Goal: Ask a question: Seek information or help from site administrators or community

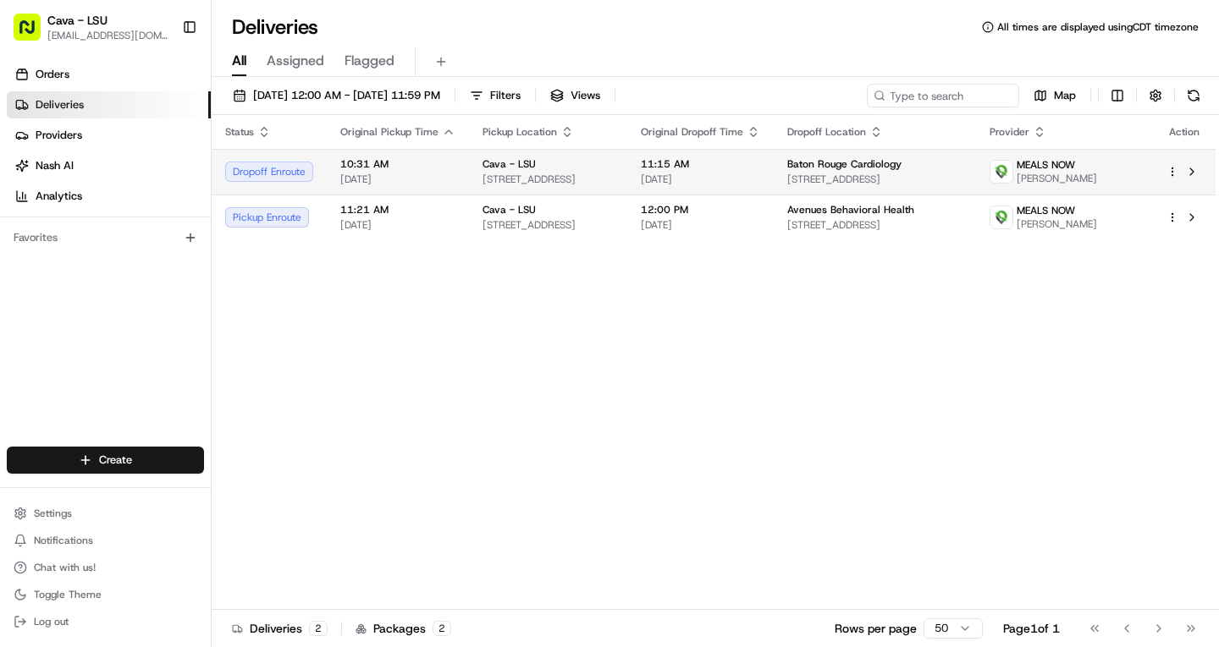
click at [1174, 179] on html "Cava - LSU lsubatonrouge@cava.com Toggle Sidebar Orders Deliveries Providers Na…" at bounding box center [609, 323] width 1219 height 647
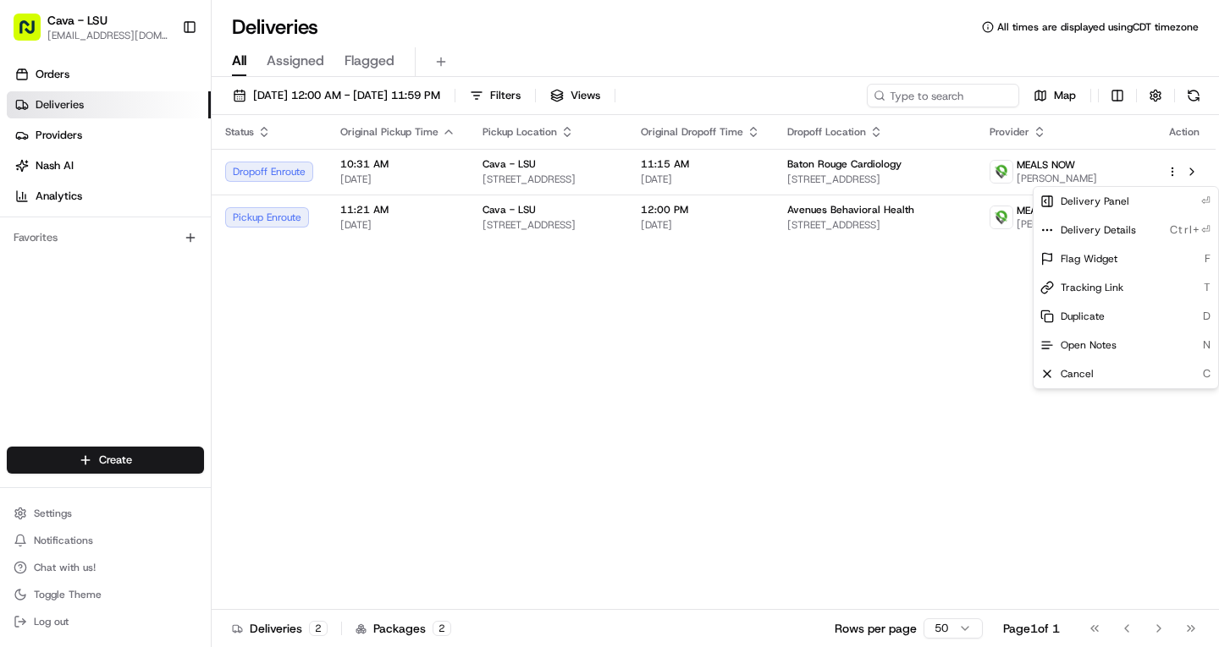
click at [1199, 177] on html "Cava - LSU lsubatonrouge@cava.com Toggle Sidebar Orders Deliveries Providers Na…" at bounding box center [609, 323] width 1219 height 647
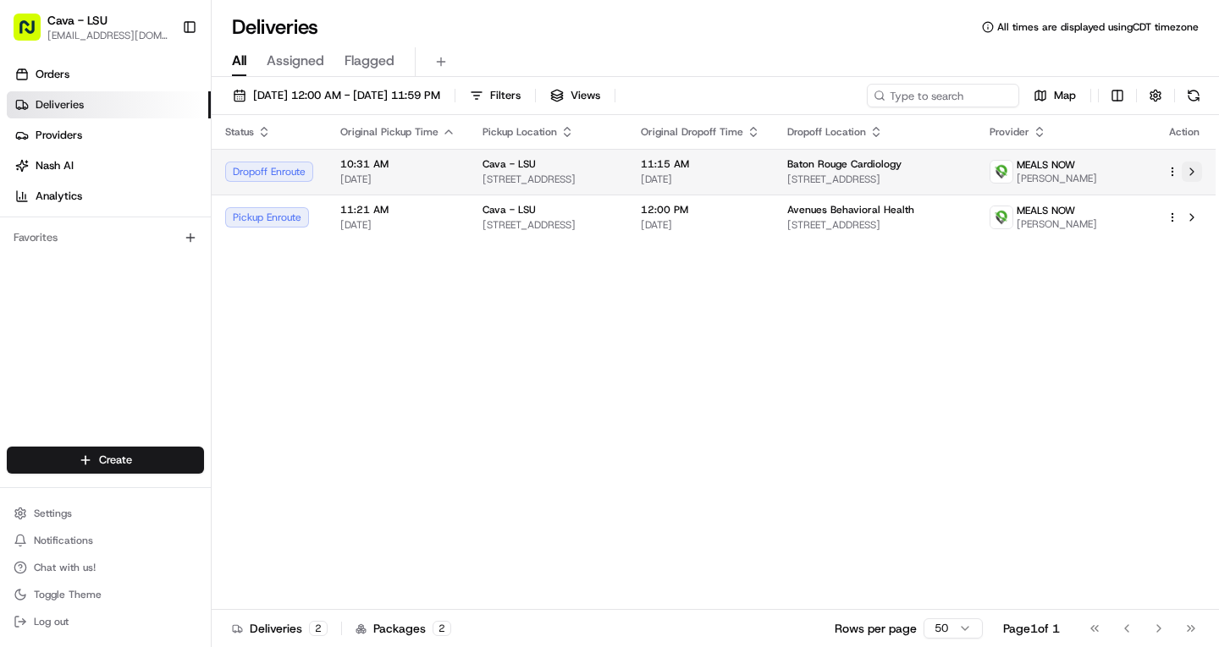
click at [1192, 178] on button at bounding box center [1191, 172] width 20 height 20
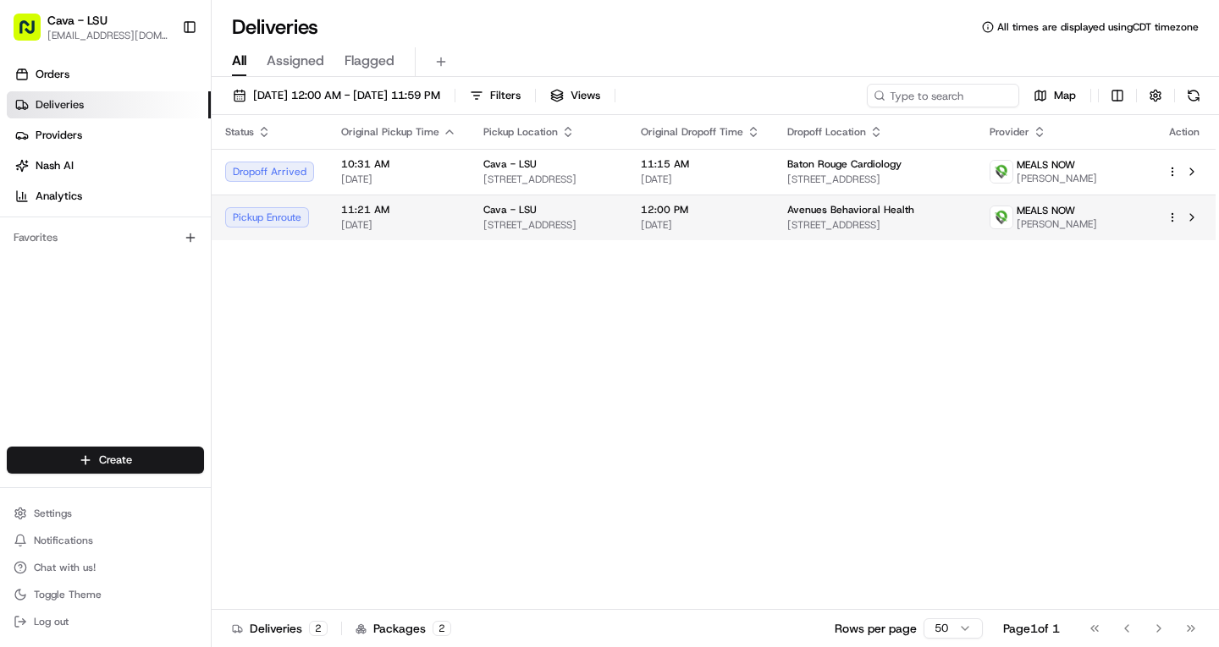
click at [914, 217] on span "Avenues Behavioral Health" at bounding box center [850, 210] width 127 height 14
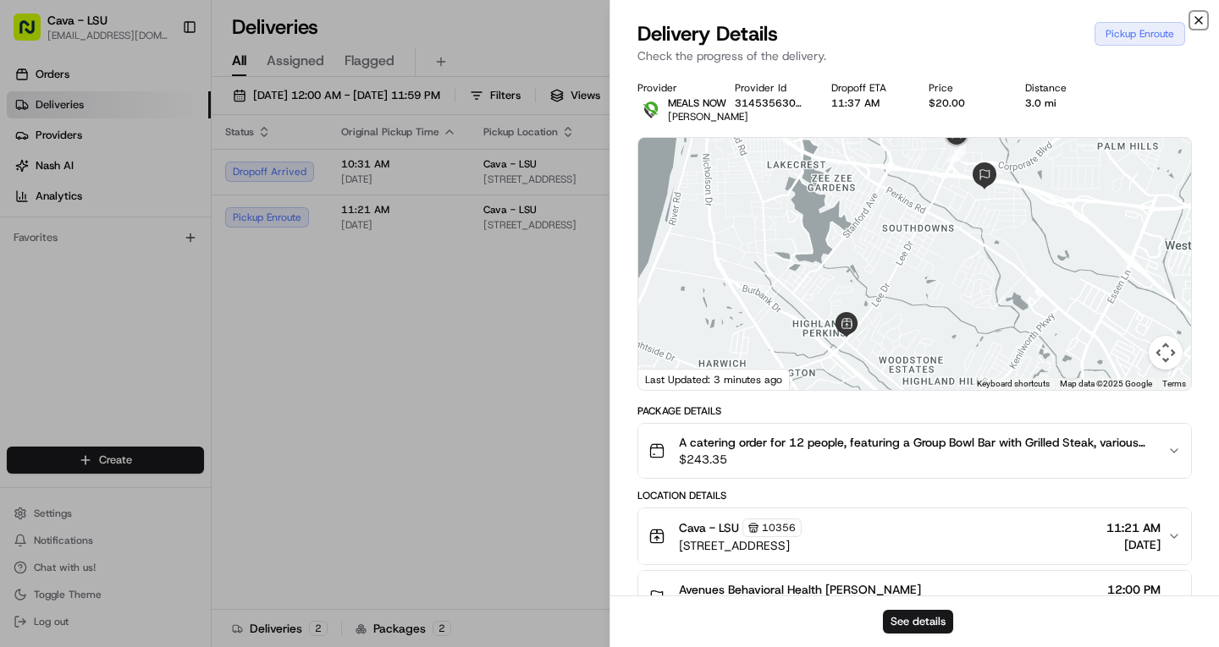
click at [1201, 14] on icon "button" at bounding box center [1199, 21] width 14 height 14
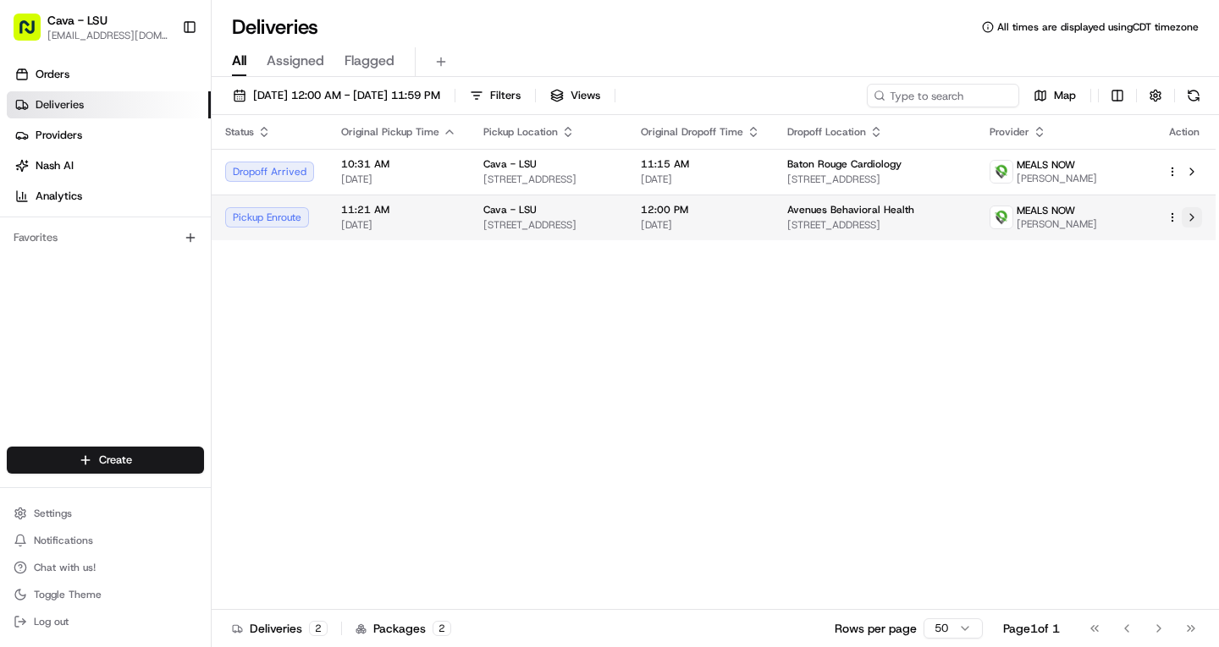
click at [1184, 228] on button at bounding box center [1191, 217] width 20 height 20
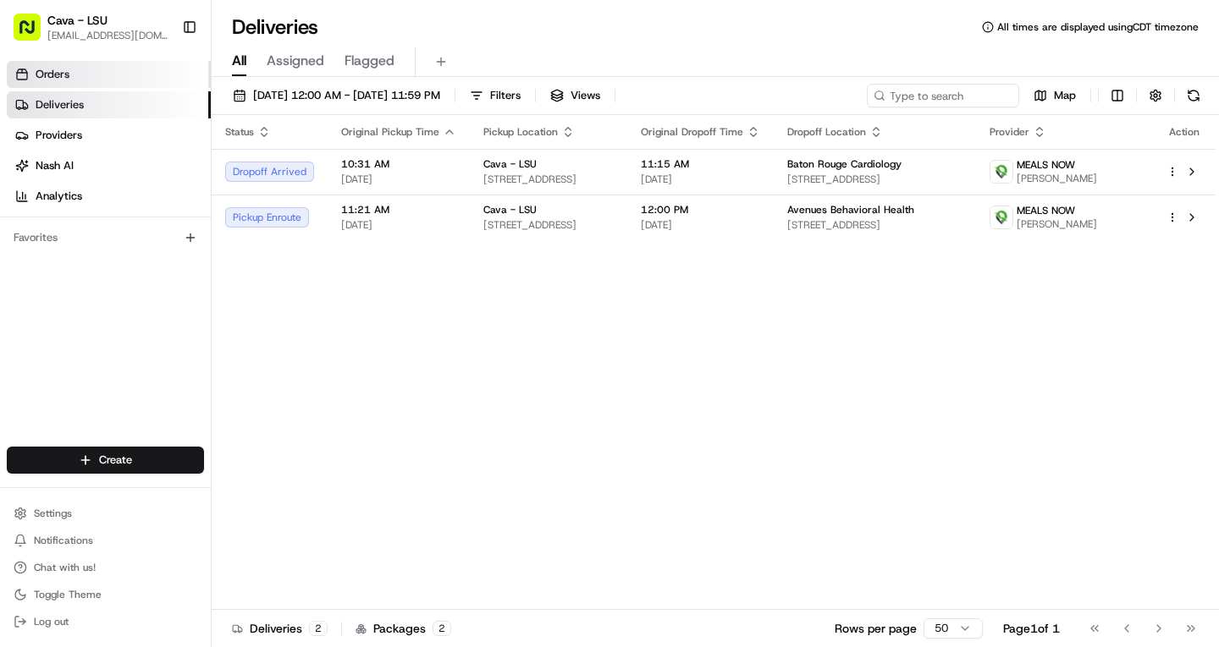
click at [55, 80] on span "Orders" at bounding box center [53, 74] width 34 height 15
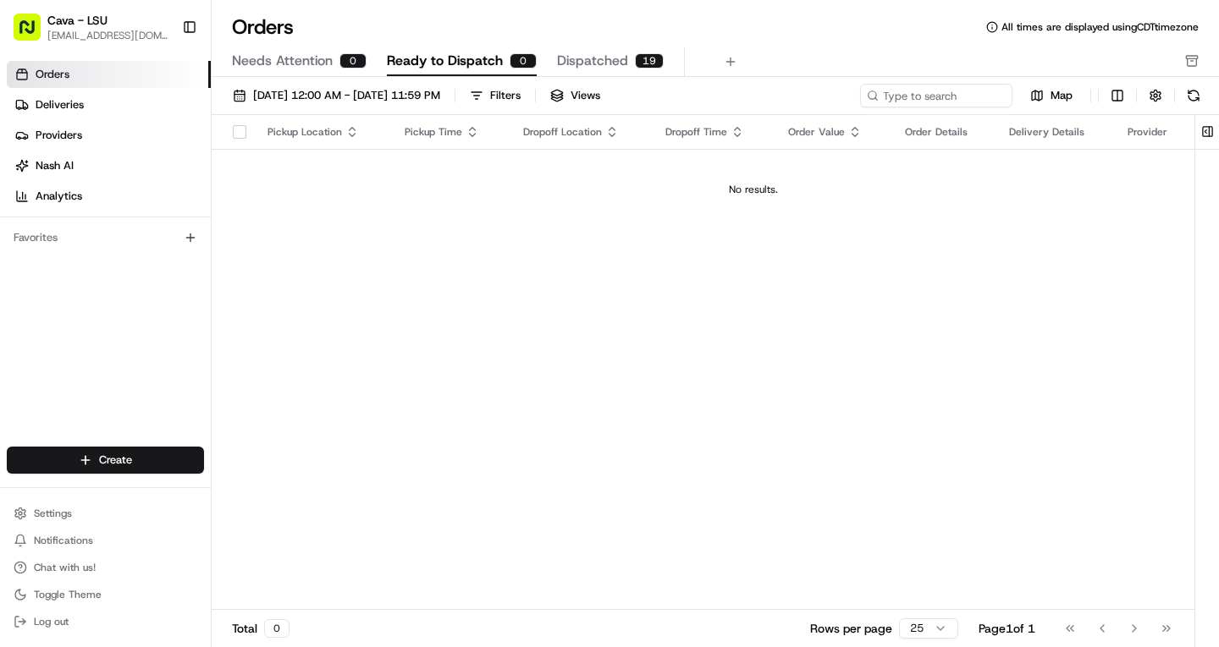
click at [575, 58] on span "Dispatched" at bounding box center [592, 61] width 71 height 20
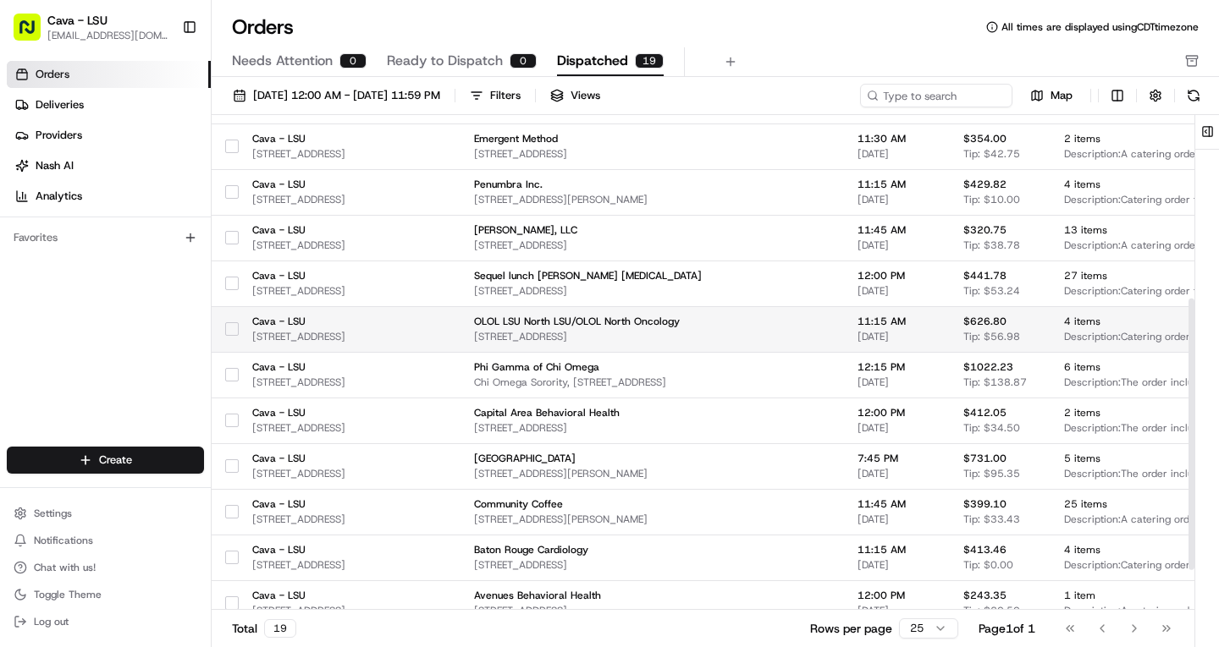
scroll to position [407, 0]
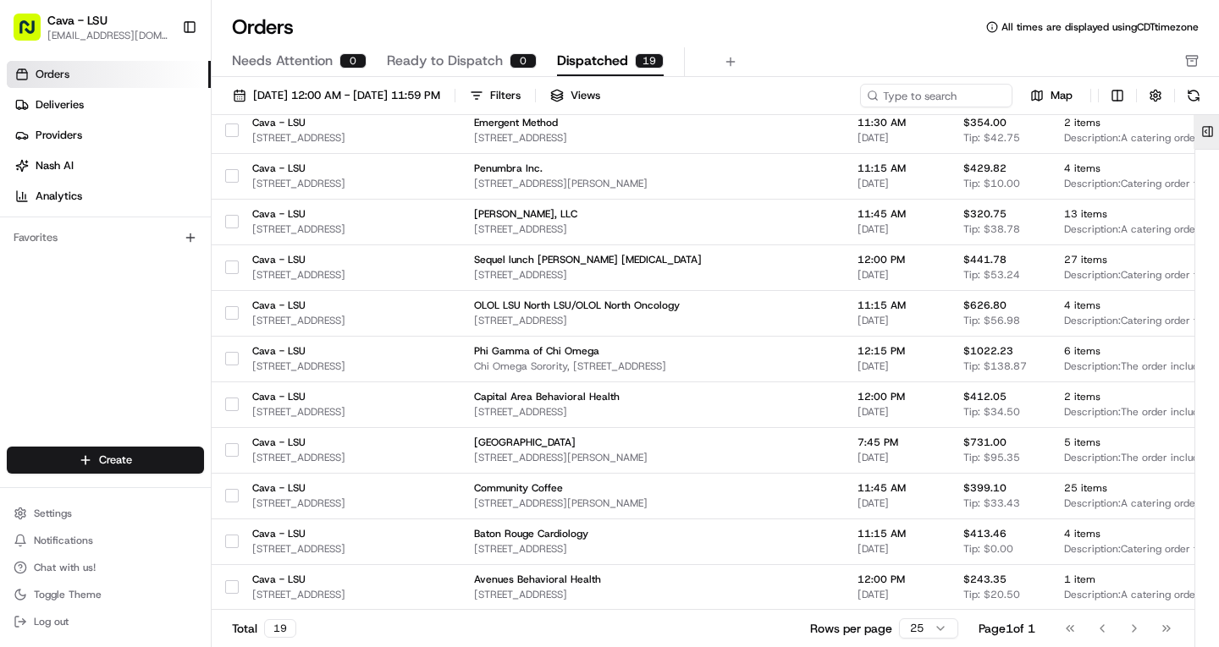
click at [1208, 136] on button at bounding box center [1207, 132] width 28 height 34
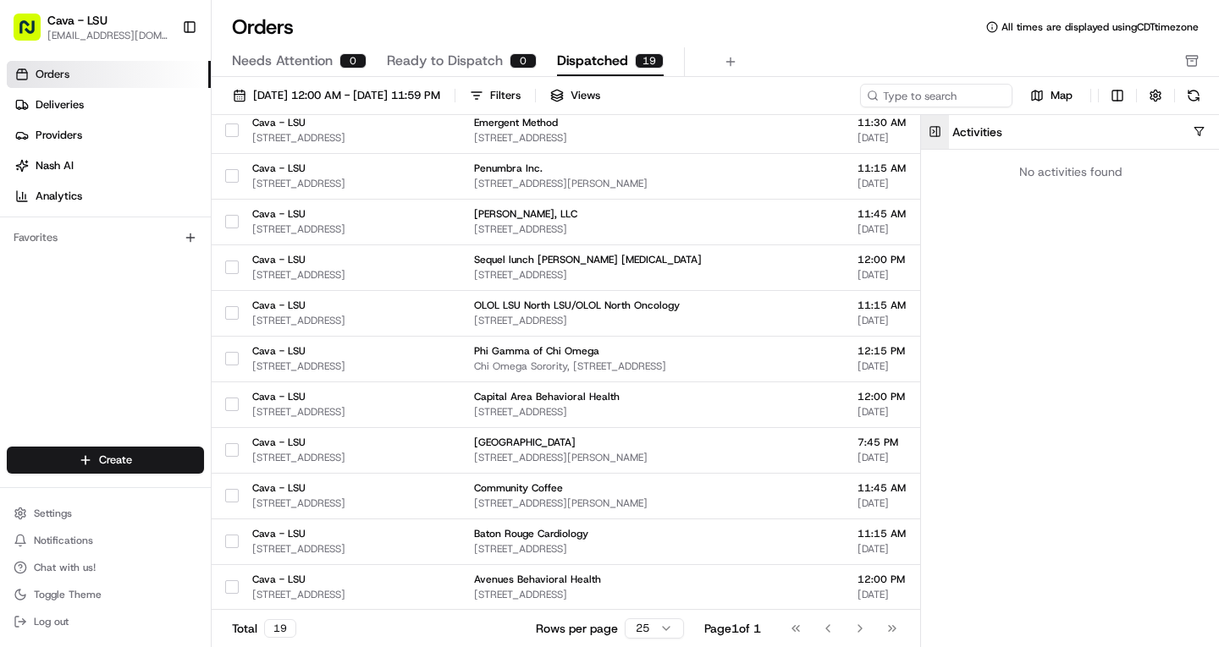
click at [930, 127] on button at bounding box center [935, 132] width 28 height 34
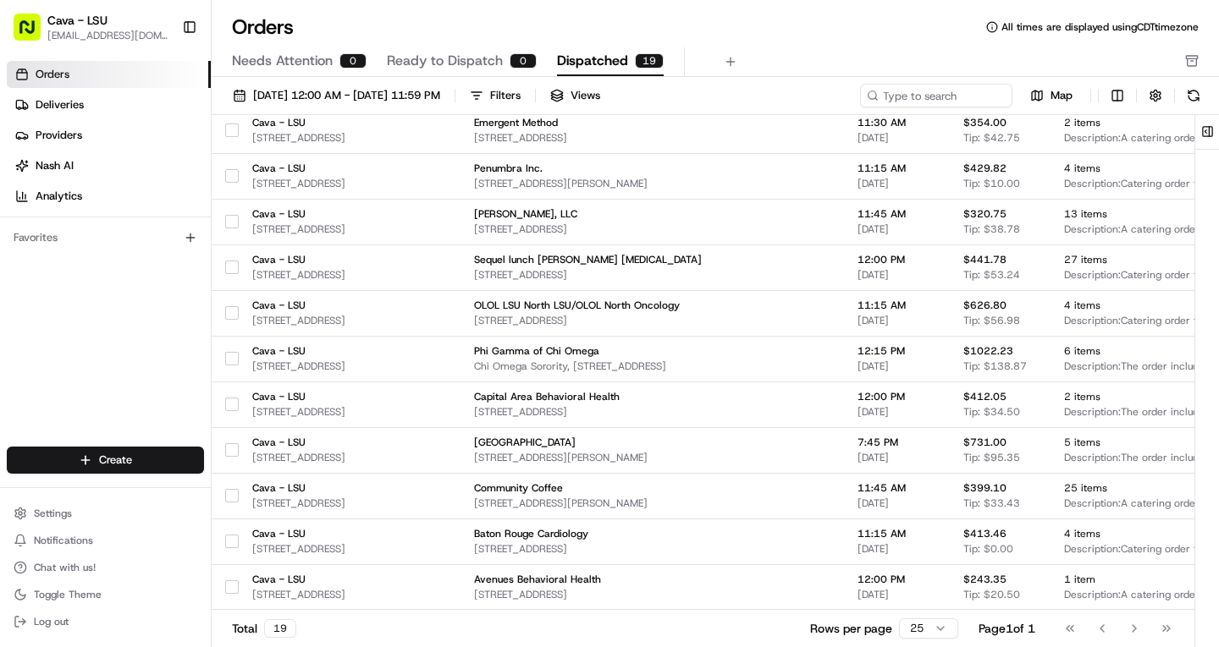
click at [1130, 629] on div "Go to first page Go to previous page Go to next page Go to last page" at bounding box center [1117, 629] width 125 height 24
click at [179, 25] on button "Toggle Sidebar" at bounding box center [189, 27] width 29 height 29
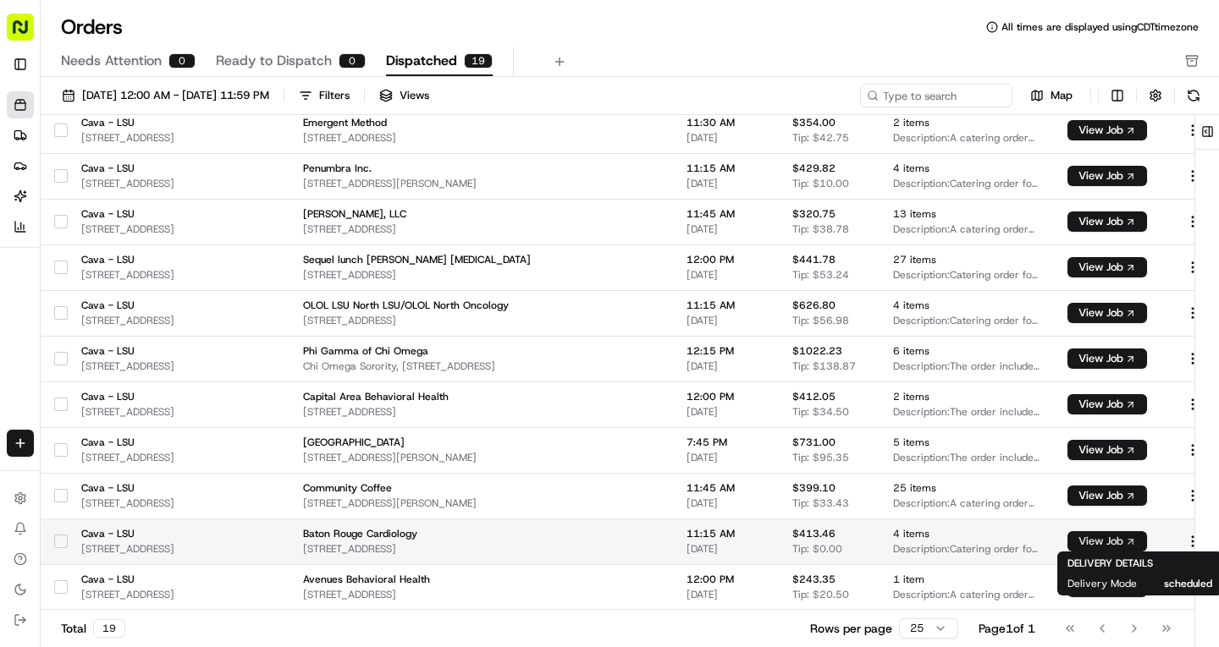
click at [1147, 537] on button "View Job" at bounding box center [1107, 541] width 80 height 20
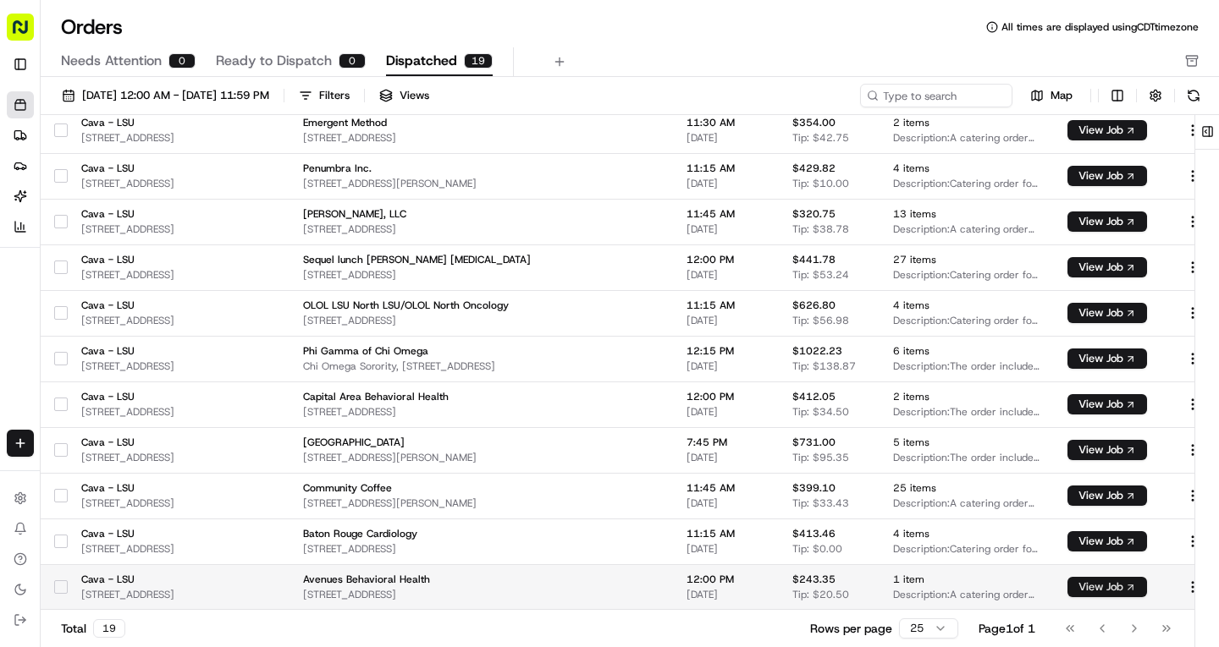
click at [1147, 590] on button "View Job" at bounding box center [1107, 587] width 80 height 20
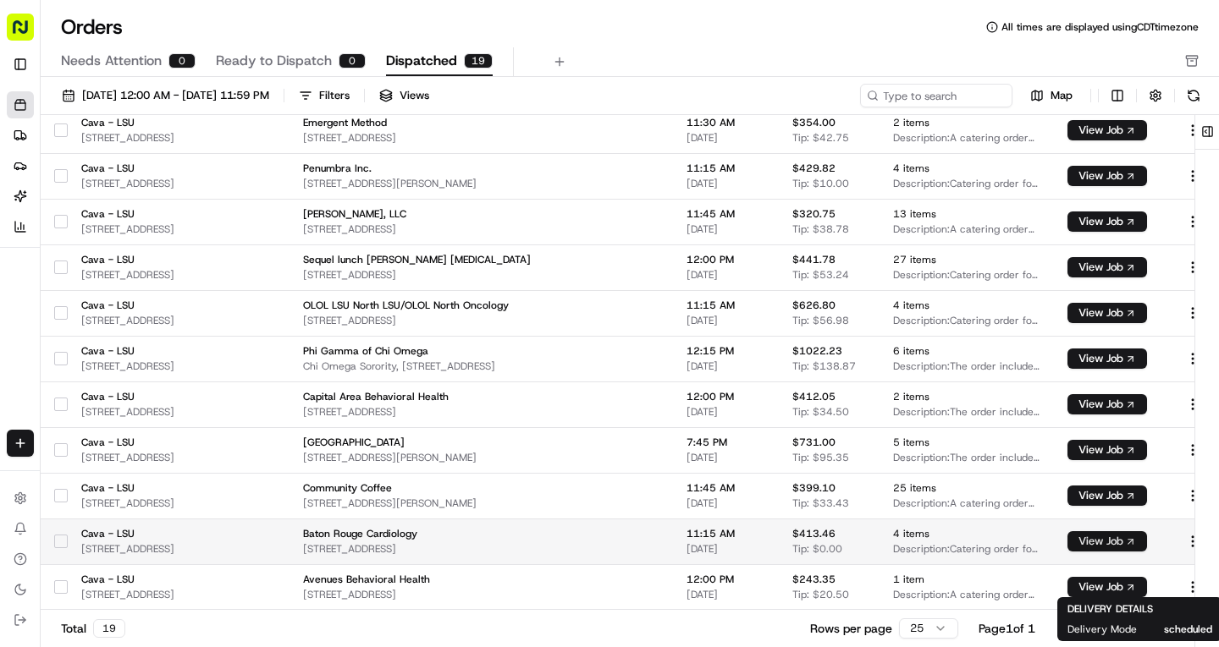
click at [1147, 537] on button "View Job" at bounding box center [1107, 541] width 80 height 20
click at [1147, 536] on button "View Job" at bounding box center [1107, 541] width 80 height 20
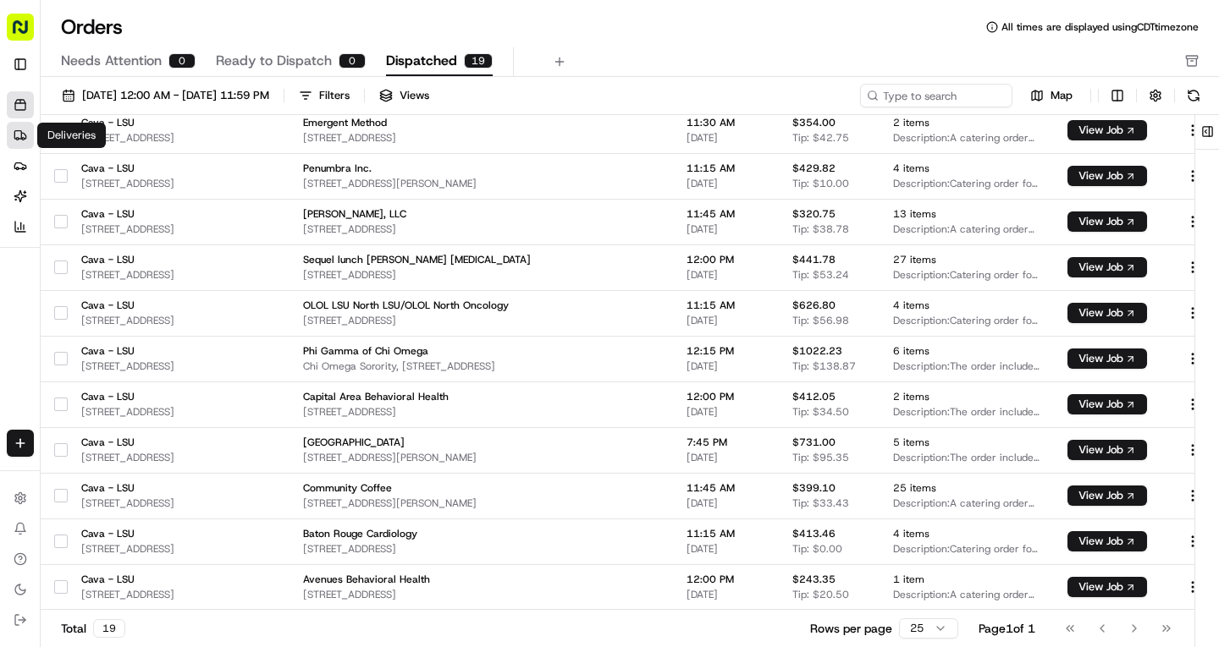
click at [22, 129] on icon at bounding box center [21, 136] width 14 height 14
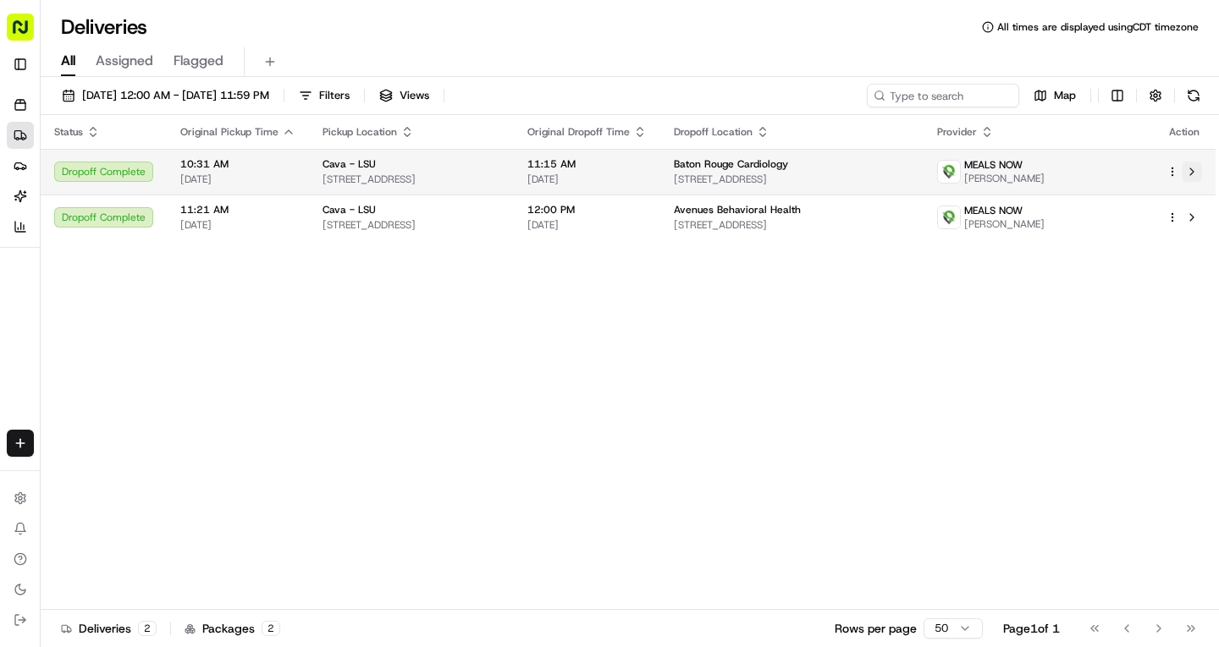
click at [1197, 173] on button at bounding box center [1191, 172] width 20 height 20
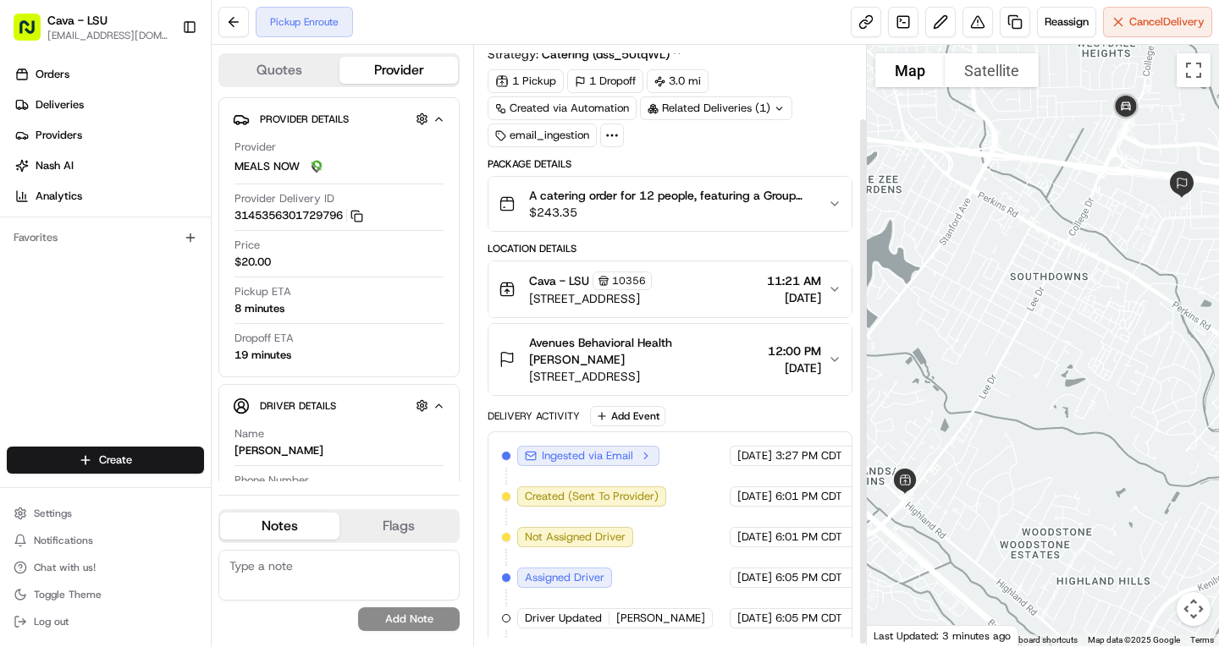
scroll to position [85, 0]
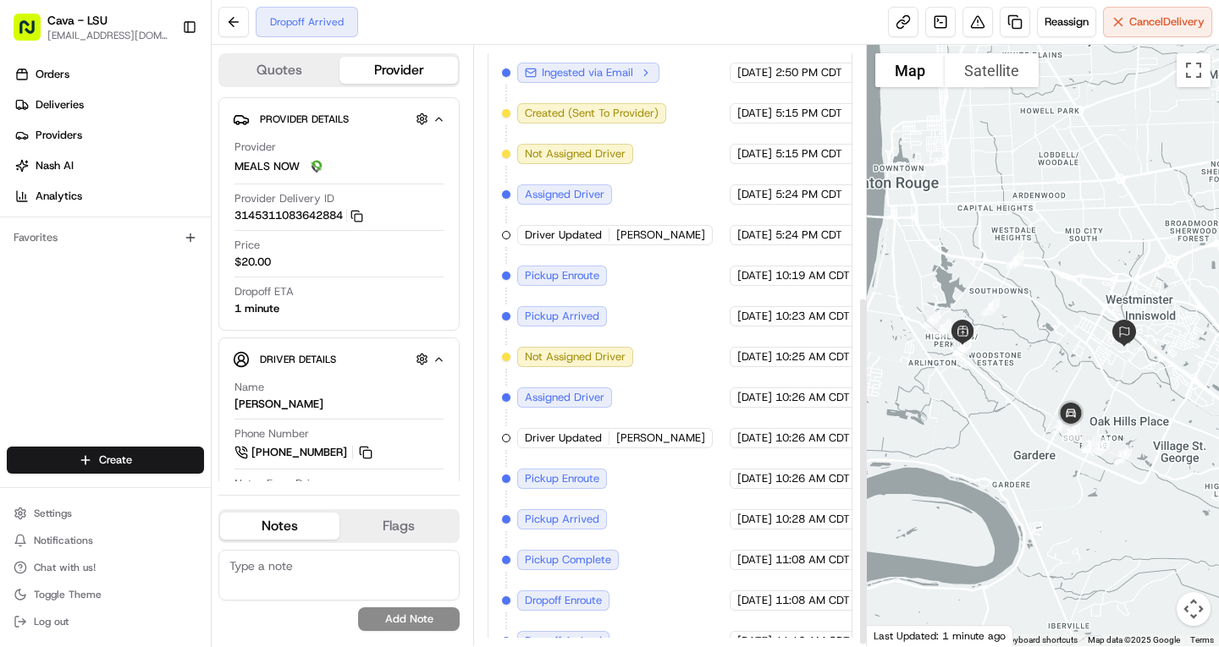
scroll to position [434, 0]
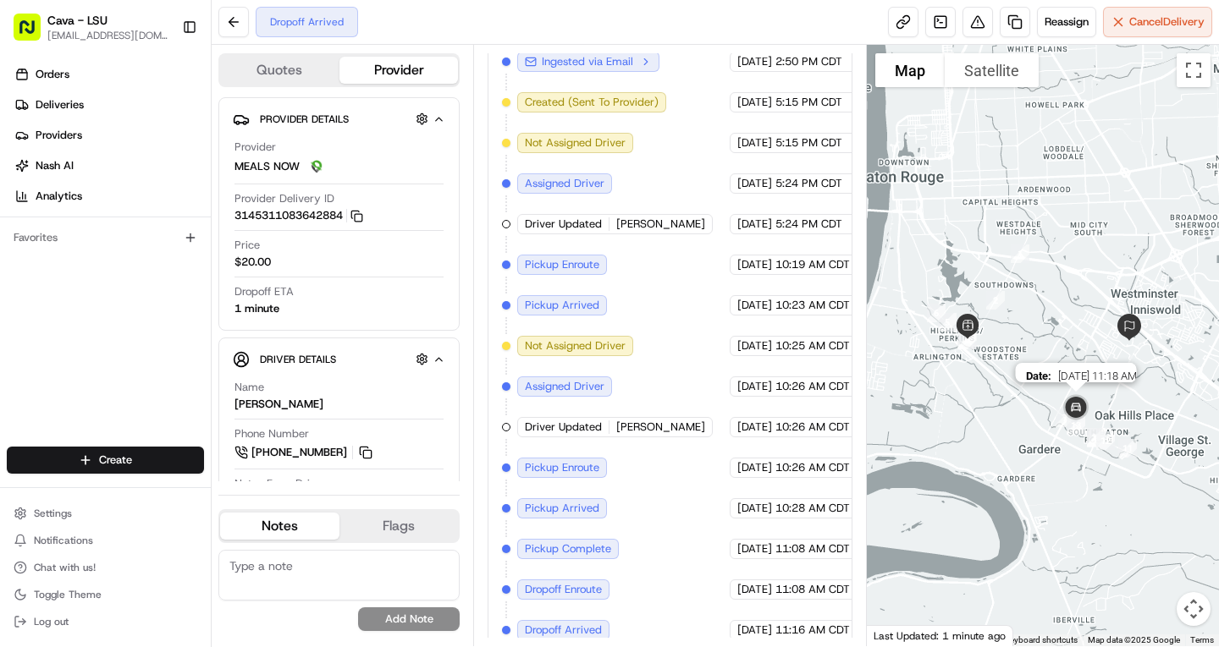
drag, startPoint x: 1068, startPoint y: 416, endPoint x: 1074, endPoint y: 409, distance: 9.6
click at [1074, 409] on img at bounding box center [1075, 408] width 47 height 47
click at [1189, 603] on button "Map camera controls" at bounding box center [1193, 609] width 34 height 34
click at [1152, 520] on button "Zoom in" at bounding box center [1151, 525] width 34 height 34
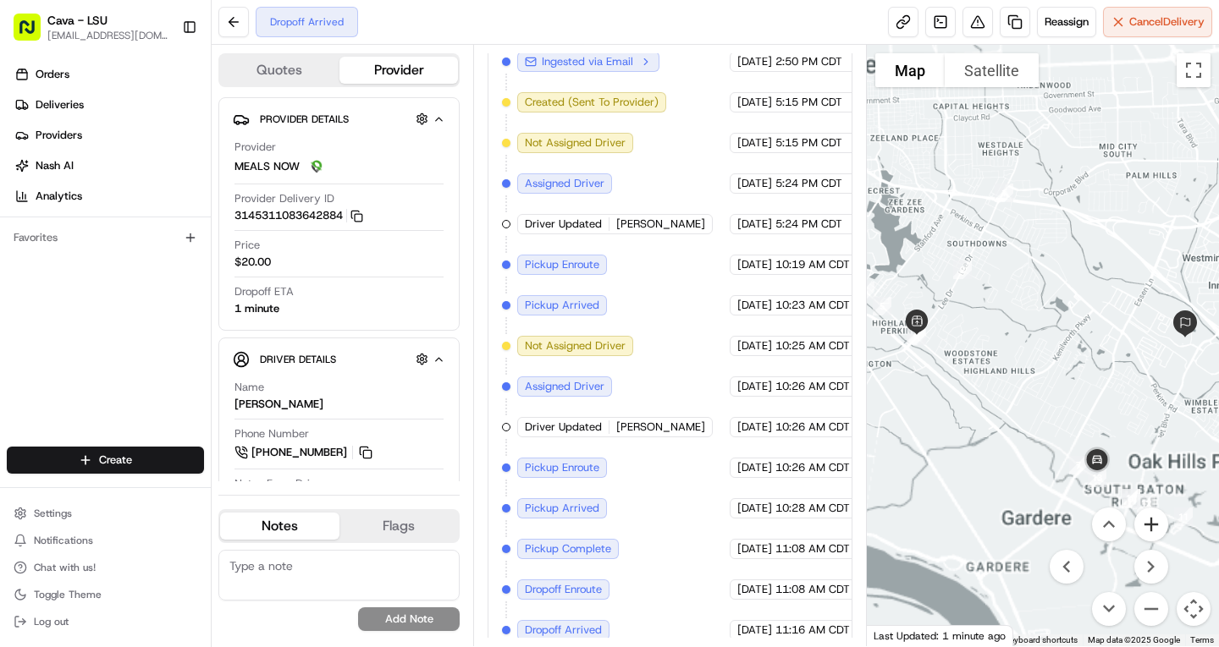
click at [1152, 520] on button "Zoom in" at bounding box center [1151, 525] width 34 height 34
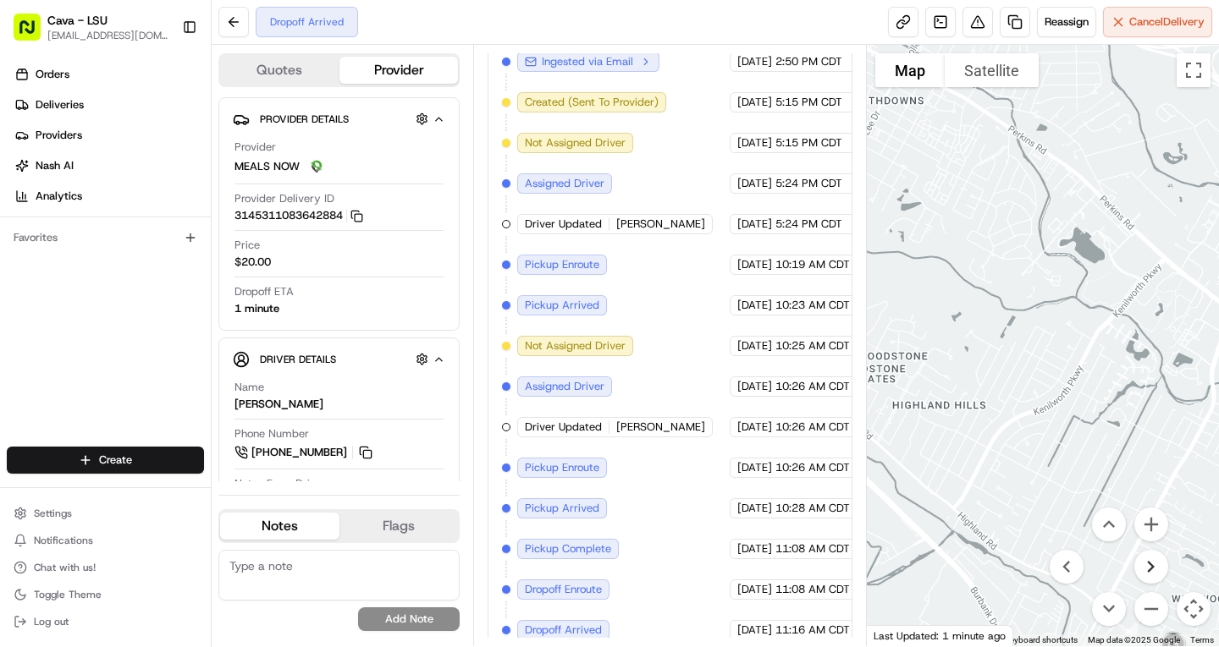
click at [1153, 568] on button "Move right" at bounding box center [1151, 567] width 34 height 34
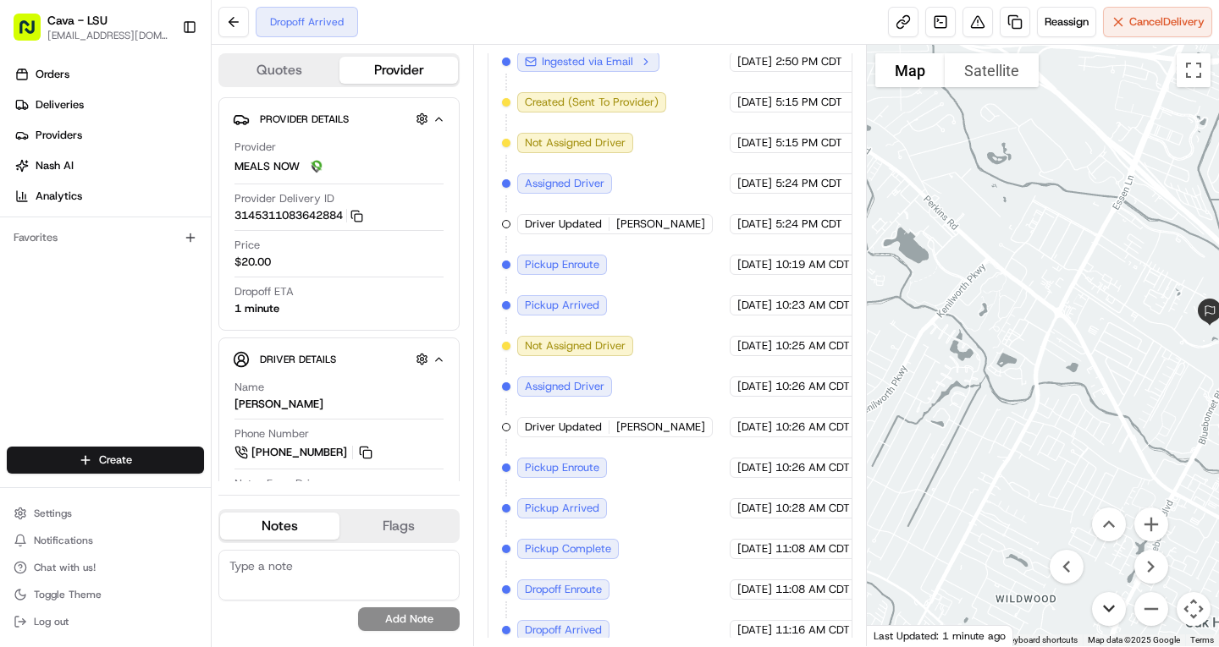
click at [1108, 603] on button "Move down" at bounding box center [1109, 609] width 34 height 34
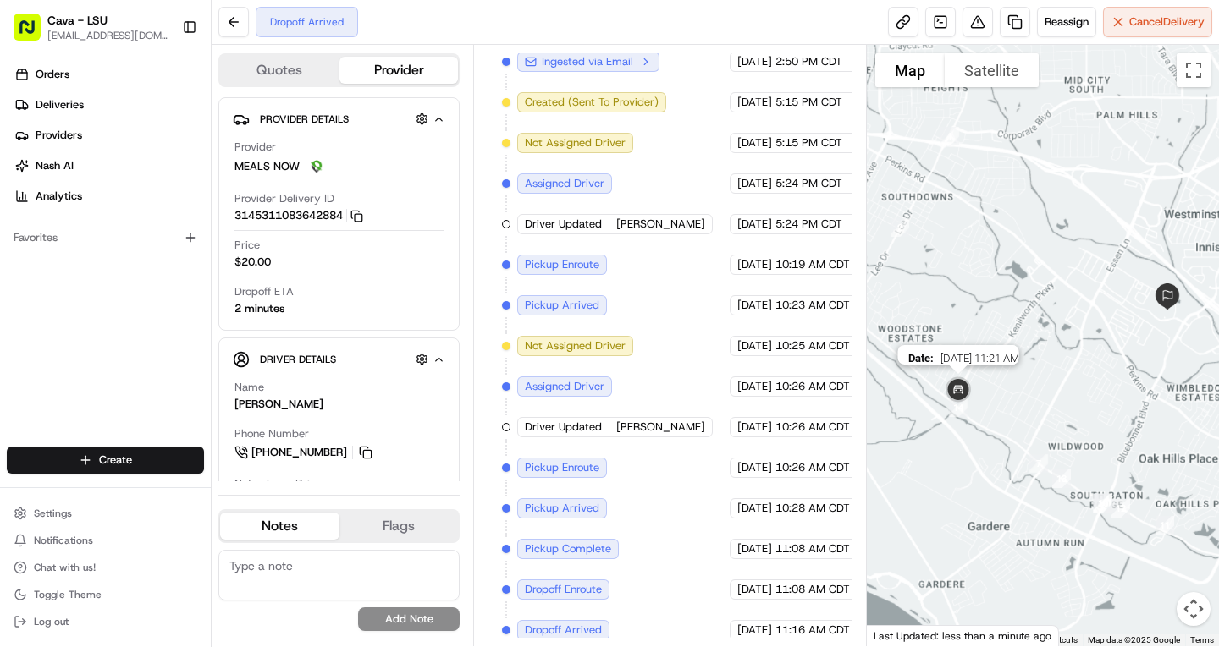
click at [949, 389] on img at bounding box center [957, 390] width 47 height 47
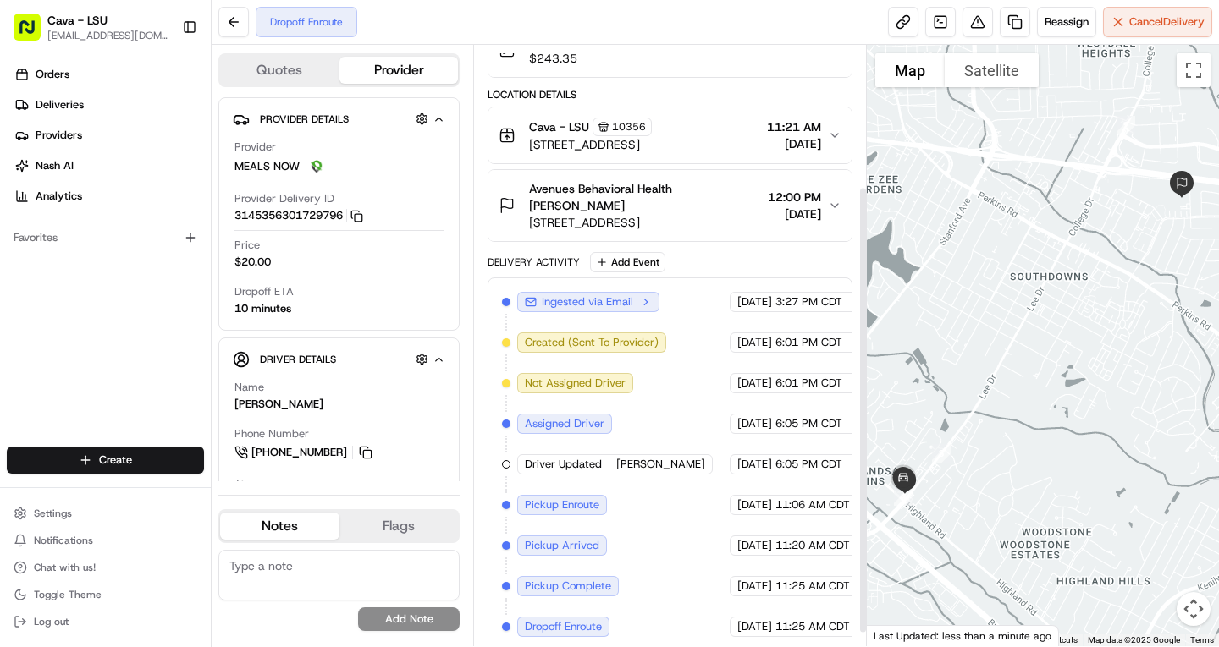
scroll to position [207, 0]
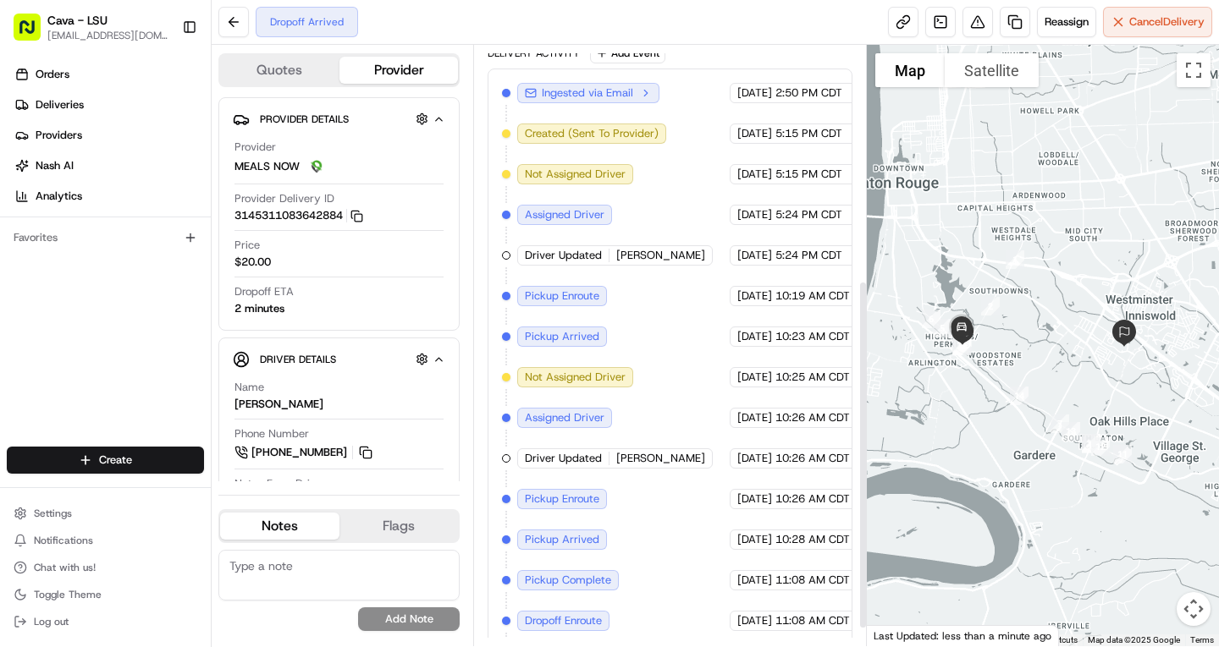
scroll to position [434, 0]
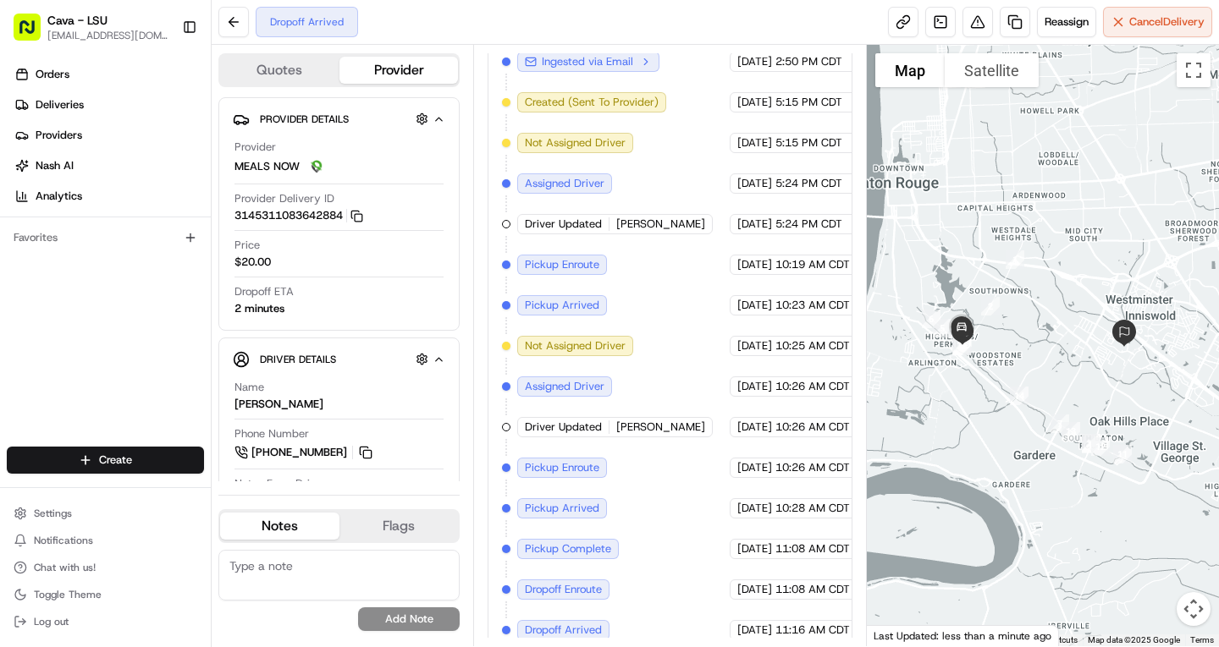
click at [1197, 603] on button "Map camera controls" at bounding box center [1193, 609] width 34 height 34
click at [1146, 520] on button "Zoom in" at bounding box center [1151, 525] width 34 height 34
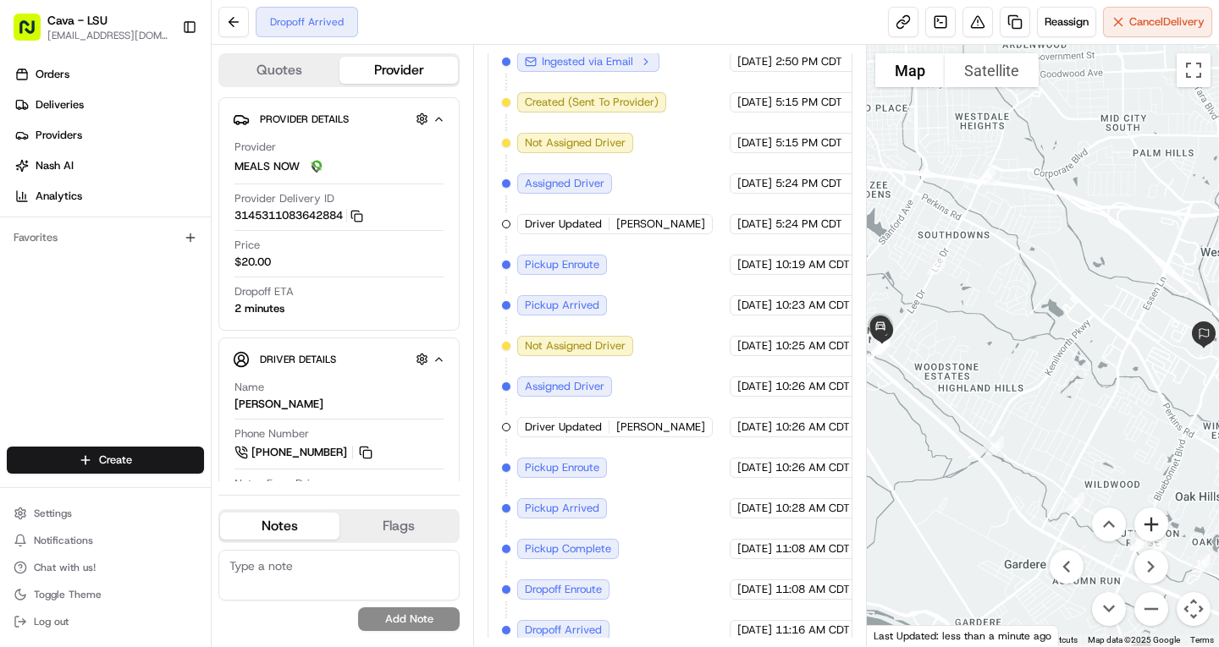
click at [1146, 520] on button "Zoom in" at bounding box center [1151, 525] width 34 height 34
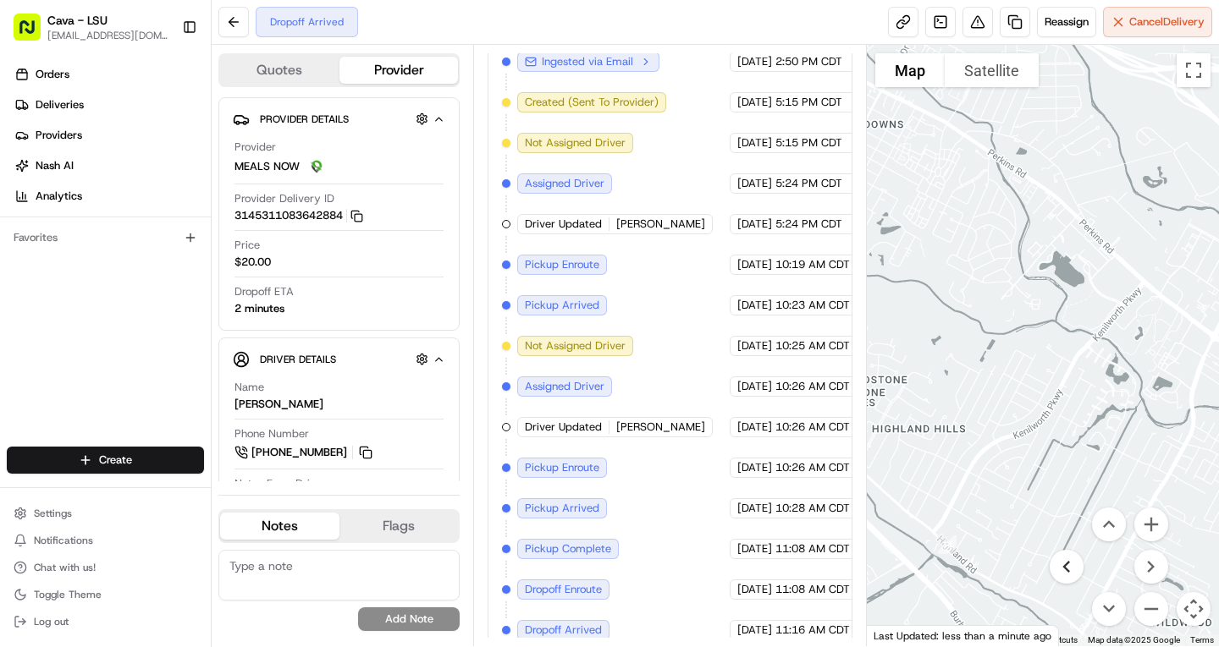
click at [1065, 556] on button "Move left" at bounding box center [1066, 567] width 34 height 34
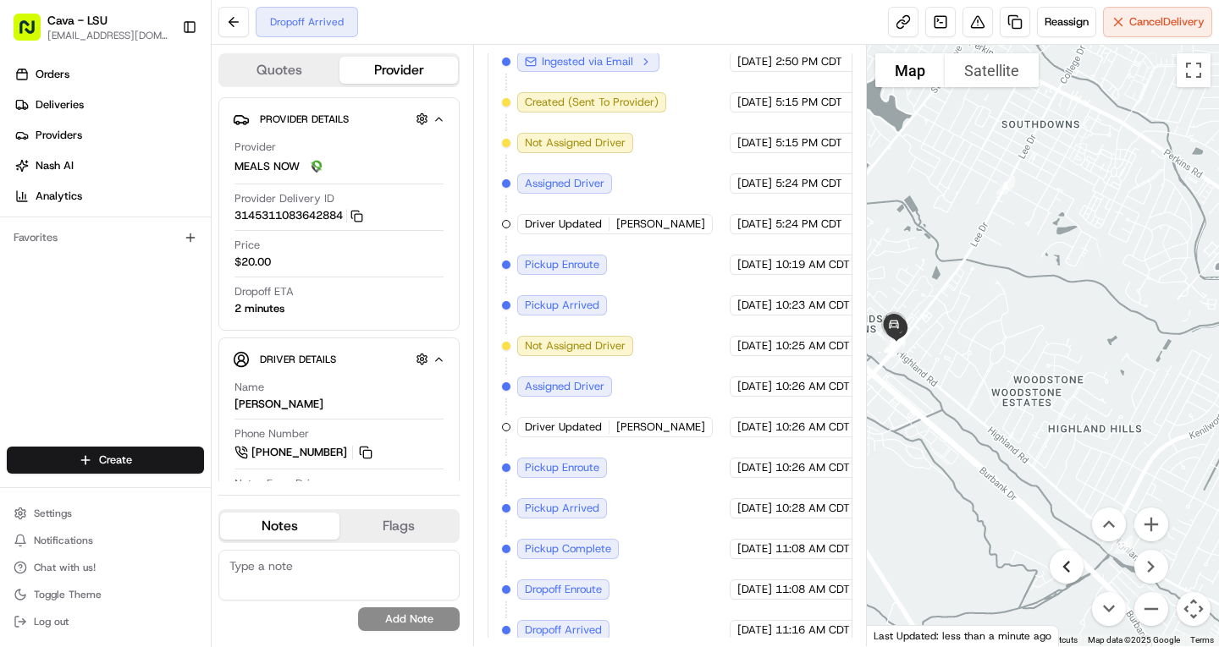
click at [1065, 564] on button "Move left" at bounding box center [1066, 567] width 34 height 34
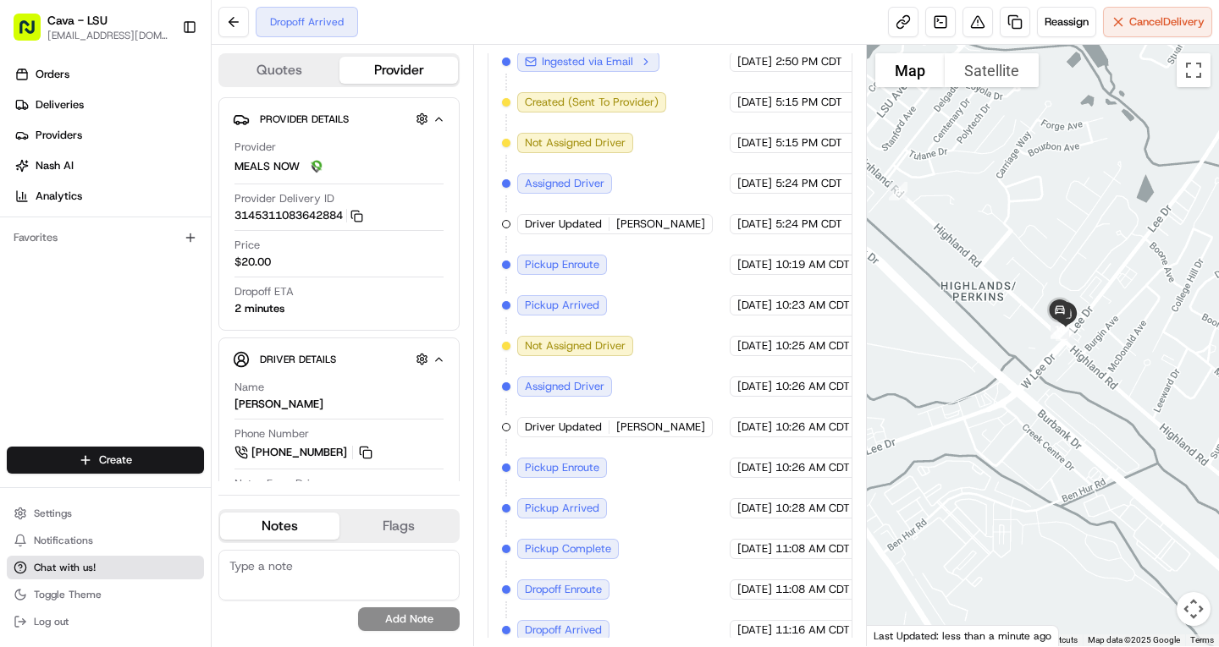
click at [80, 569] on span "Chat with us!" at bounding box center [65, 568] width 62 height 14
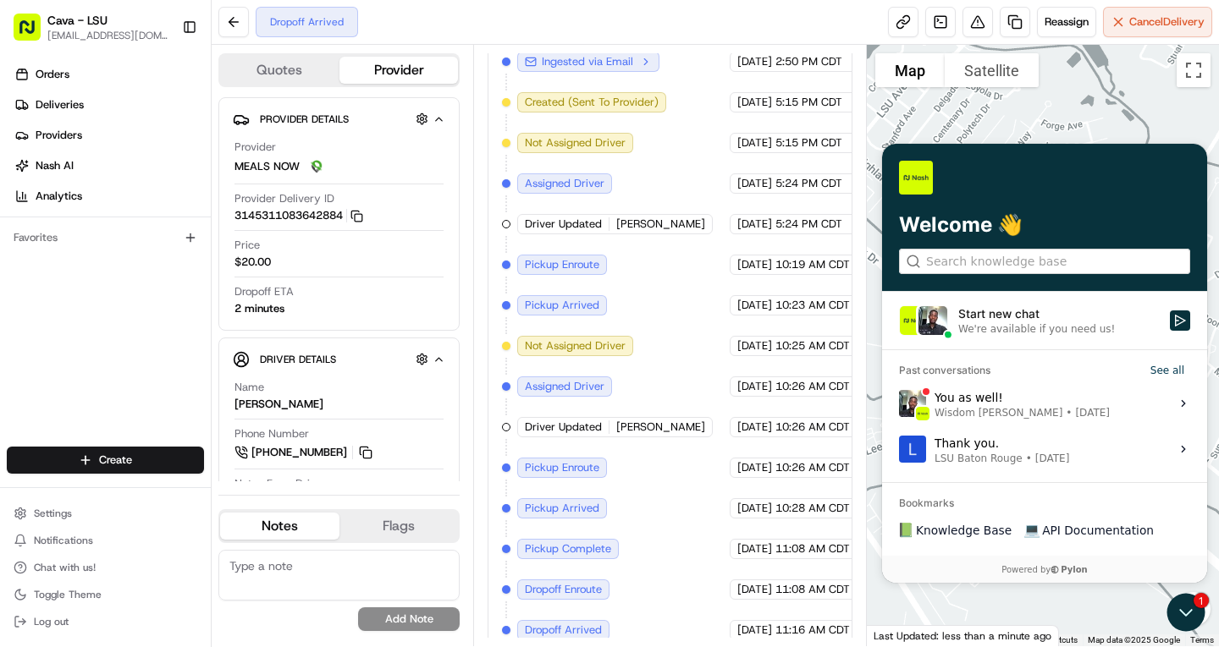
click at [1007, 305] on div "Start new chat" at bounding box center [1058, 313] width 201 height 17
click at [1170, 311] on button "Start new chat We're available if you need us!" at bounding box center [1180, 321] width 20 height 20
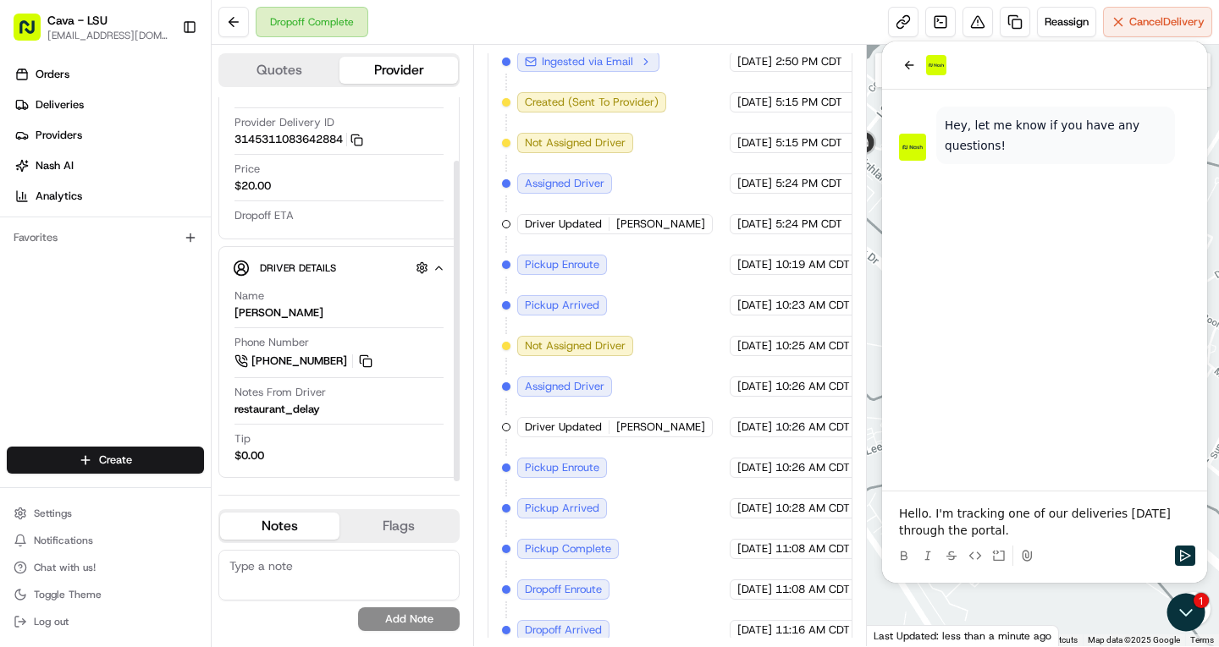
scroll to position [76, 0]
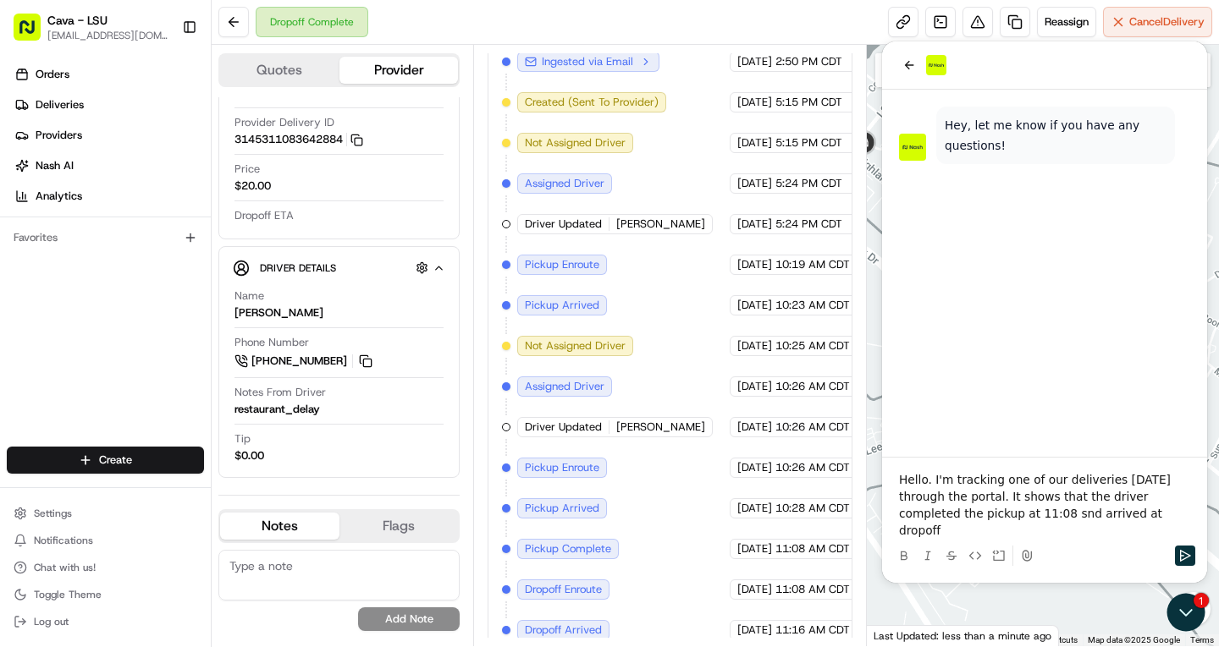
click at [983, 537] on p "Hello. I'm tracking one of our deliveries today through the portal. It shows th…" at bounding box center [1044, 505] width 291 height 68
click at [1109, 532] on p "Hello. I'm tracking one of our deliveries today through the portal. It shows th…" at bounding box center [1044, 505] width 291 height 68
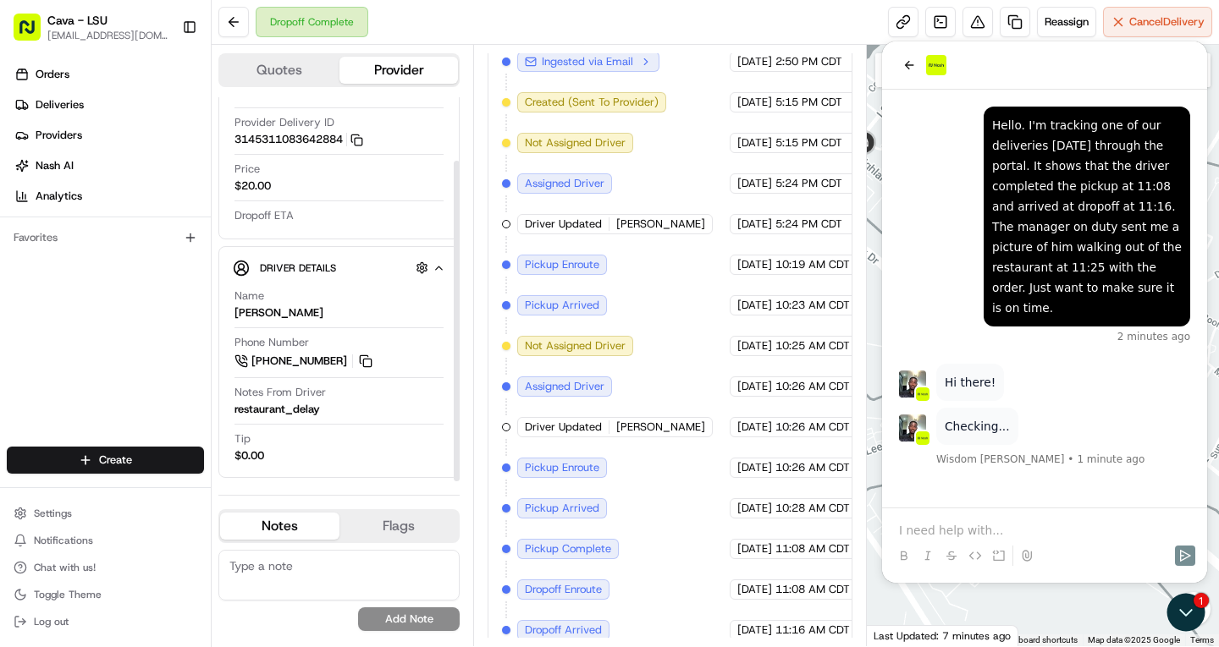
click at [273, 64] on button "Quotes" at bounding box center [279, 70] width 119 height 27
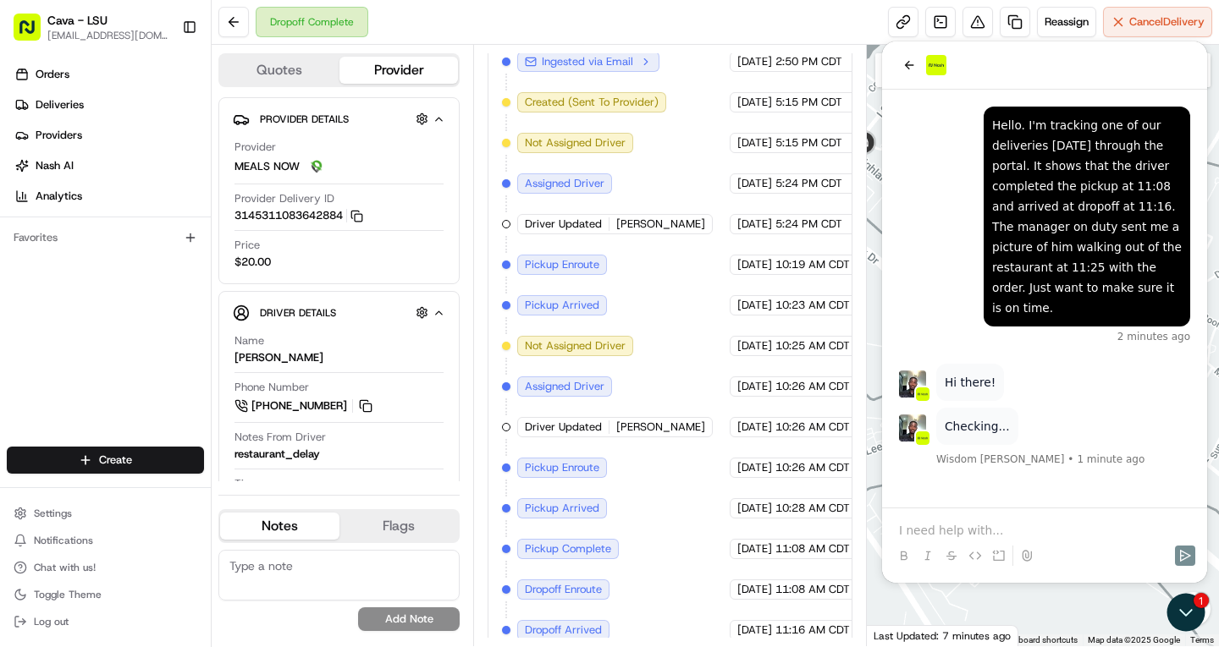
click at [400, 62] on button "Provider" at bounding box center [398, 70] width 119 height 27
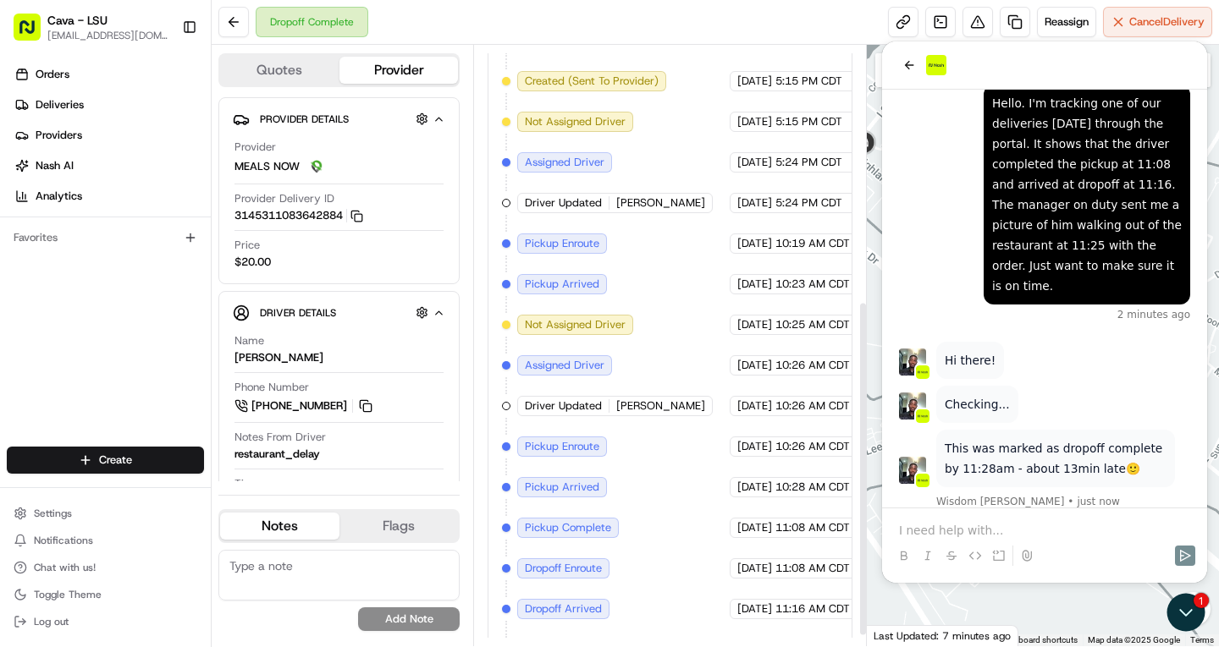
scroll to position [475, 0]
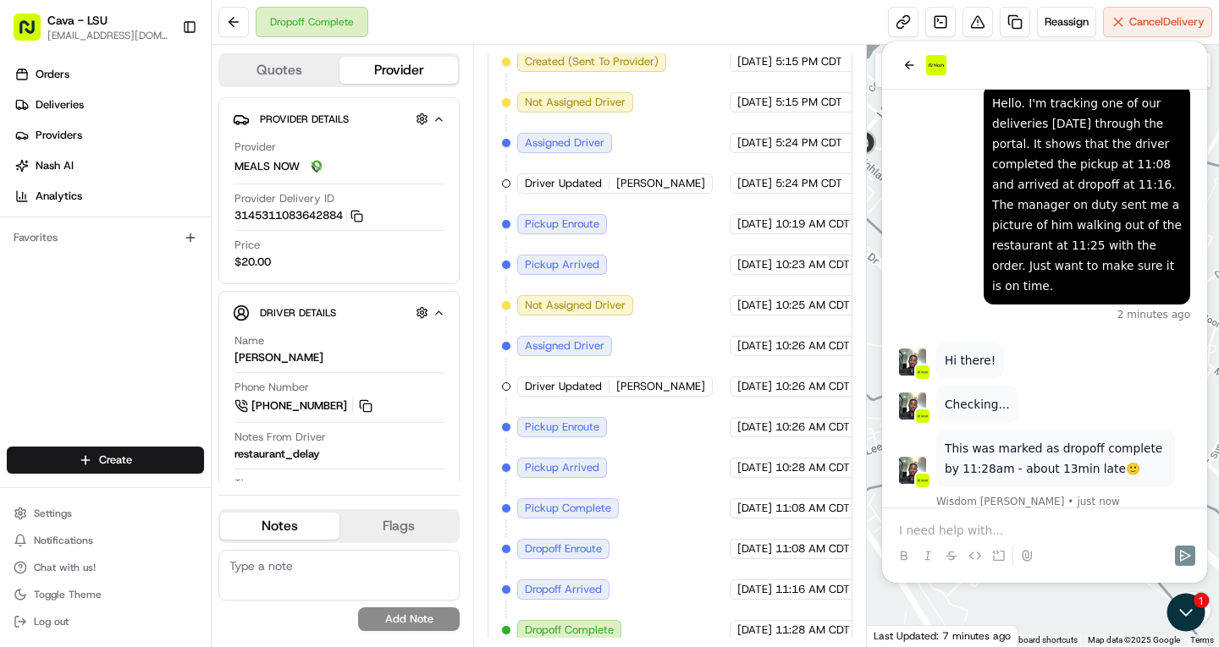
click at [867, 201] on div at bounding box center [1043, 346] width 353 height 602
click at [876, 204] on div at bounding box center [1043, 346] width 353 height 602
drag, startPoint x: 921, startPoint y: 96, endPoint x: 843, endPoint y: 116, distance: 80.5
click at [882, 116] on html "This was marked as dropoff complete by 11:28am - about 13min late 🙂 Wisdom Oko …" at bounding box center [1044, 312] width 325 height 542
click at [975, 614] on div at bounding box center [1043, 346] width 353 height 602
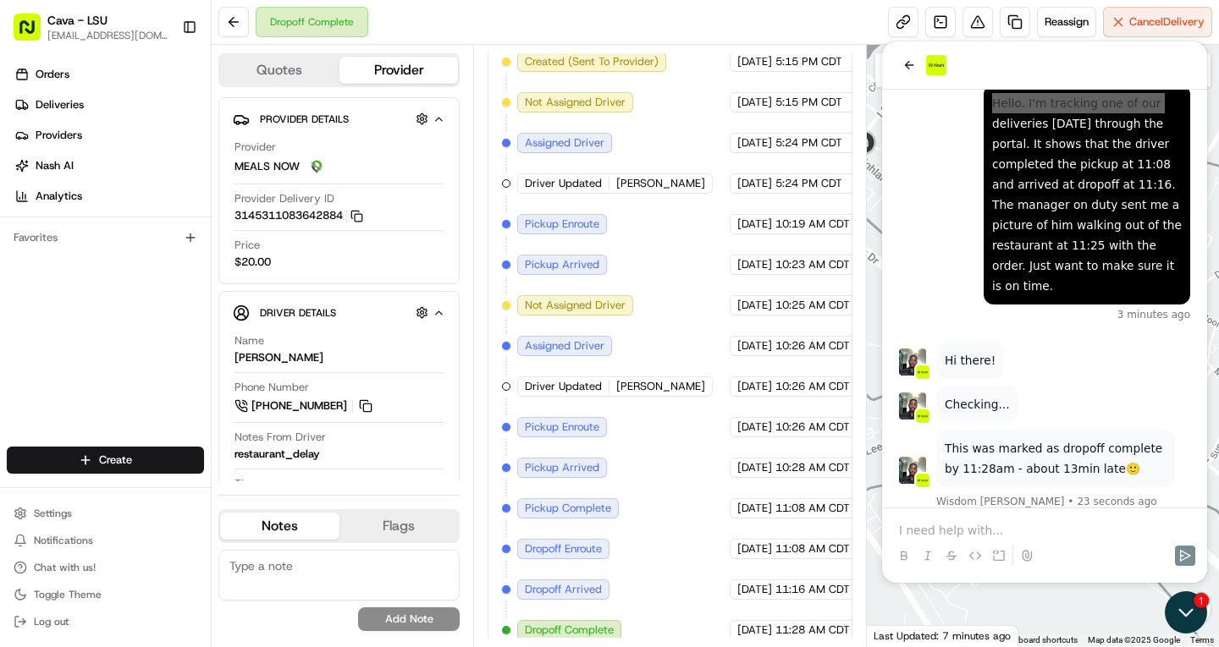
click at [1181, 607] on icon "Open customer support" at bounding box center [1185, 613] width 42 height 42
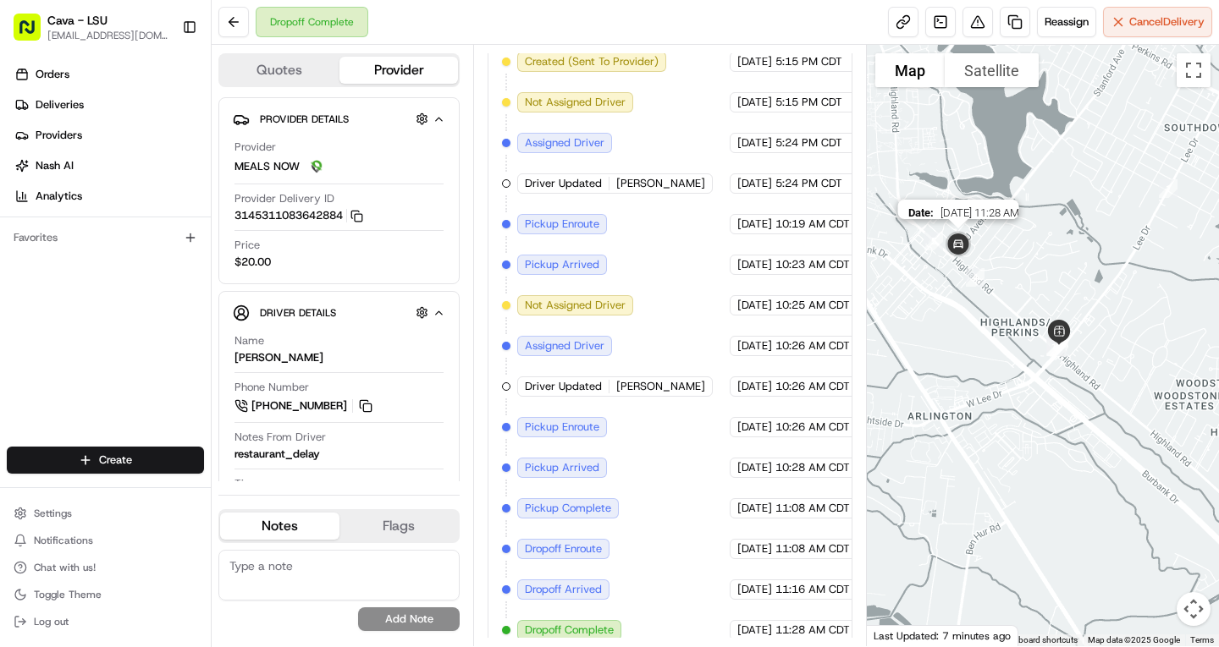
scroll to position [86, 0]
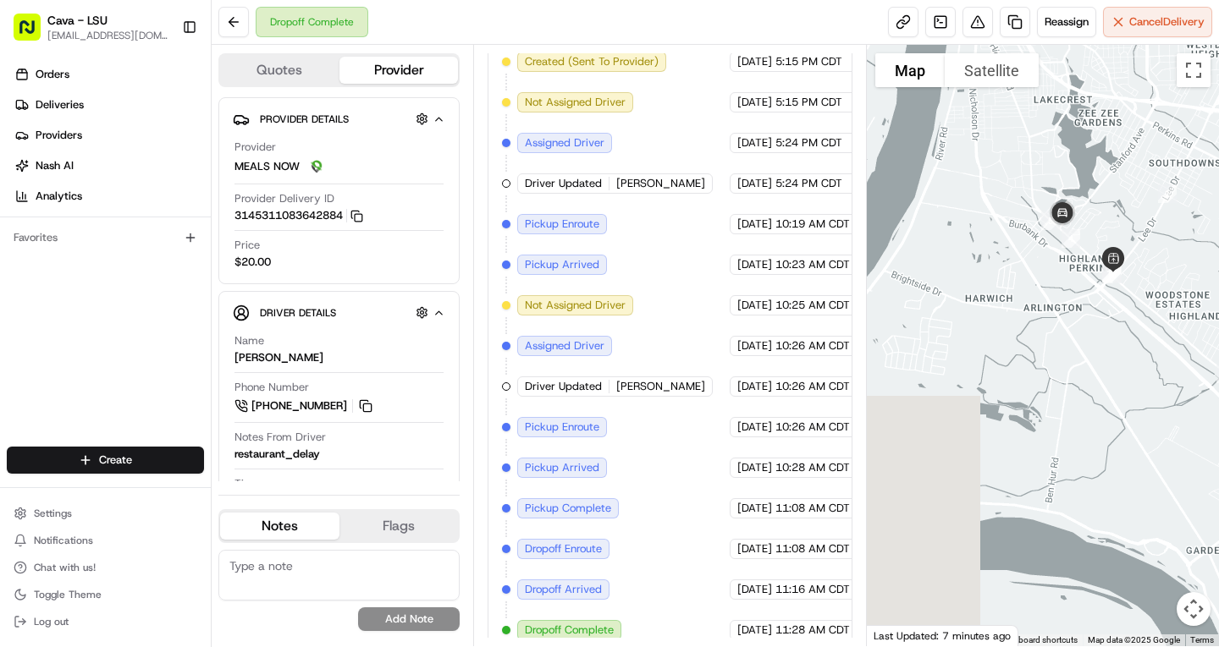
click at [1206, 608] on button "Map camera controls" at bounding box center [1193, 609] width 34 height 34
click at [1198, 611] on button "Map camera controls" at bounding box center [1193, 609] width 34 height 34
click at [1198, 608] on button "Map camera controls" at bounding box center [1193, 609] width 34 height 34
click at [1143, 553] on button "Move right" at bounding box center [1151, 567] width 34 height 34
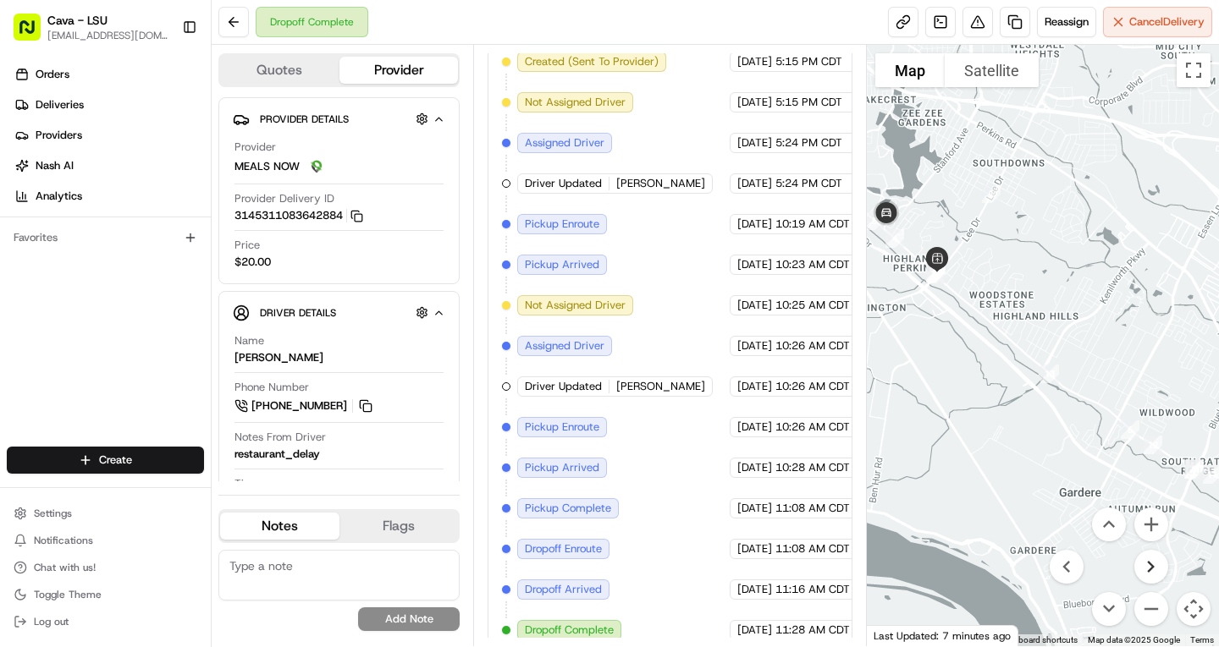
click at [1143, 553] on button "Move right" at bounding box center [1151, 567] width 34 height 34
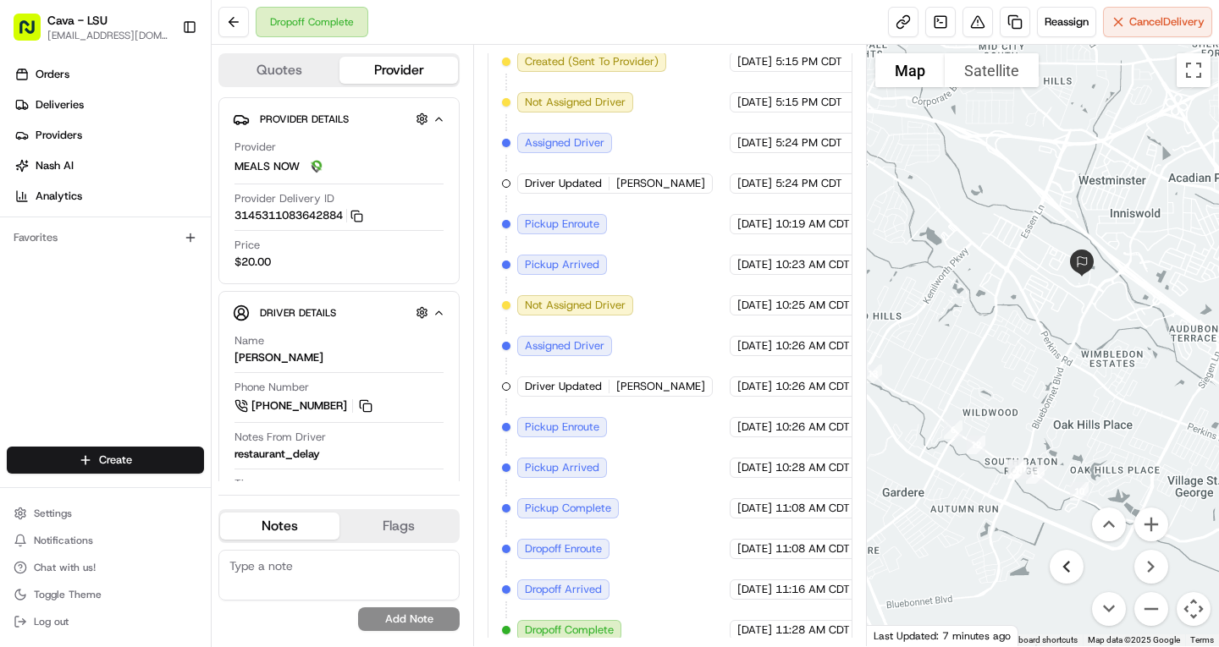
click at [1068, 564] on button "Move left" at bounding box center [1066, 567] width 34 height 34
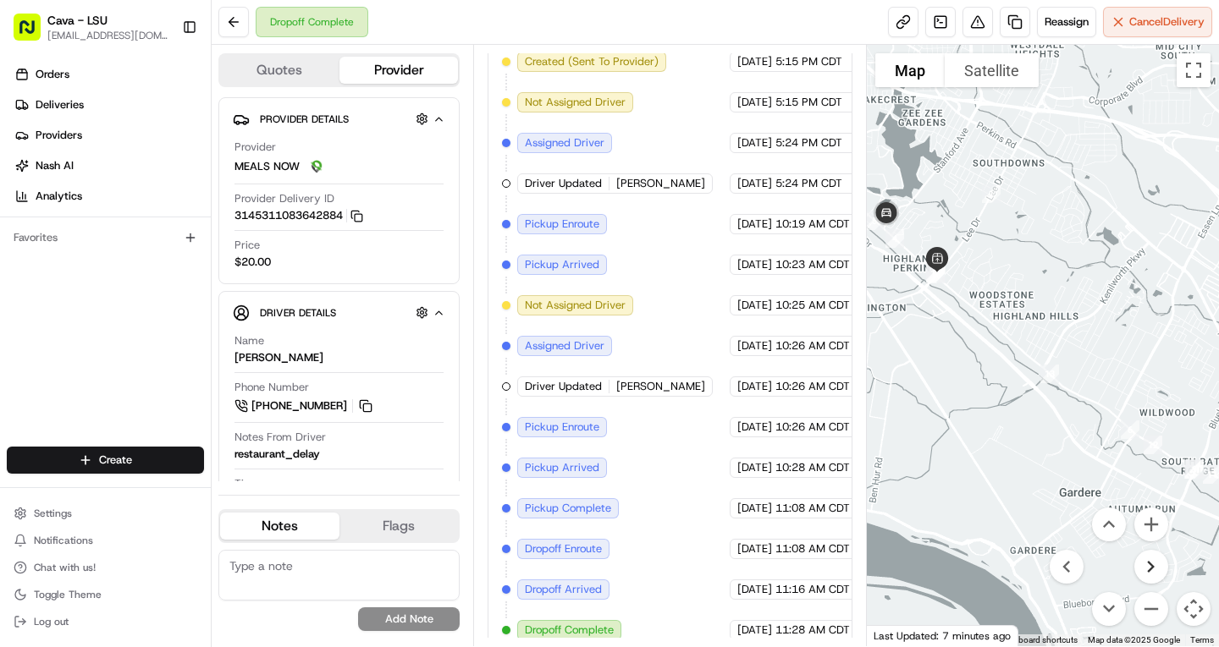
click at [1151, 575] on button "Move right" at bounding box center [1151, 567] width 34 height 34
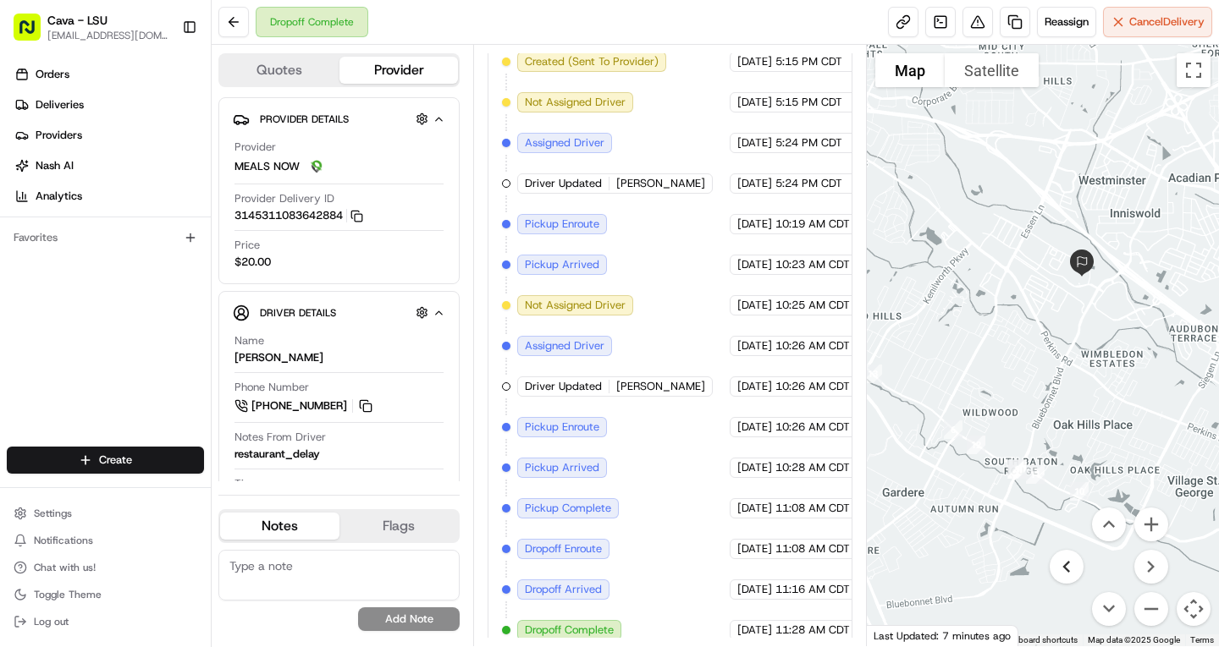
click at [1070, 570] on button "Move left" at bounding box center [1066, 567] width 34 height 34
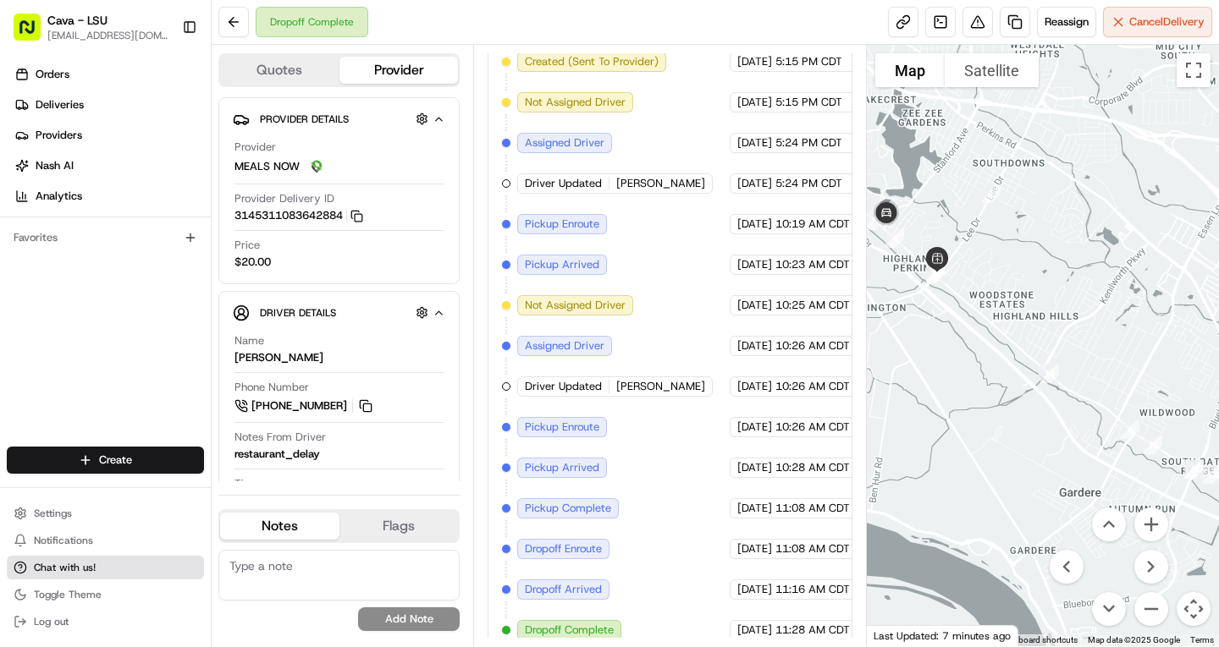
click at [44, 569] on span "Chat with us!" at bounding box center [65, 568] width 62 height 14
click at [55, 571] on span "Chat with us!" at bounding box center [65, 568] width 62 height 14
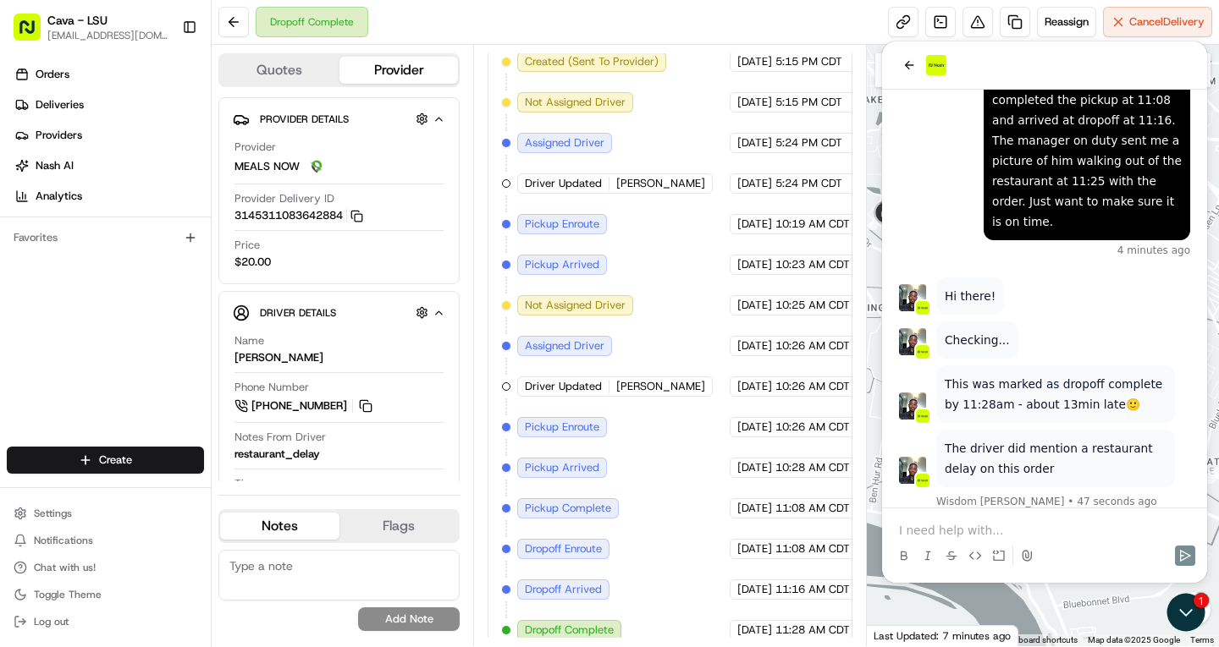
click at [956, 530] on p at bounding box center [1044, 530] width 291 height 17
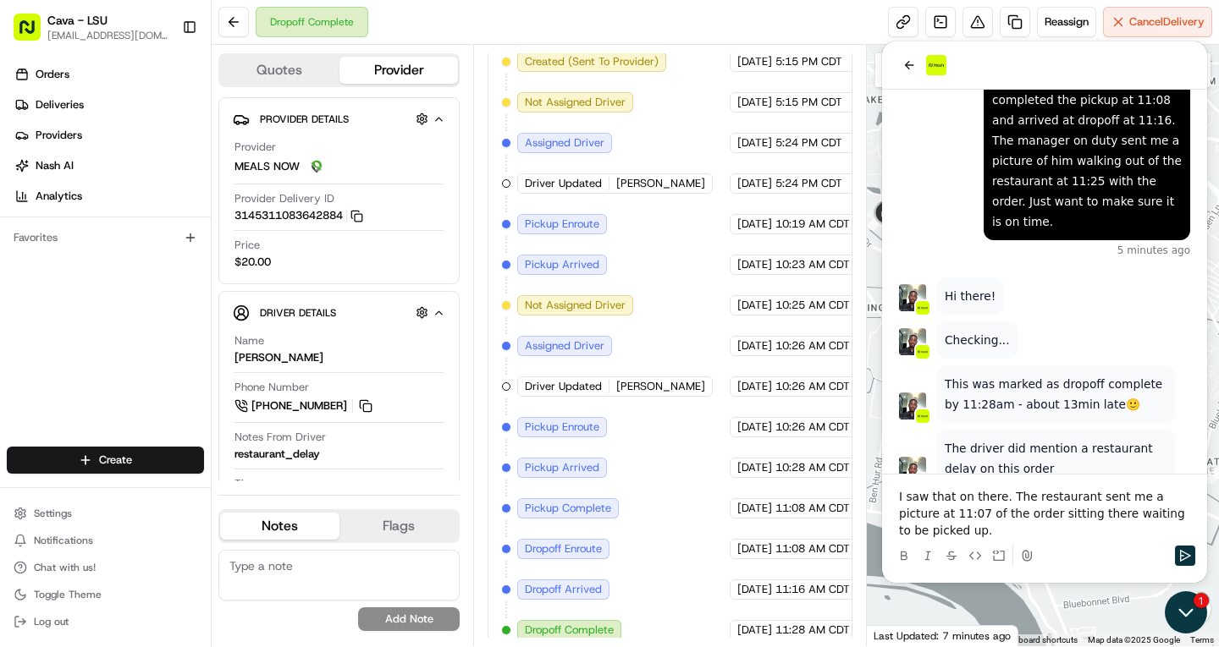
click at [1187, 623] on icon "Open customer support" at bounding box center [1185, 613] width 42 height 42
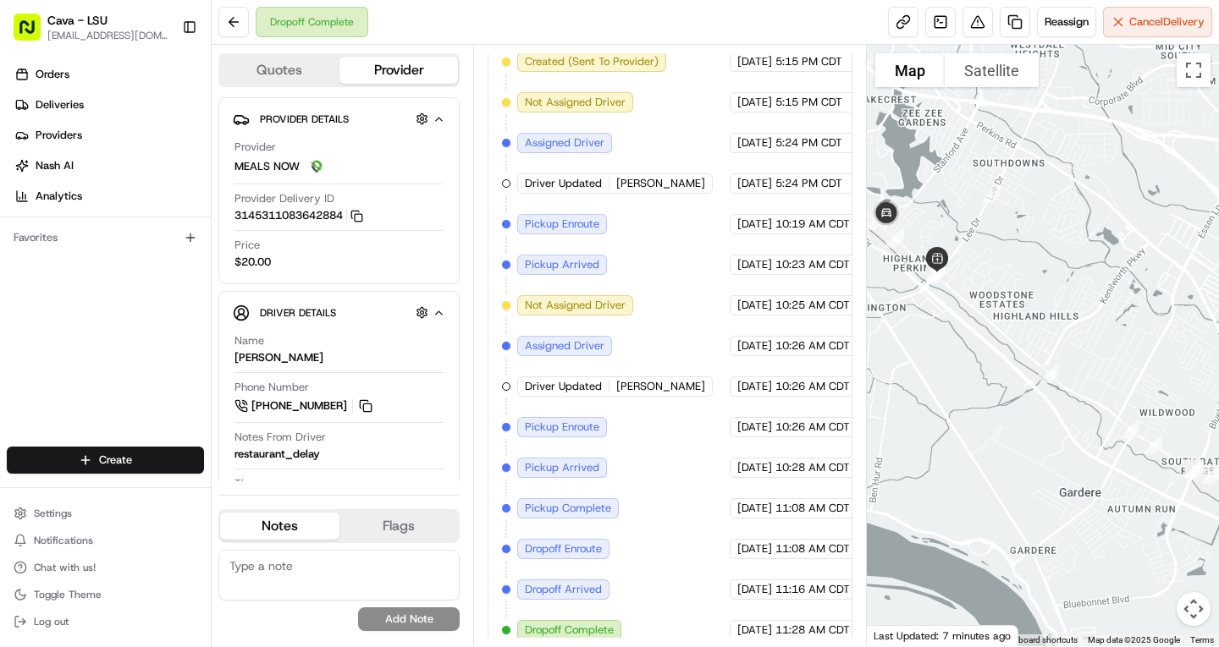
click at [1203, 607] on button "Map camera controls" at bounding box center [1193, 609] width 34 height 34
click at [1153, 526] on button "Zoom in" at bounding box center [1151, 525] width 34 height 34
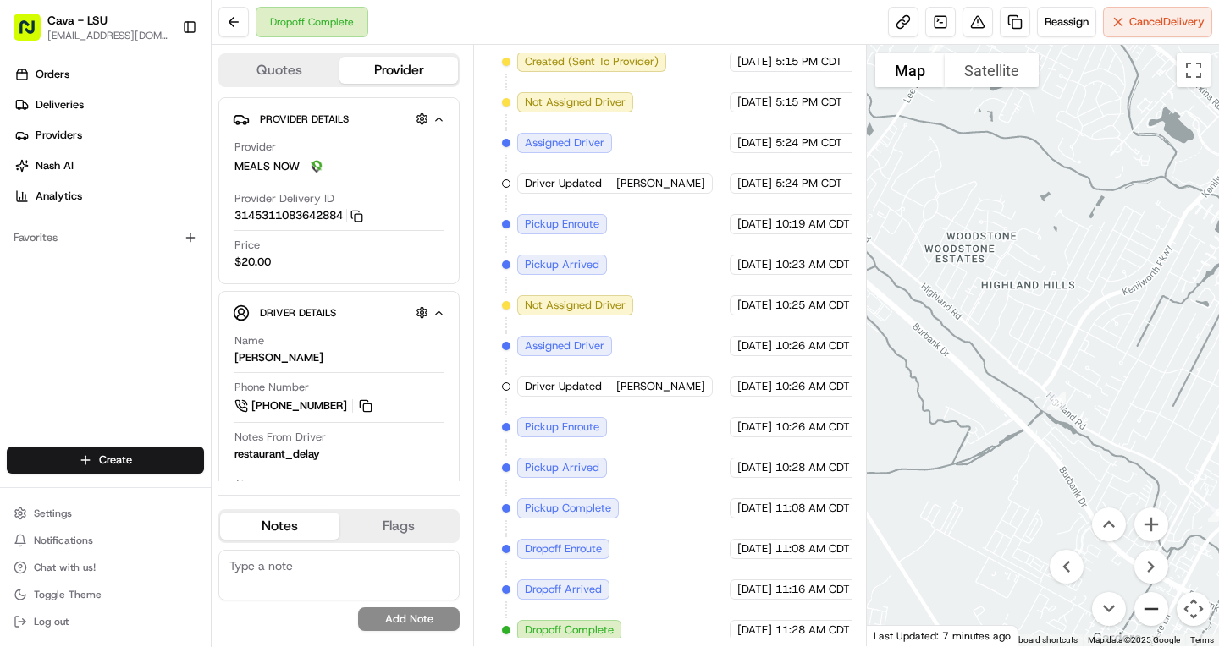
click at [1149, 609] on button "Zoom out" at bounding box center [1151, 609] width 34 height 34
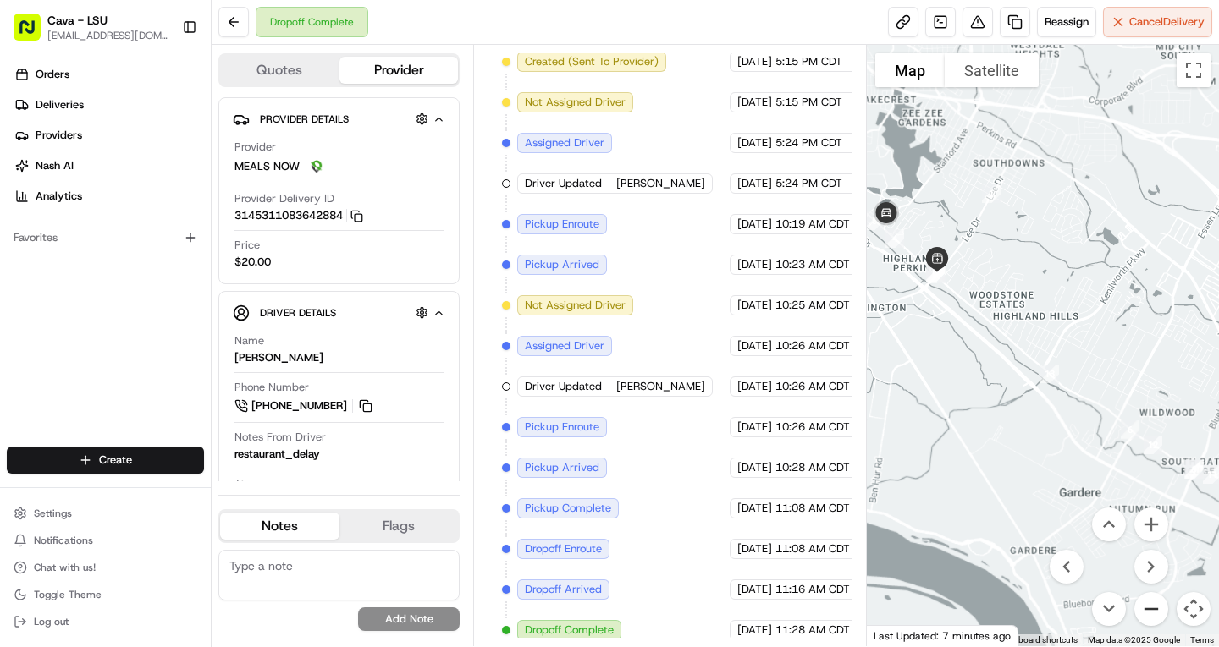
click at [1149, 609] on button "Zoom out" at bounding box center [1151, 609] width 34 height 34
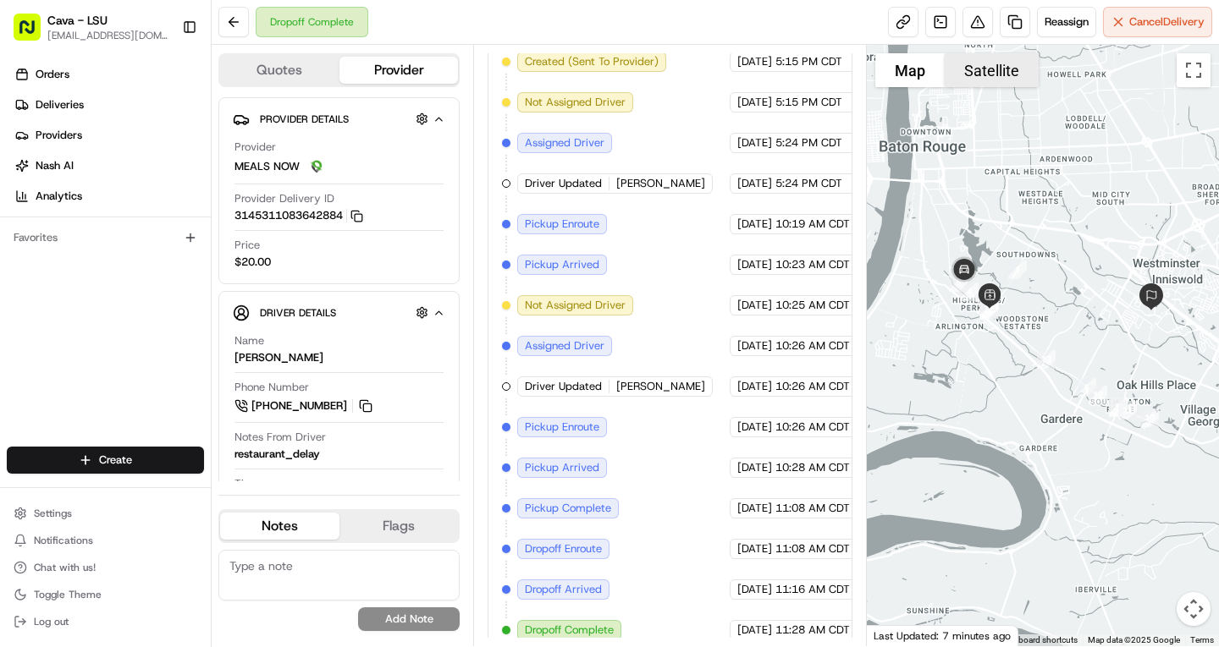
click at [988, 76] on button "Satellite" at bounding box center [991, 70] width 94 height 34
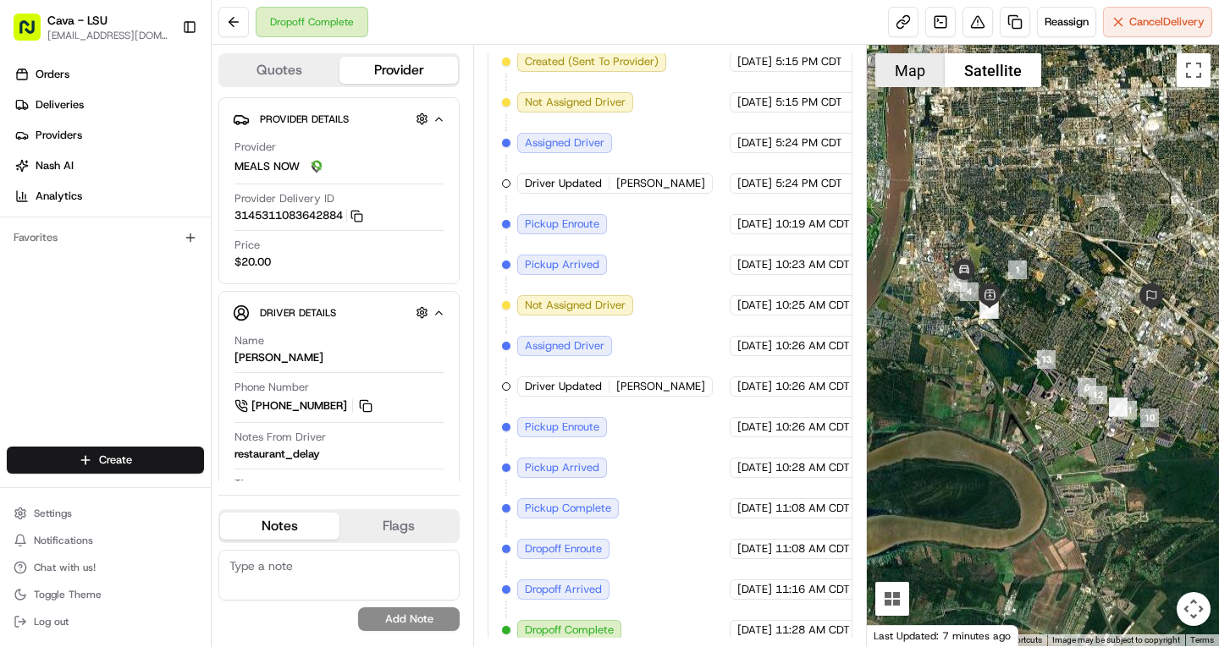
click at [921, 68] on button "Map" at bounding box center [909, 70] width 69 height 34
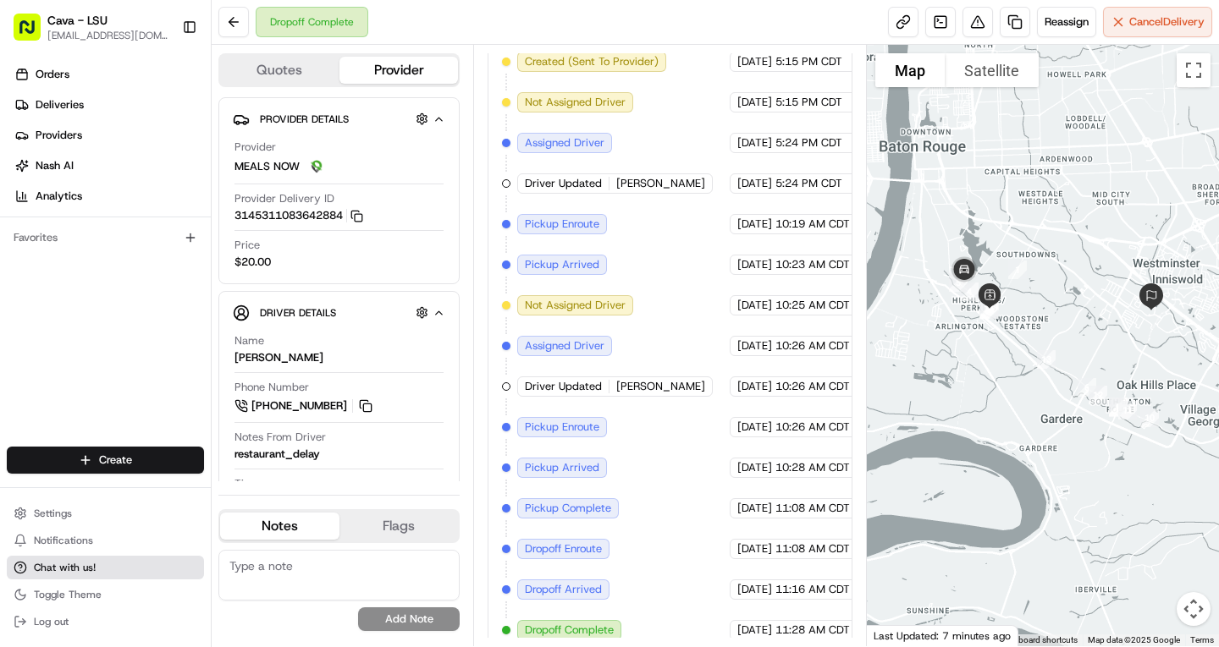
click at [85, 569] on span "Chat with us!" at bounding box center [65, 568] width 62 height 14
click at [65, 564] on span "Chat with us!" at bounding box center [65, 568] width 62 height 14
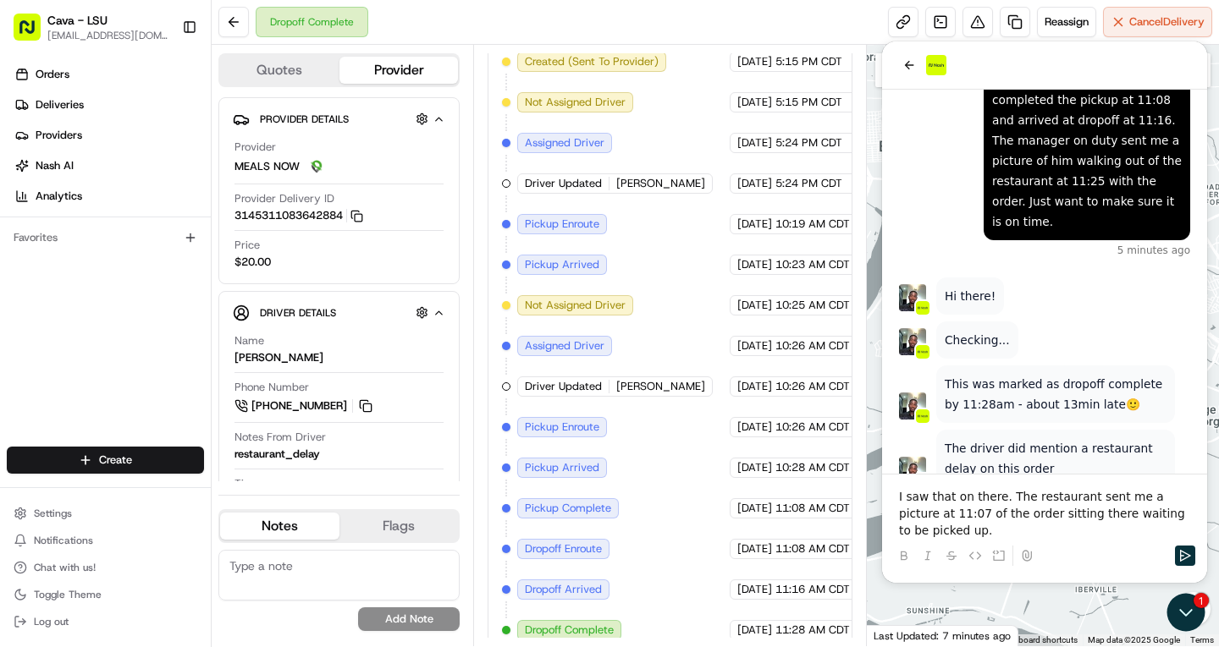
click at [1187, 534] on p "I saw that on there. The restaurant sent me a picture at 11:07 of the order sit…" at bounding box center [1044, 513] width 291 height 51
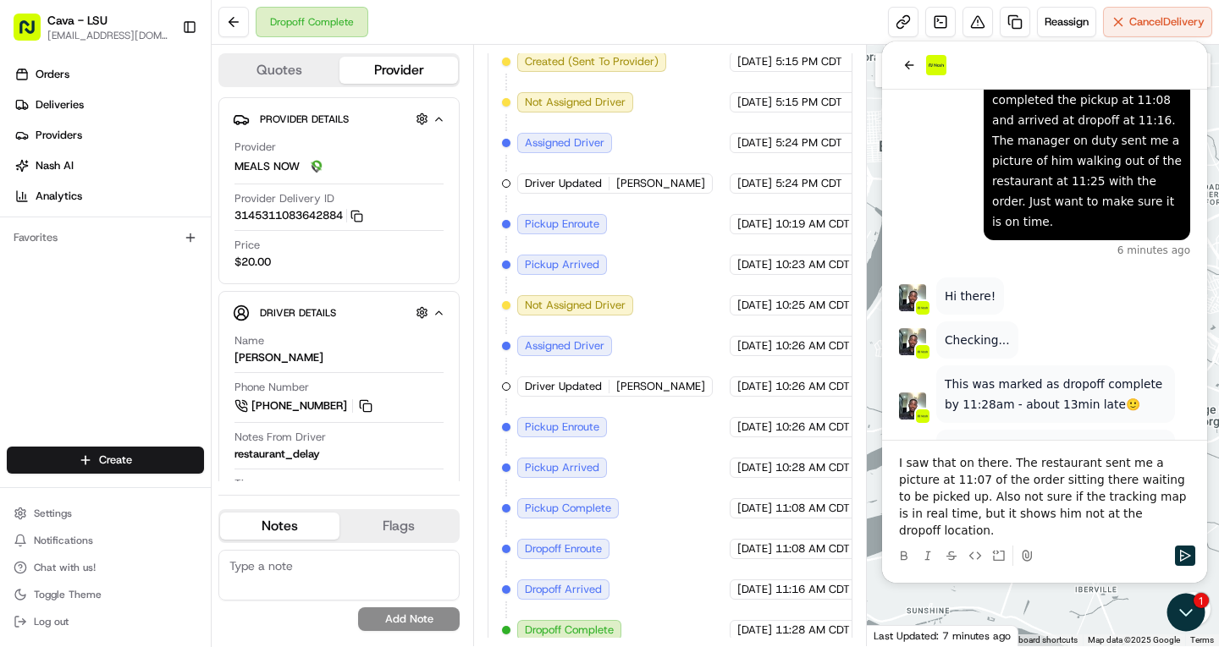
scroll to position [283, 0]
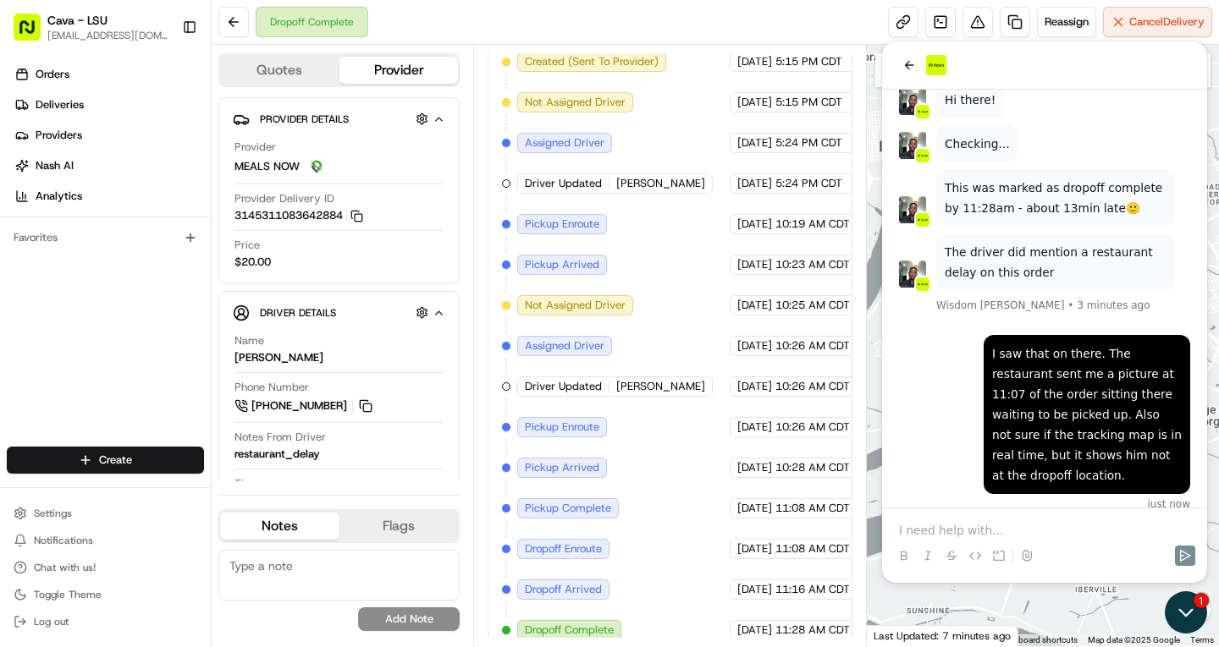
click at [1170, 612] on icon "Open customer support" at bounding box center [1185, 613] width 42 height 42
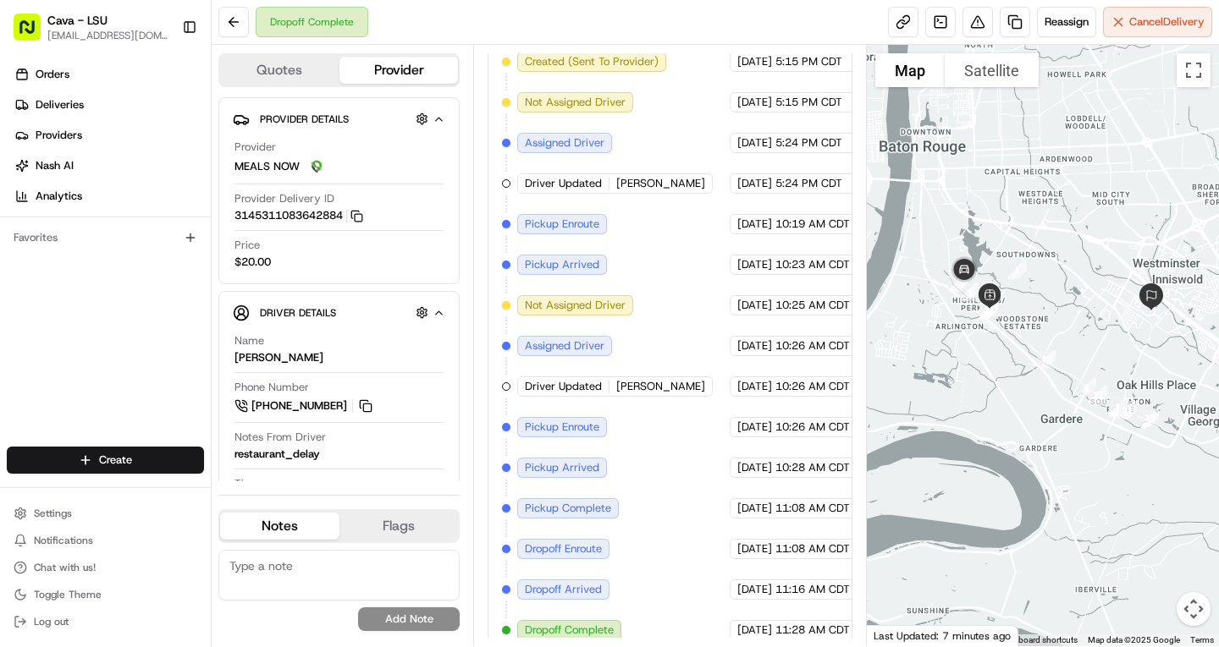
click at [1032, 305] on div at bounding box center [1043, 346] width 353 height 602
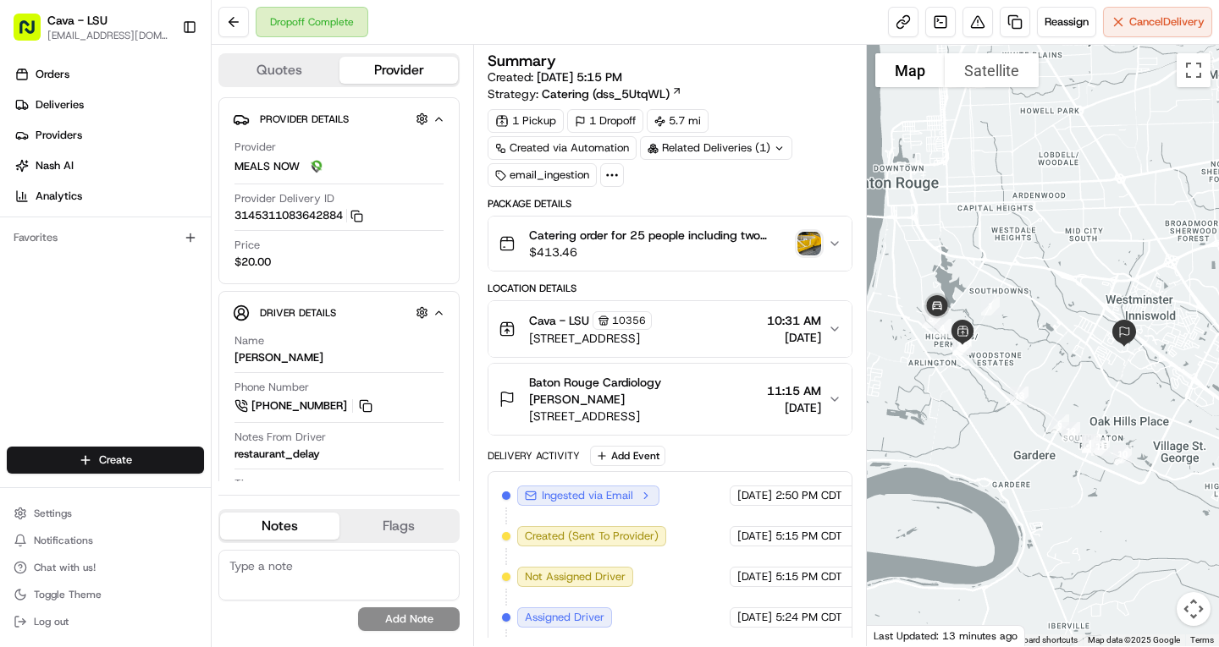
click at [949, 443] on div at bounding box center [1043, 346] width 353 height 602
click at [63, 570] on span "Chat with us!" at bounding box center [65, 568] width 62 height 14
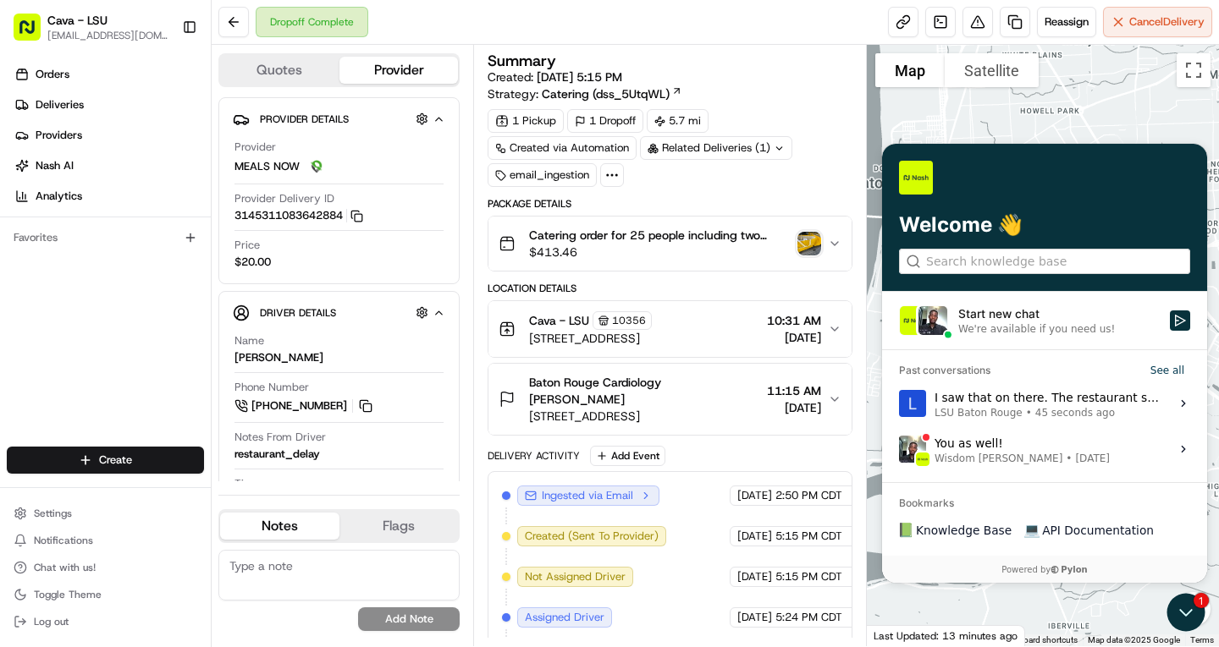
click at [1203, 600] on div "1" at bounding box center [1187, 613] width 46 height 42
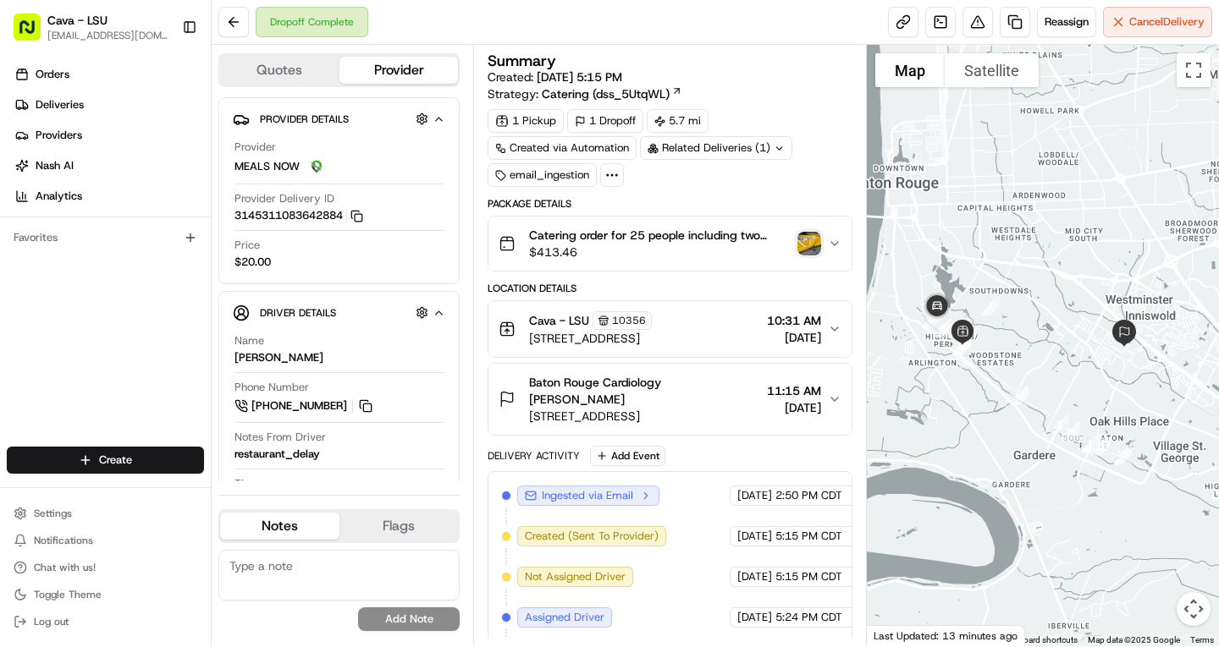
click at [1203, 600] on button "Map camera controls" at bounding box center [1193, 609] width 34 height 34
click at [33, 566] on button "Chat with us!" at bounding box center [105, 568] width 197 height 24
click at [96, 561] on button "Chat with us!" at bounding box center [105, 568] width 197 height 24
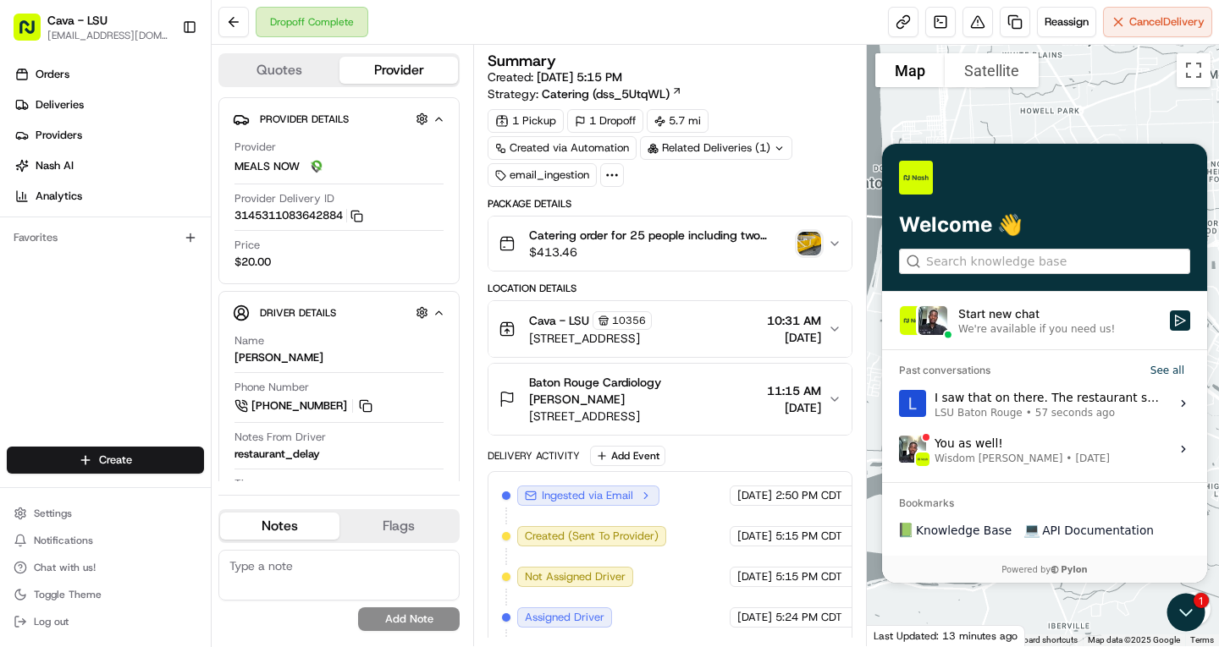
click at [1188, 399] on icon at bounding box center [1183, 404] width 14 height 14
click at [899, 404] on button "View issue" at bounding box center [898, 404] width 1 height 1
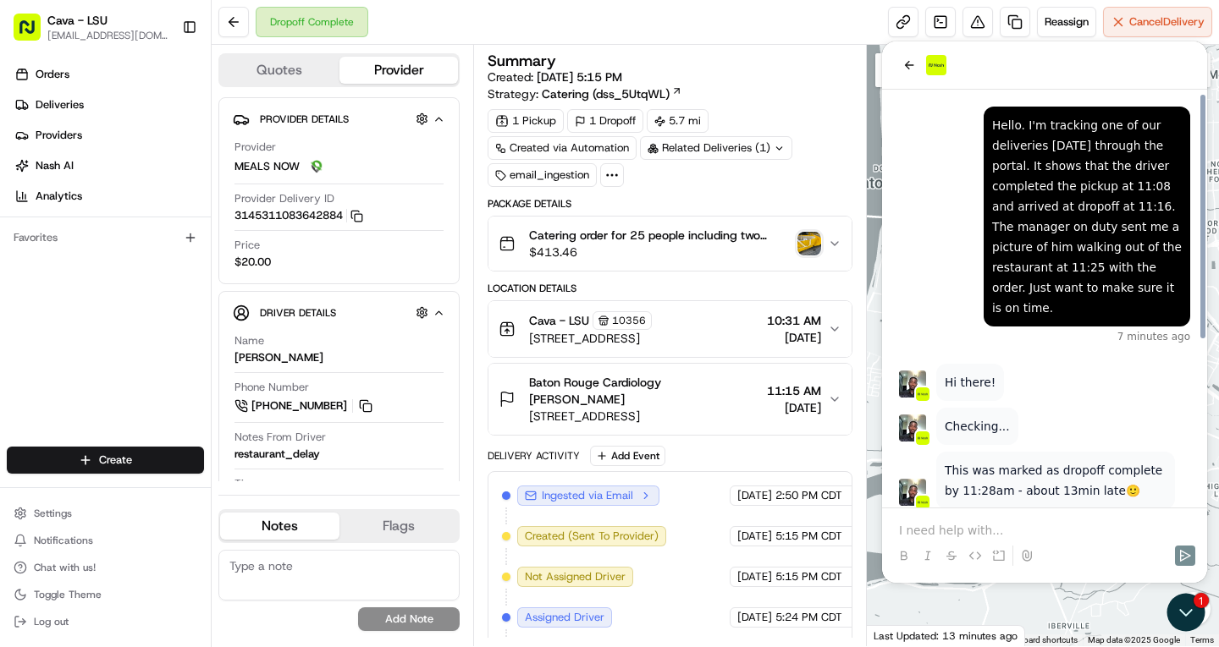
scroll to position [283, 0]
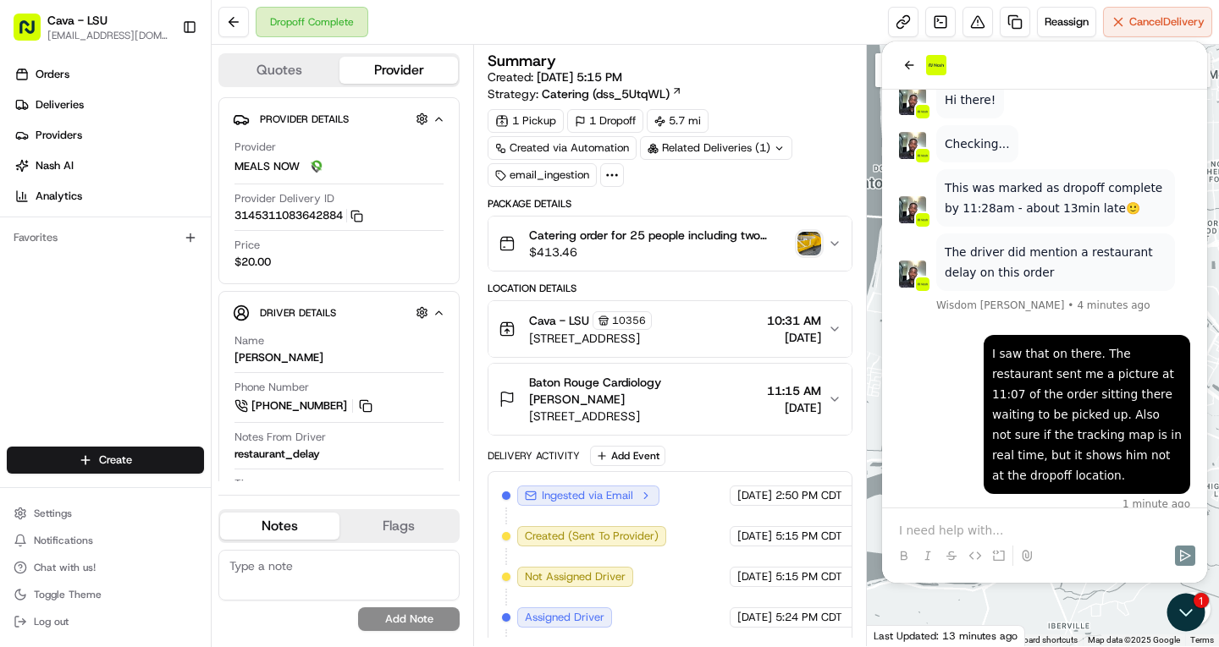
click at [833, 398] on icon "button" at bounding box center [834, 399] width 7 height 3
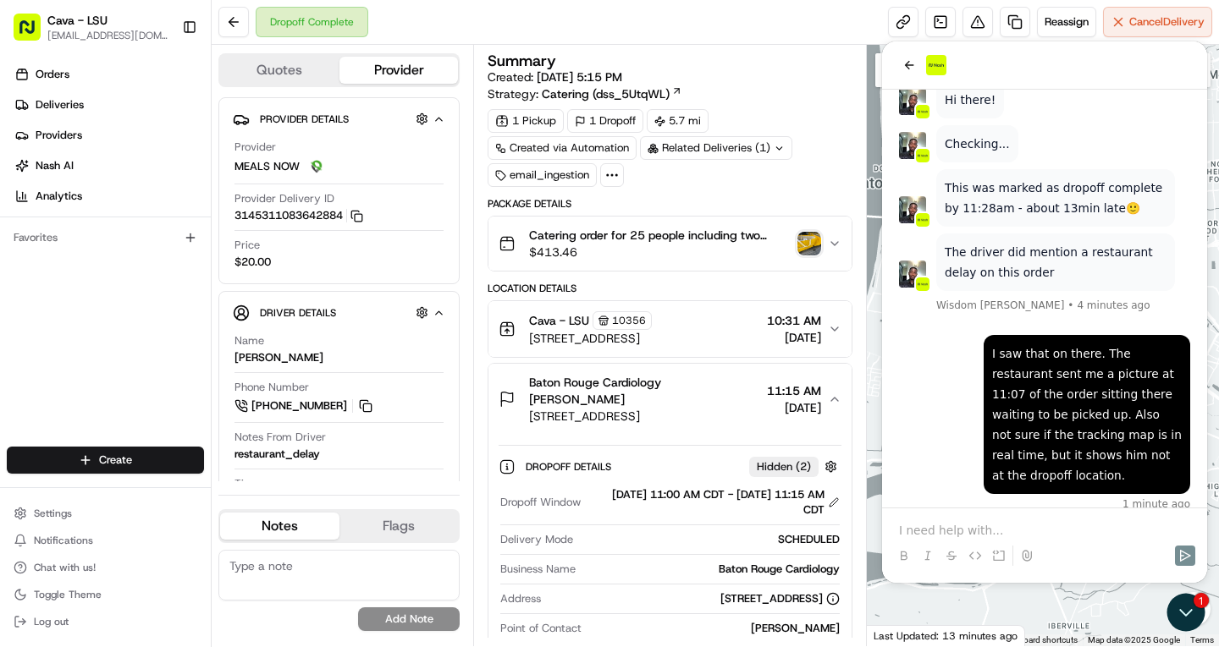
scroll to position [384, 0]
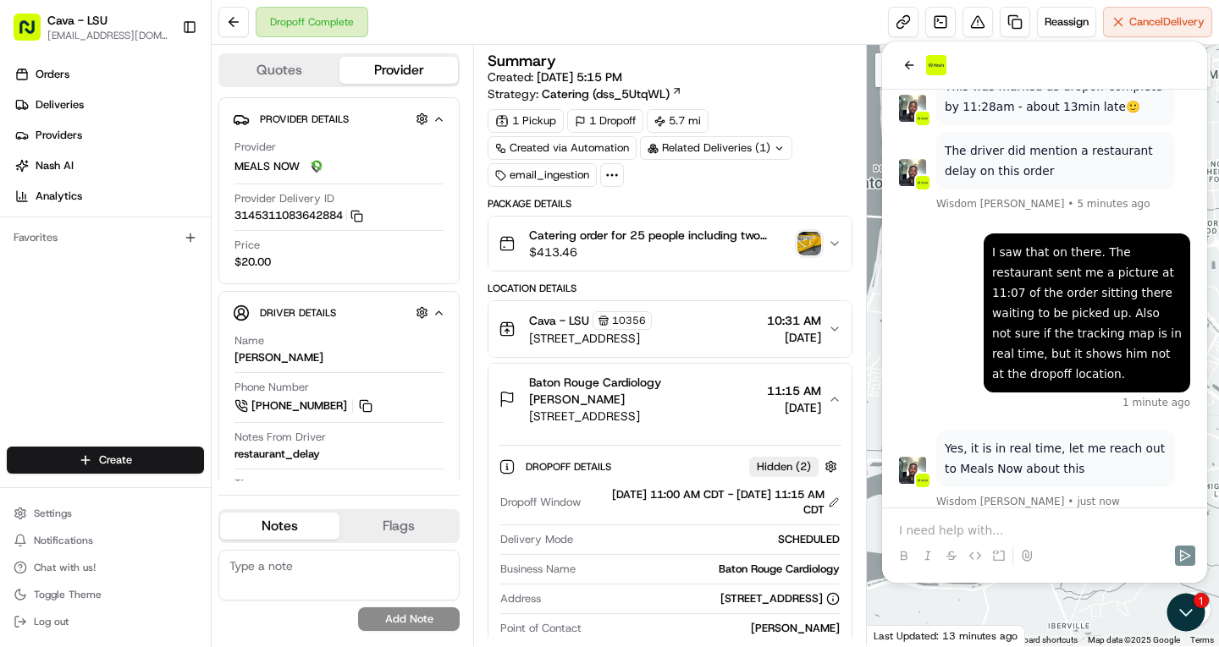
click at [833, 393] on icon "button" at bounding box center [835, 400] width 14 height 14
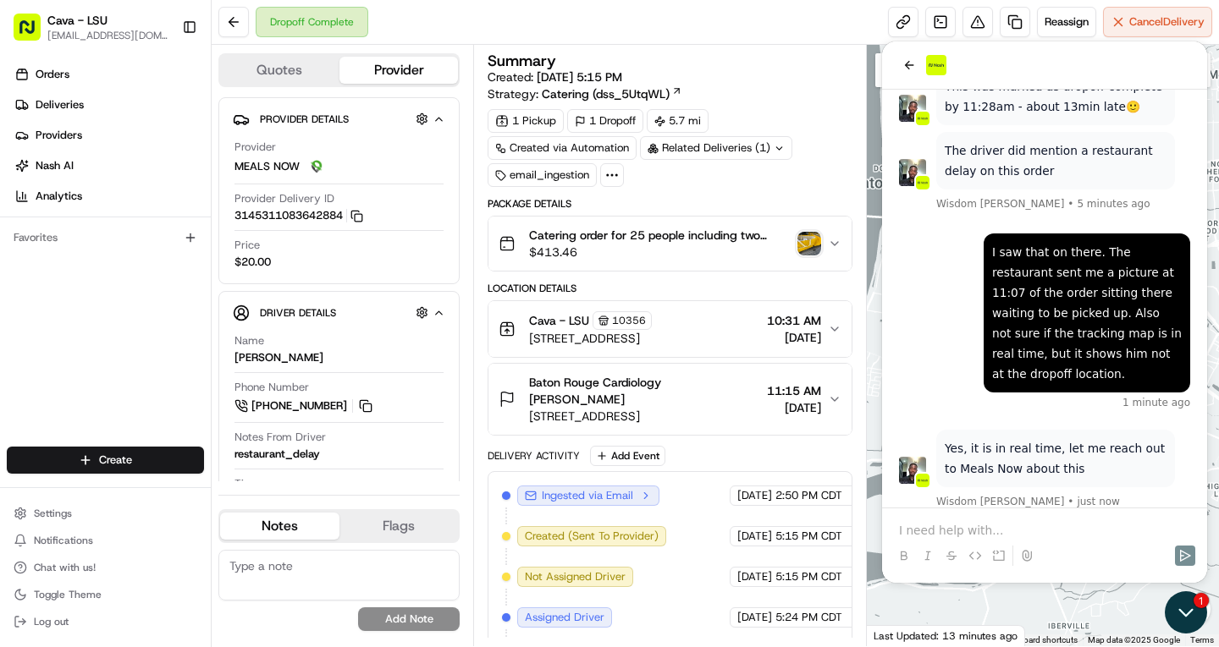
click at [1197, 626] on icon "Open customer support" at bounding box center [1185, 613] width 42 height 42
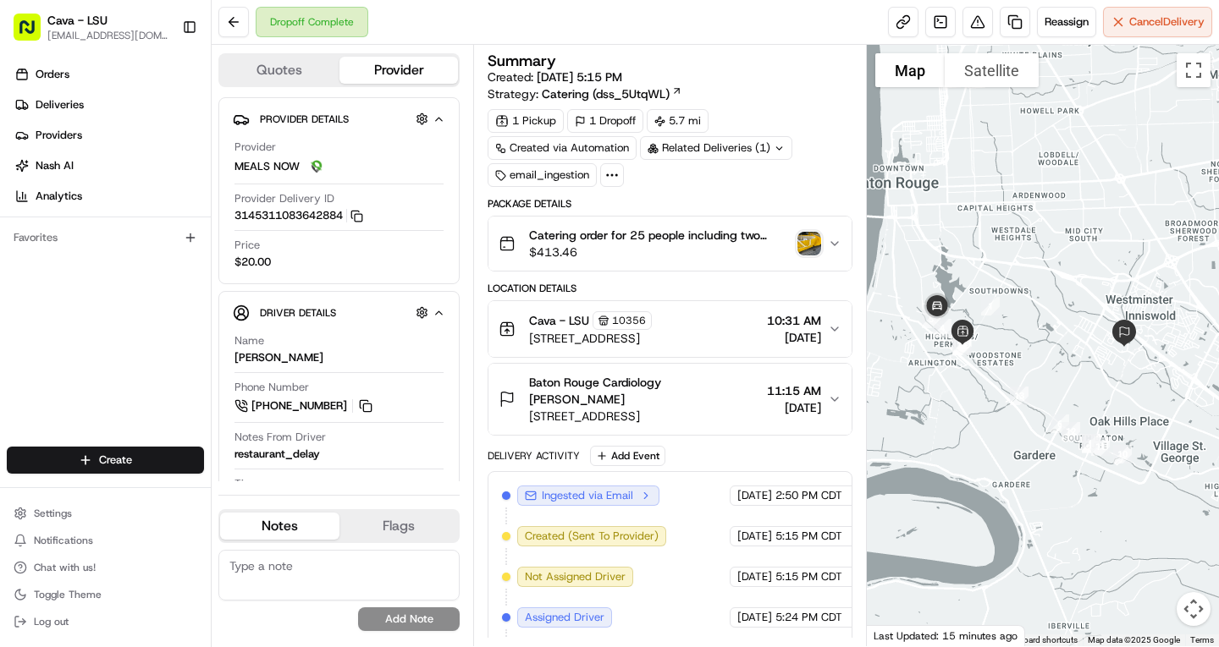
click at [831, 242] on icon "button" at bounding box center [834, 243] width 7 height 3
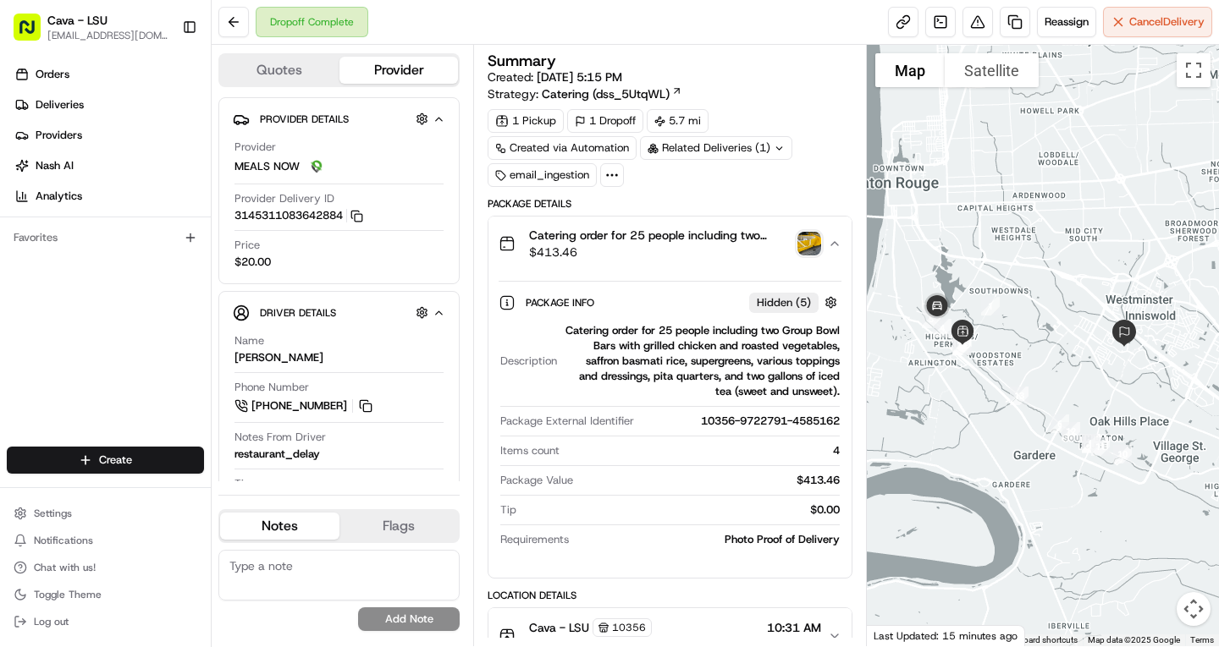
click at [810, 238] on img "button" at bounding box center [809, 244] width 24 height 24
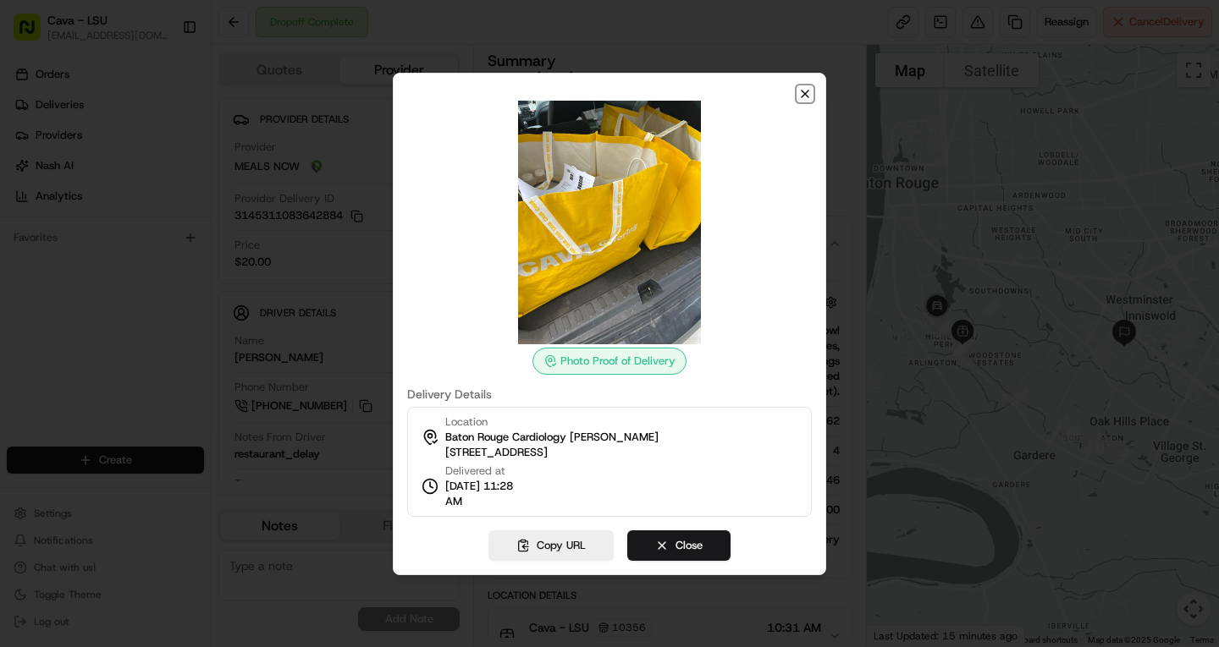
click at [805, 89] on icon "button" at bounding box center [805, 94] width 14 height 14
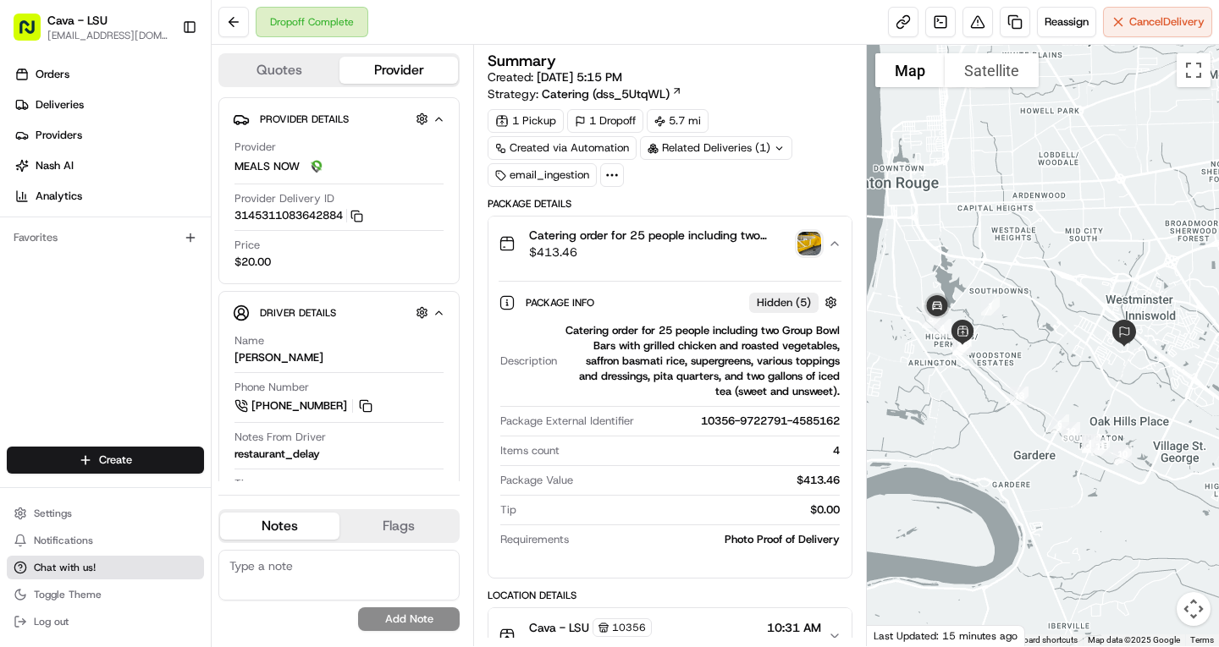
click at [38, 566] on span "Chat with us!" at bounding box center [65, 568] width 62 height 14
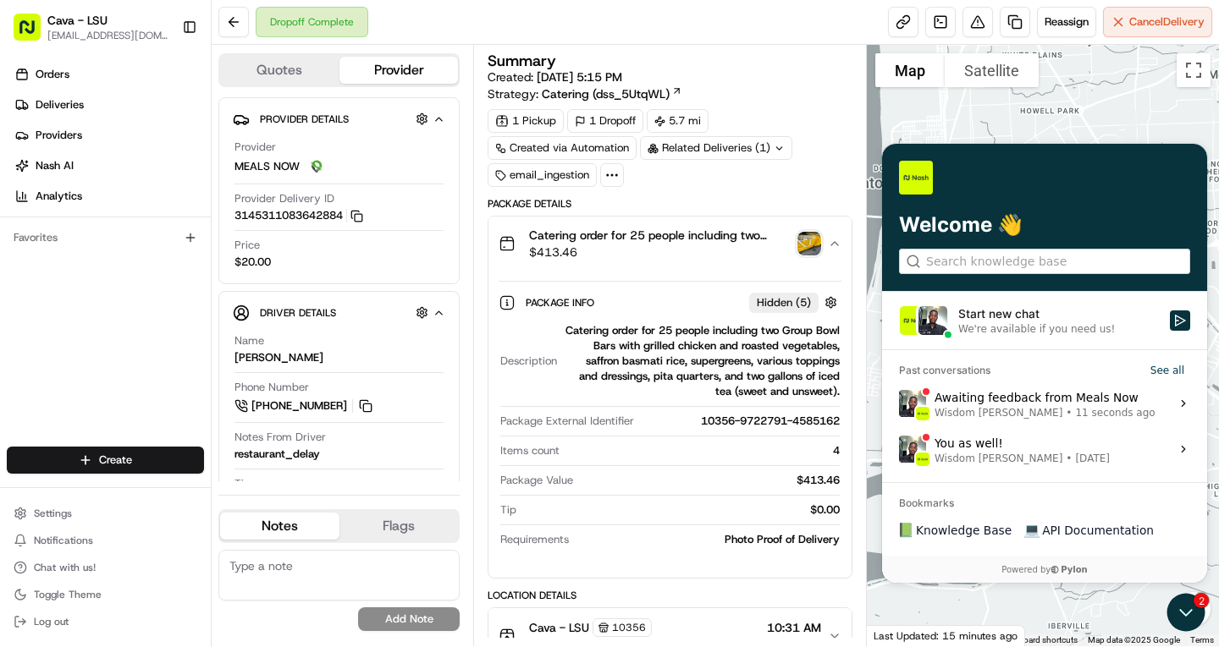
click at [1174, 404] on label "Awaiting feedback from Meals Now Wisdom Oko • 11 seconds ago View issue" at bounding box center [1044, 404] width 305 height 46
click at [899, 404] on button "View issue" at bounding box center [898, 404] width 1 height 1
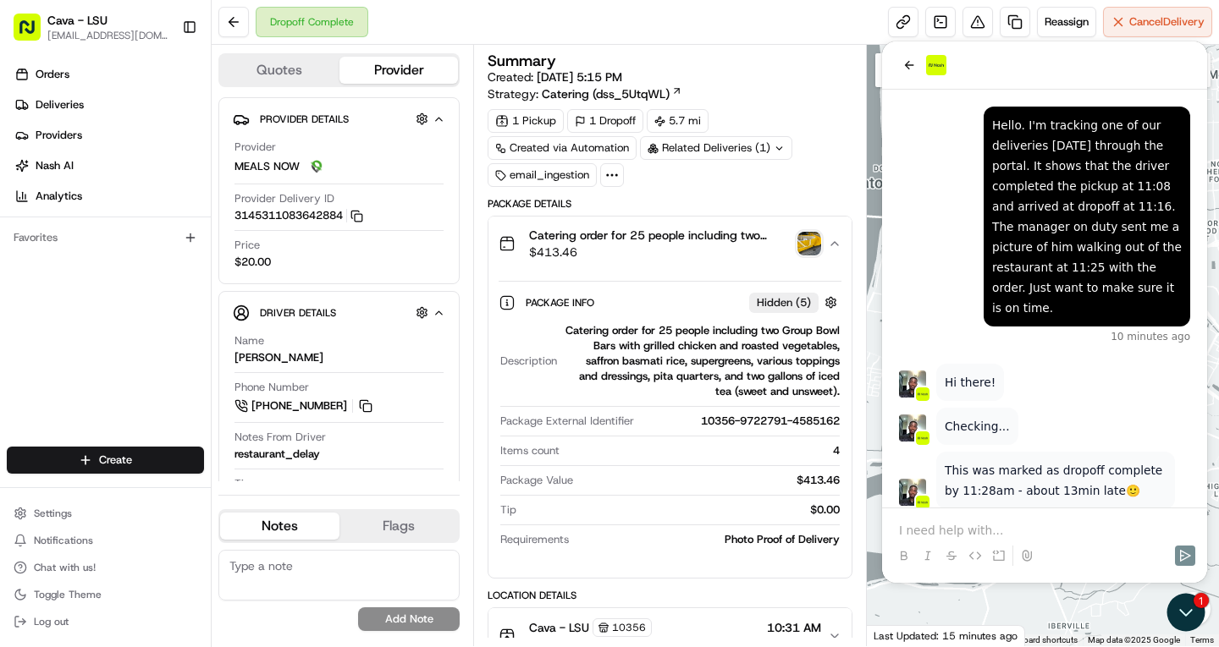
scroll to position [428, 0]
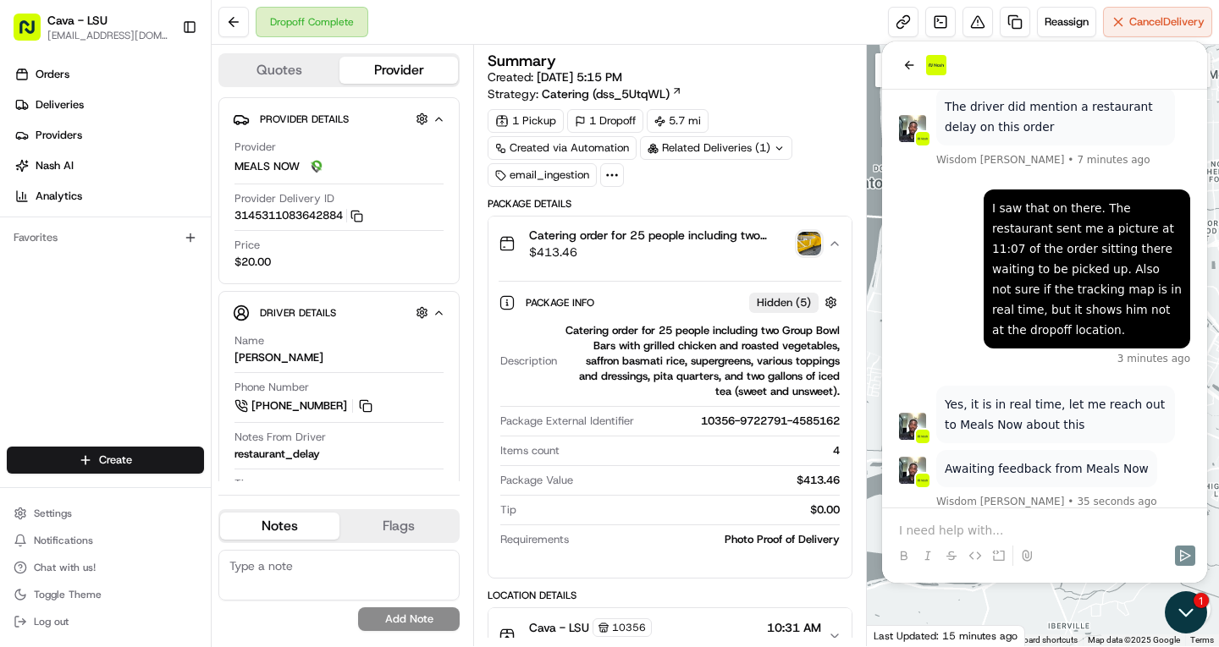
click at [1198, 606] on icon "Open customer support" at bounding box center [1185, 613] width 42 height 42
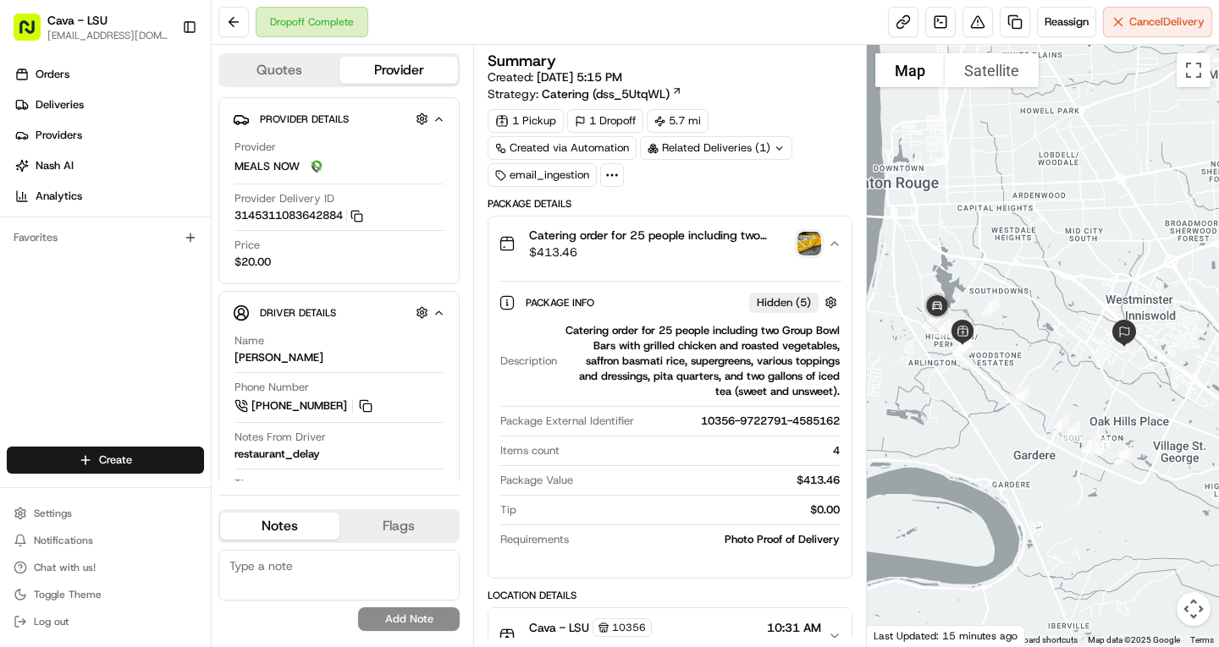
click at [1129, 542] on div at bounding box center [1043, 346] width 353 height 602
click at [1208, 604] on button "Map camera controls" at bounding box center [1193, 609] width 34 height 34
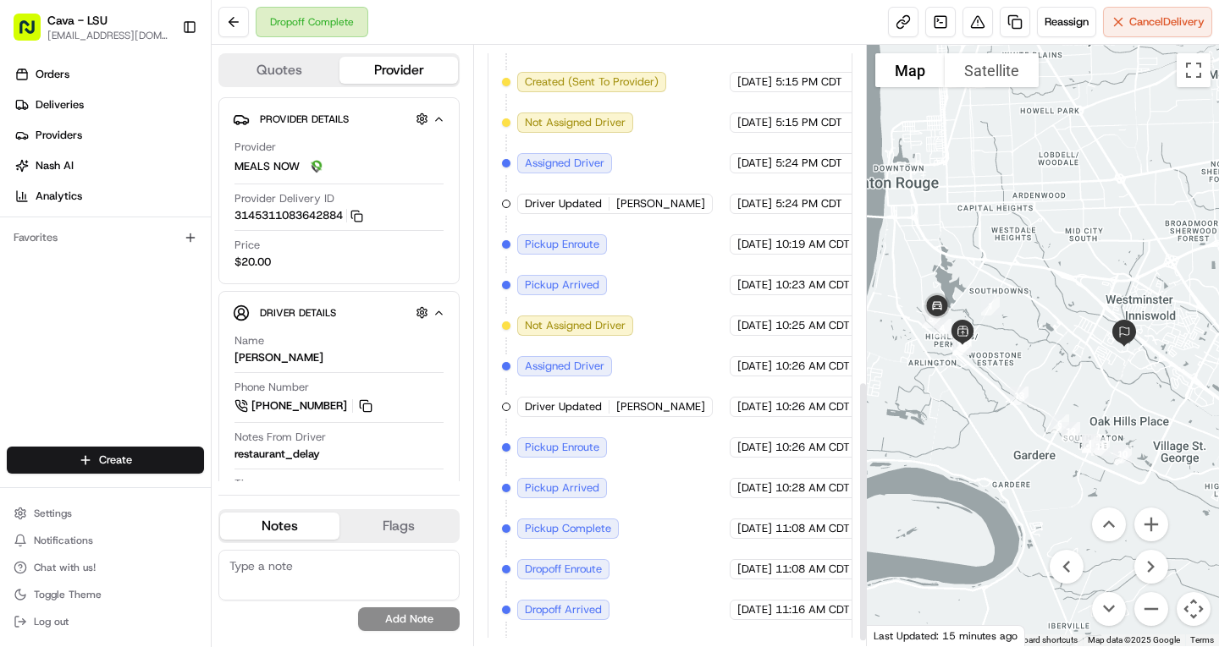
scroll to position [782, 0]
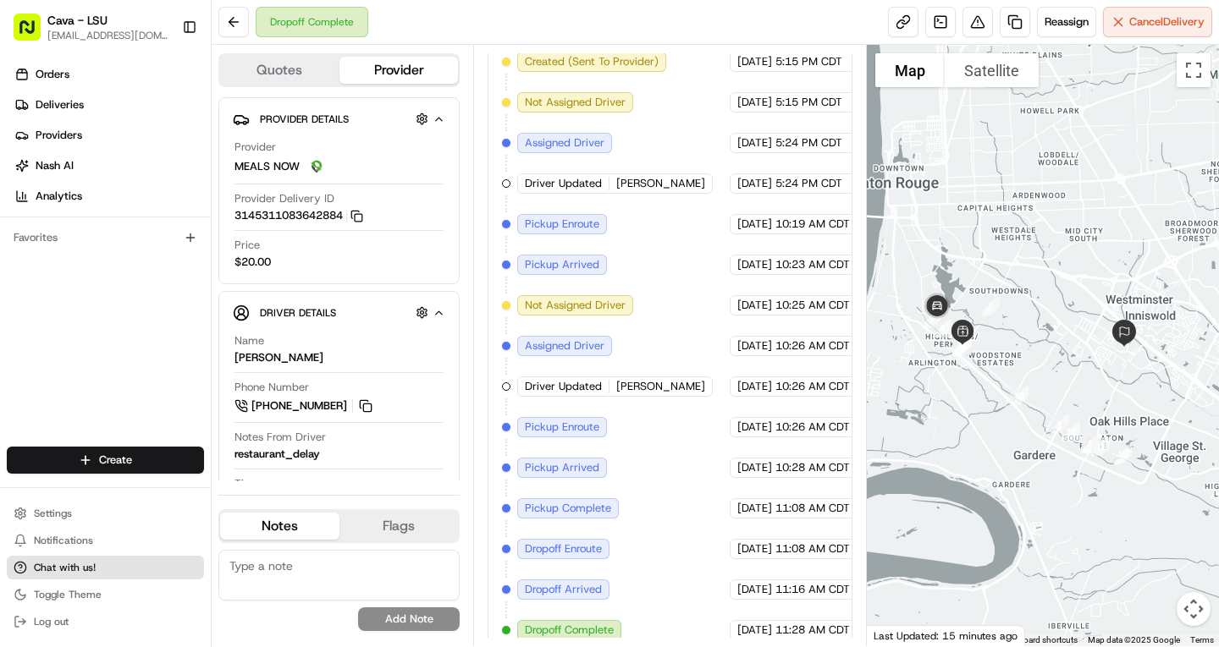
click at [70, 568] on span "Chat with us!" at bounding box center [65, 568] width 62 height 14
click at [41, 570] on span "Chat with us!" at bounding box center [65, 568] width 62 height 14
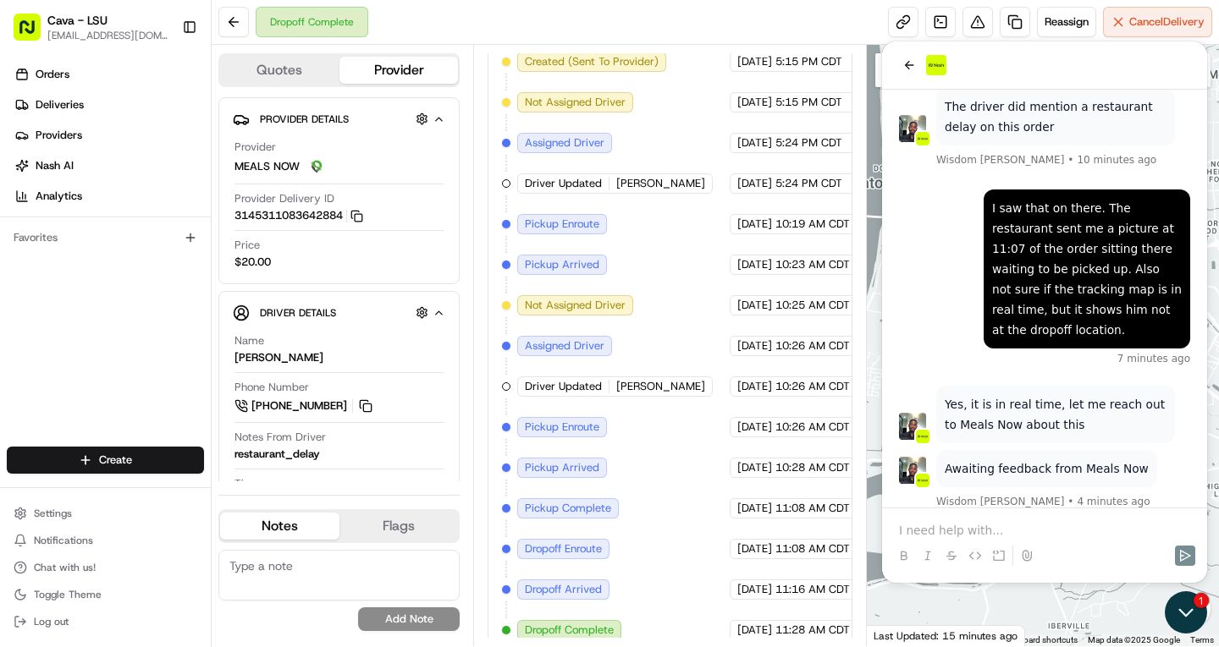
click at [1177, 610] on icon "Open customer support" at bounding box center [1185, 613] width 42 height 42
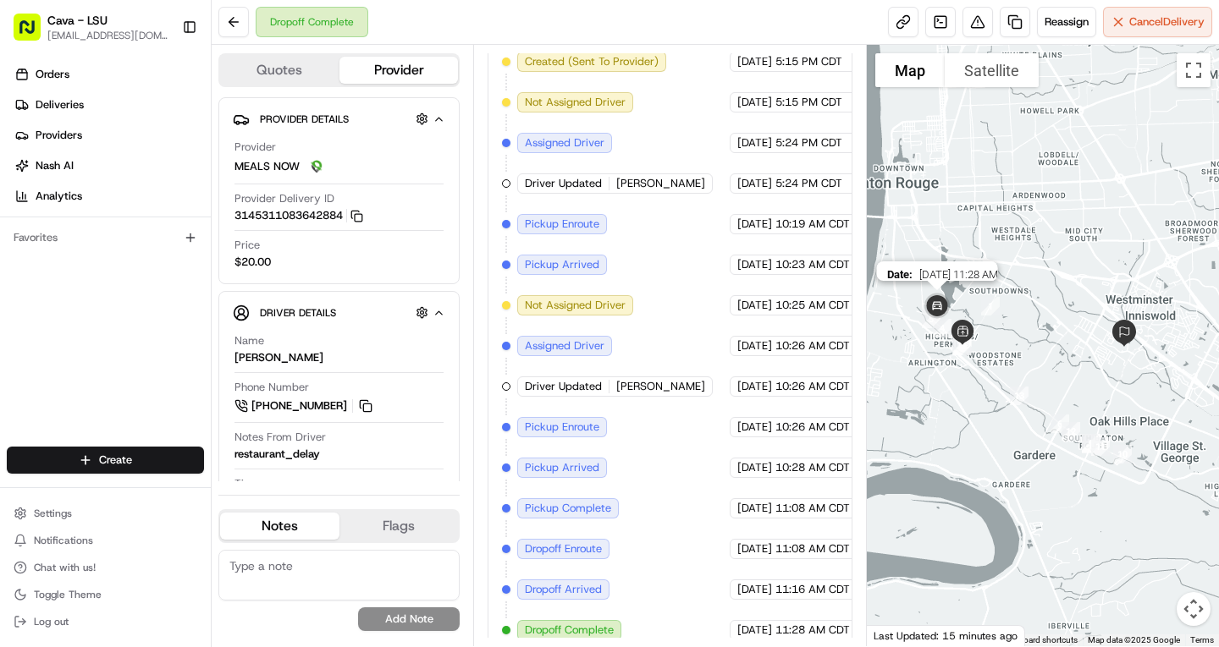
click at [938, 301] on img at bounding box center [936, 306] width 47 height 47
click at [74, 576] on button "Chat with us!" at bounding box center [105, 568] width 197 height 24
click at [82, 564] on span "Chat with us!" at bounding box center [65, 568] width 62 height 14
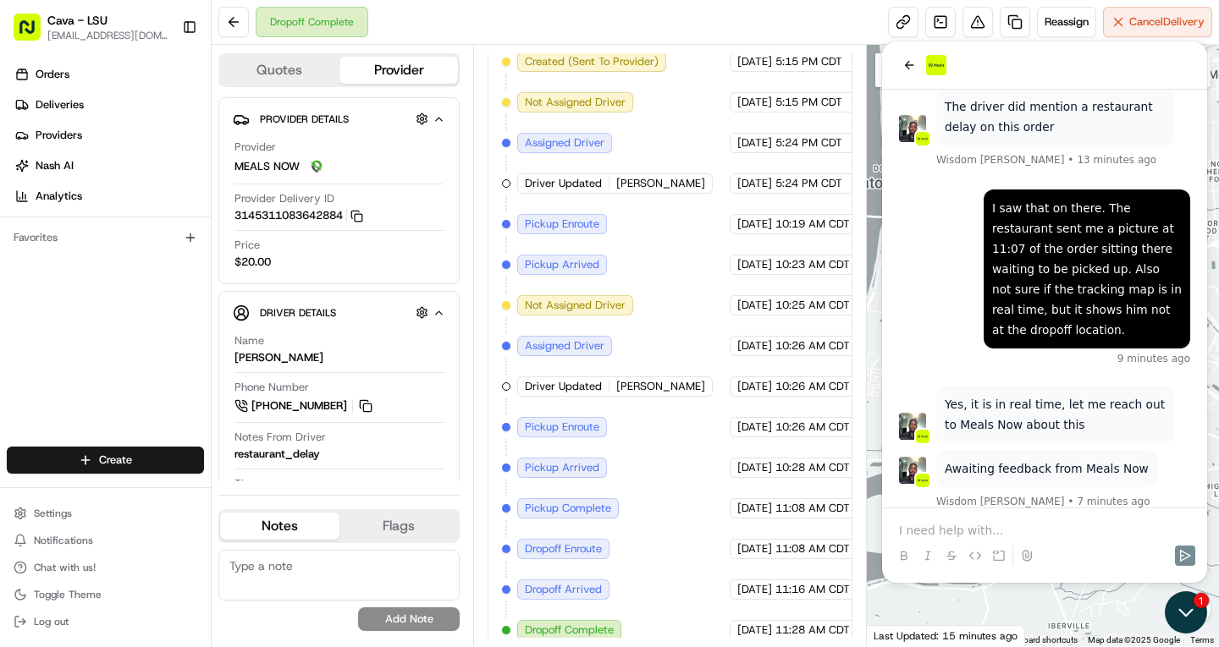
click at [1185, 619] on icon "Open customer support" at bounding box center [1185, 613] width 42 height 42
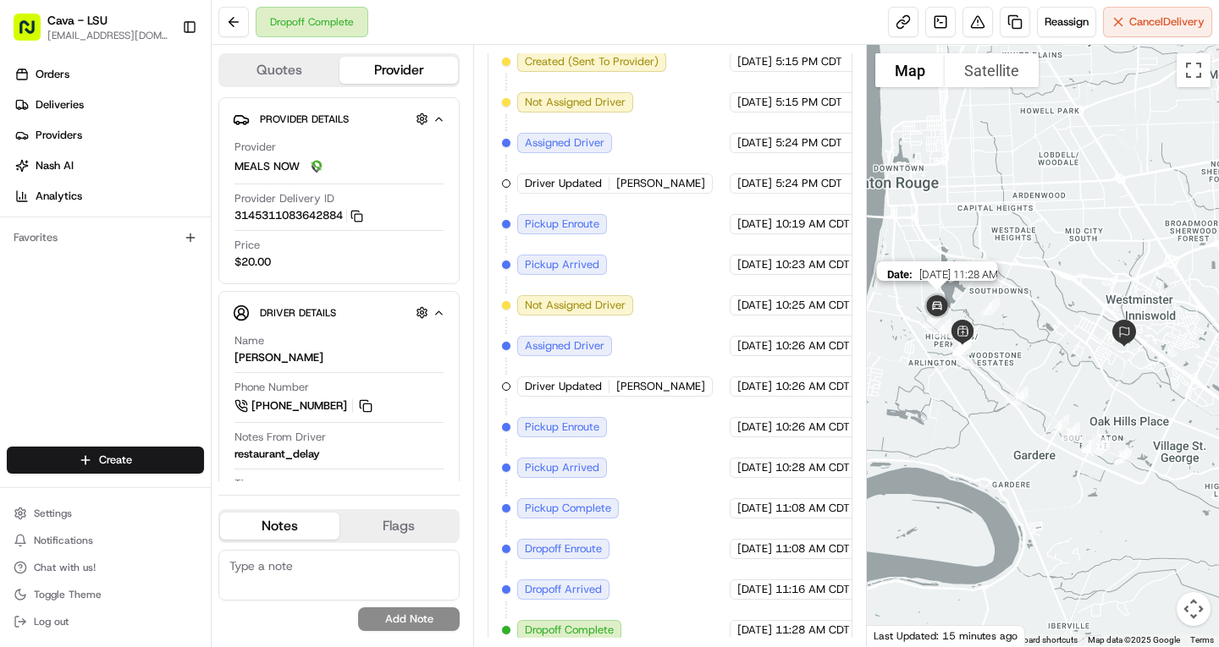
click at [927, 303] on img at bounding box center [936, 306] width 47 height 47
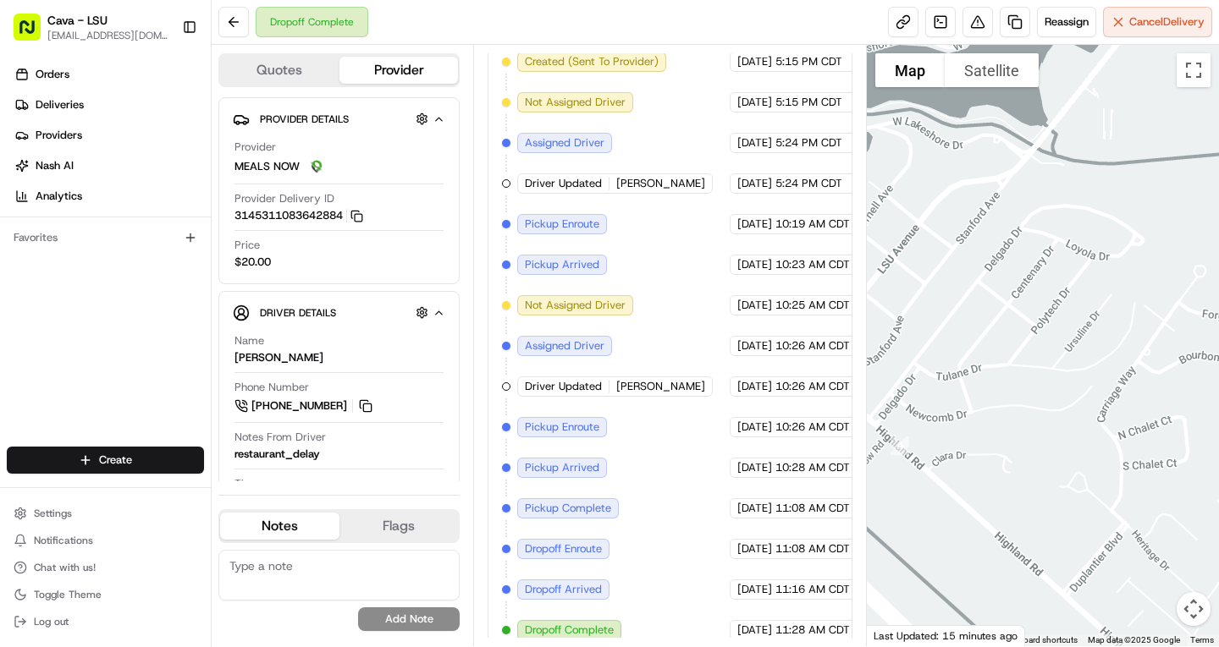
click at [1200, 605] on button "Map camera controls" at bounding box center [1193, 609] width 34 height 34
click at [1075, 564] on button "Move left" at bounding box center [1066, 567] width 34 height 34
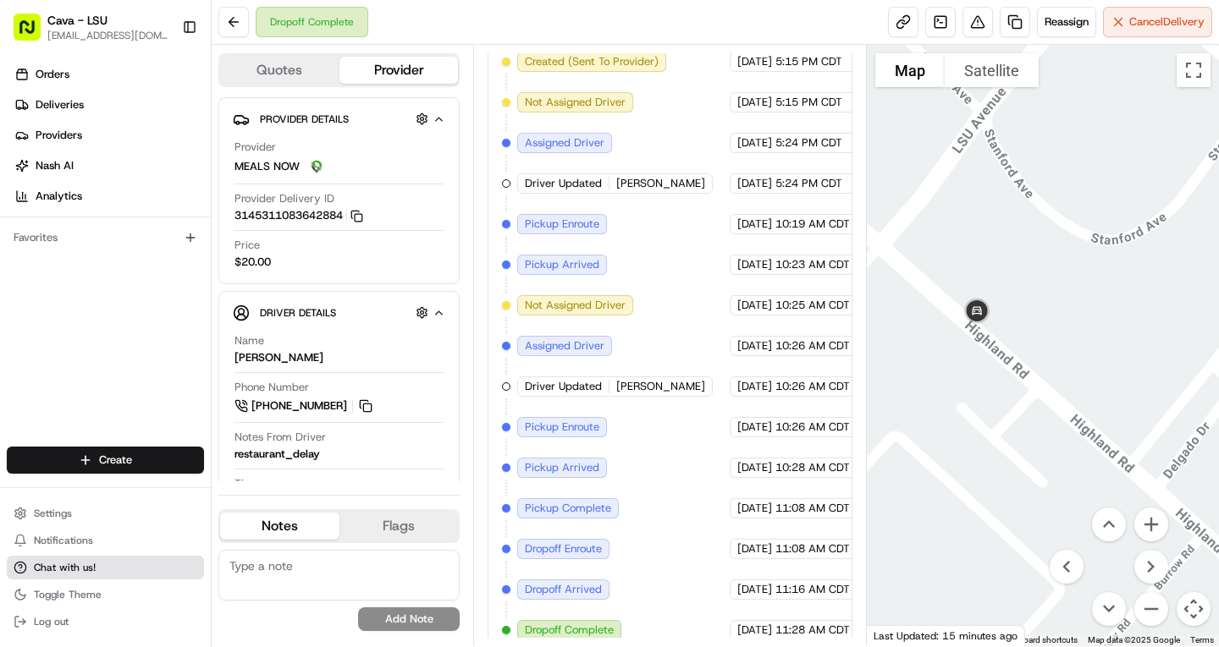
click at [51, 574] on span "Chat with us!" at bounding box center [65, 568] width 62 height 14
click at [64, 565] on span "Chat with us!" at bounding box center [65, 568] width 62 height 14
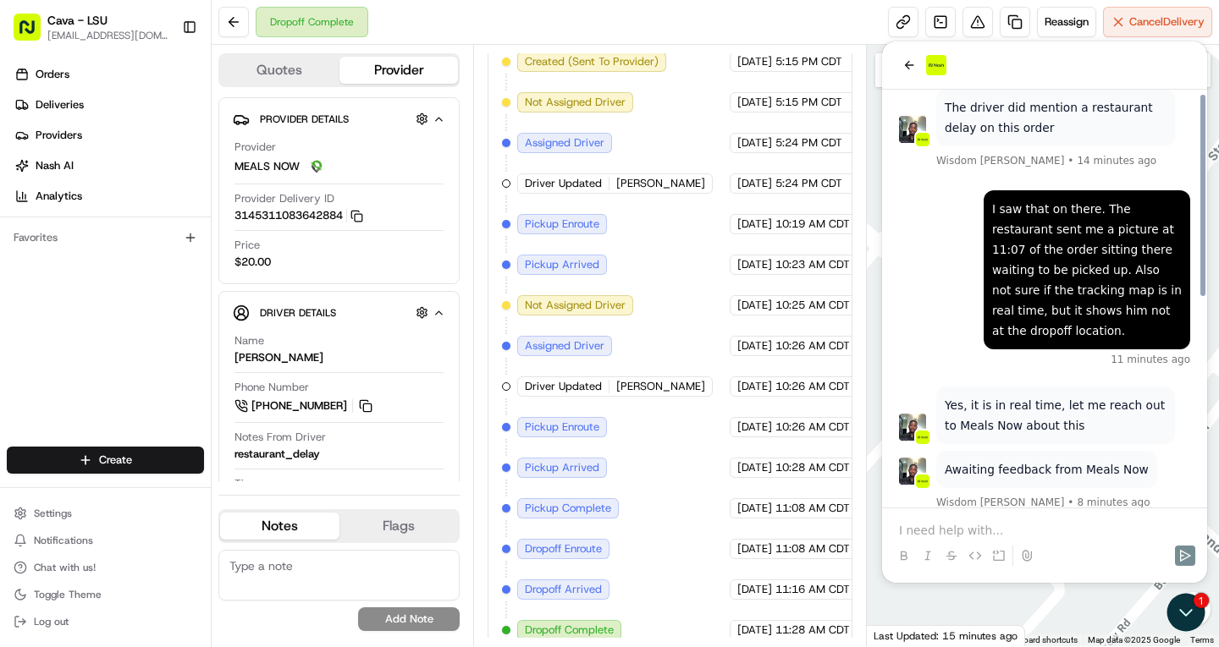
scroll to position [428, 0]
click at [979, 536] on p at bounding box center [1044, 530] width 291 height 17
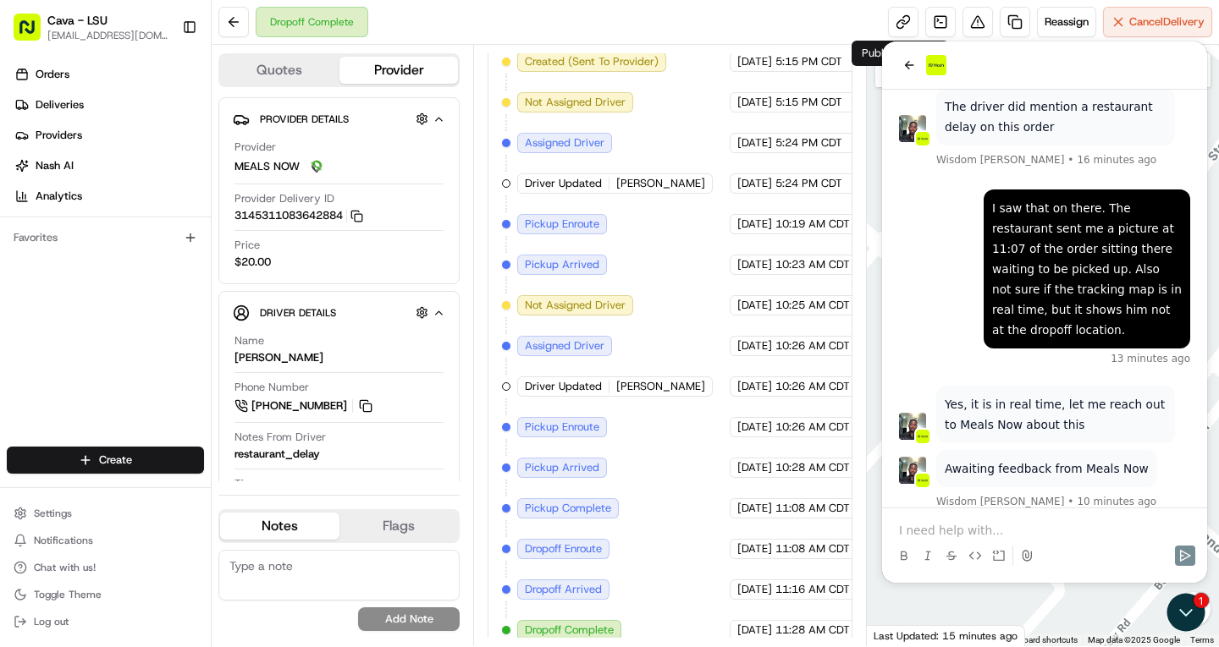
click at [954, 524] on p at bounding box center [1044, 530] width 291 height 17
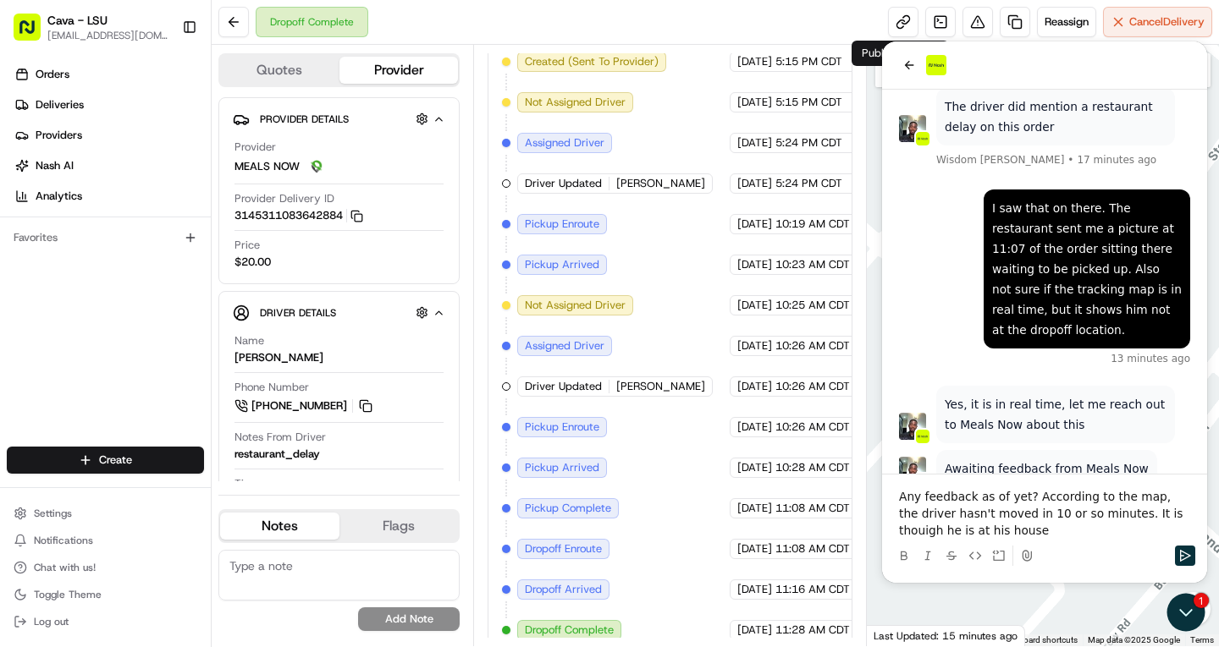
click at [1153, 516] on p "Any feedback as of yet? According to the map, the driver hasn't moved in 10 or …" at bounding box center [1044, 513] width 291 height 51
click at [1155, 524] on p "Any feedback as of yet? According to the map, the driver hasn't moved in 10 or …" at bounding box center [1044, 513] width 291 height 51
click at [1153, 518] on p "Any feedback as of yet? According to the map, the driver hasn't moved in 10 or …" at bounding box center [1044, 513] width 291 height 51
click at [1148, 518] on p "Any feedback as of yet? According to the map, the driver hasn't moved in 10 or …" at bounding box center [1044, 513] width 291 height 51
click at [980, 530] on p "Any feedback as of yet? According to the map, the driver hasn't moved in 10 or …" at bounding box center [1044, 513] width 291 height 51
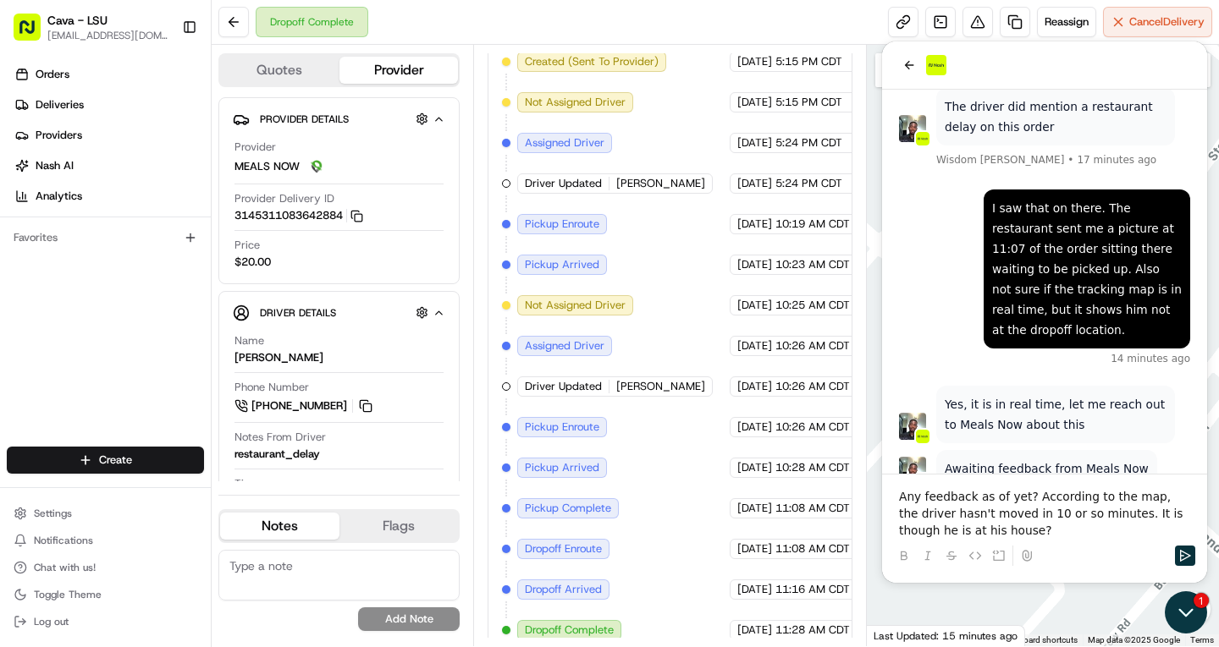
click at [1203, 613] on icon "Open customer support" at bounding box center [1185, 613] width 42 height 42
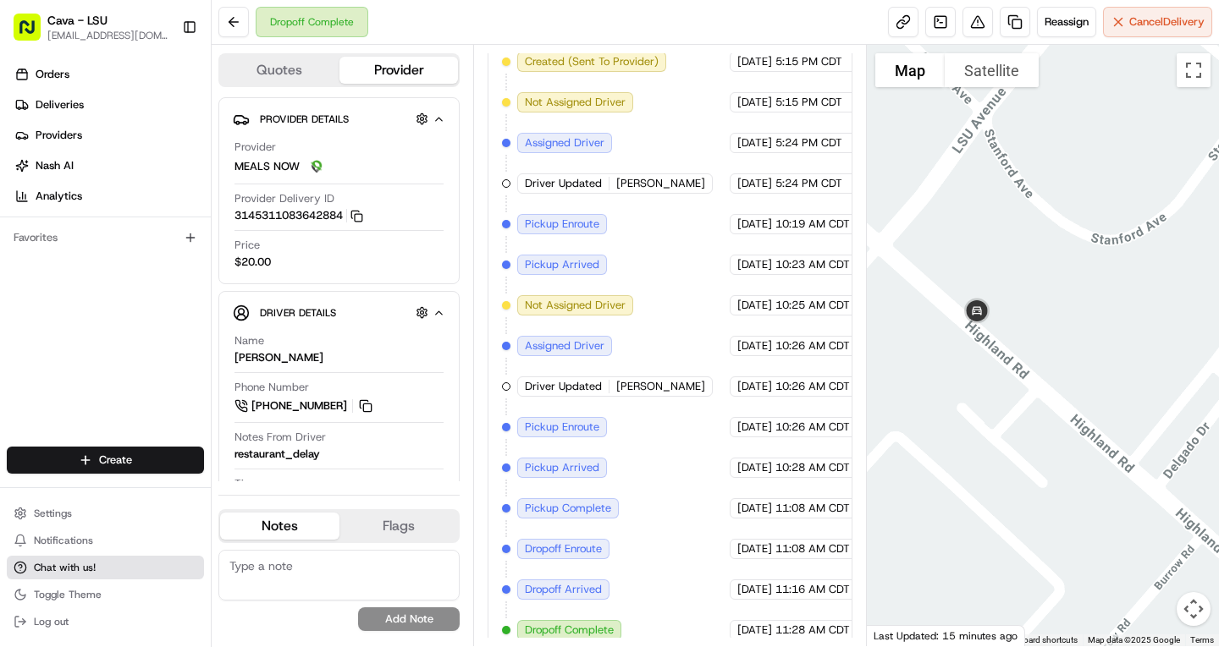
click at [49, 574] on span "Chat with us!" at bounding box center [65, 568] width 62 height 14
click at [61, 563] on span "Chat with us!" at bounding box center [65, 568] width 62 height 14
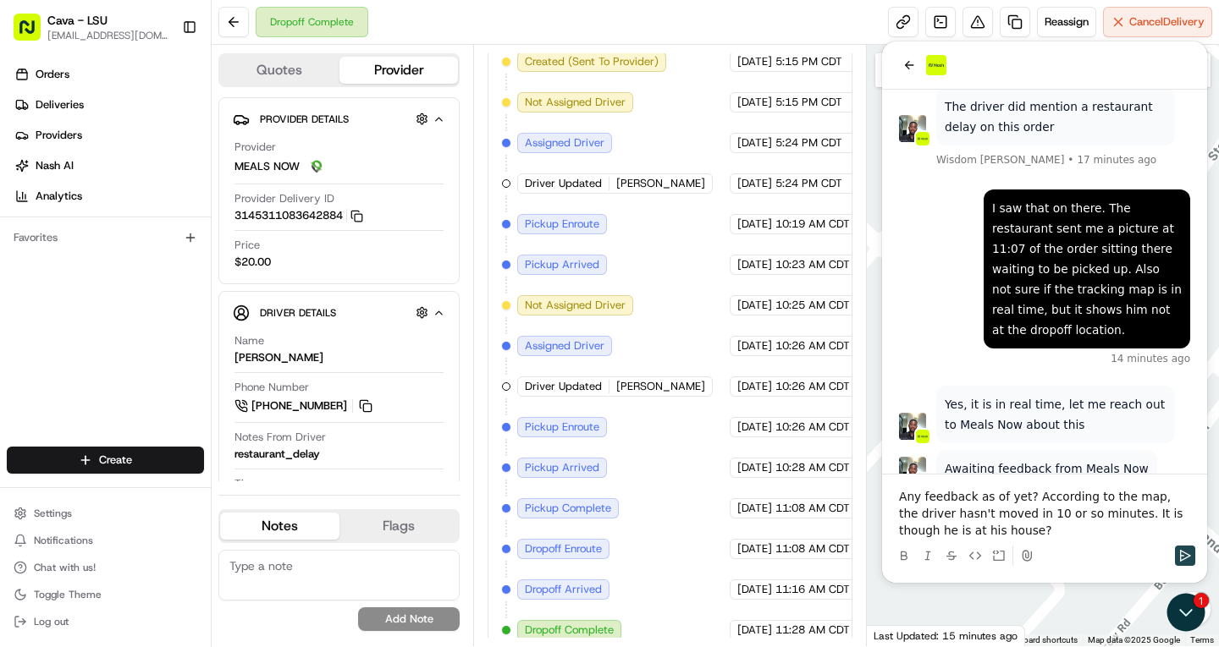
click at [1188, 550] on icon "Send" at bounding box center [1185, 556] width 14 height 14
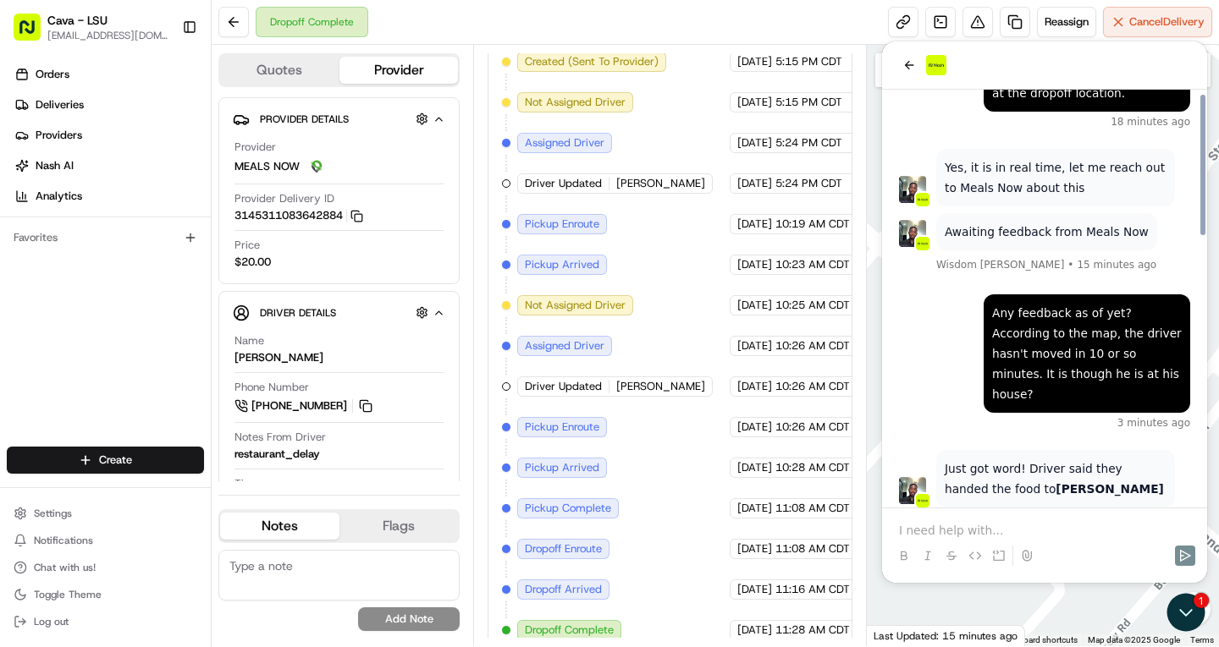
scroll to position [794, 0]
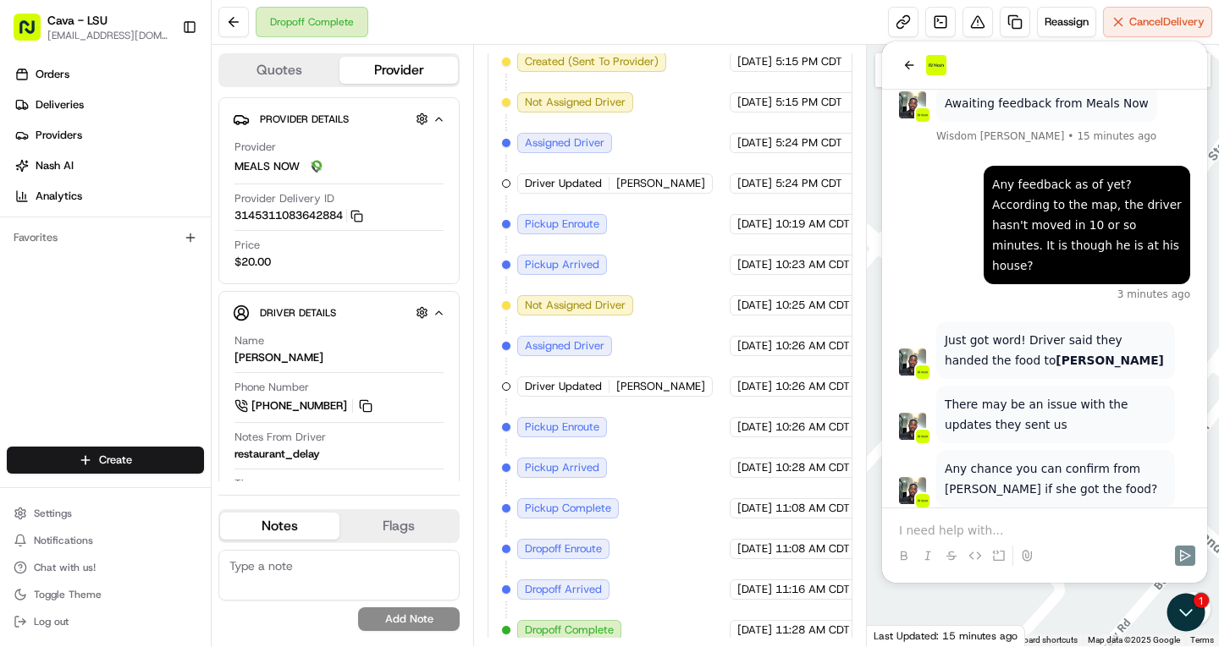
click at [901, 541] on div at bounding box center [1044, 556] width 311 height 34
click at [982, 526] on p at bounding box center [1044, 530] width 291 height 17
click at [1188, 557] on icon "Send" at bounding box center [1185, 556] width 11 height 12
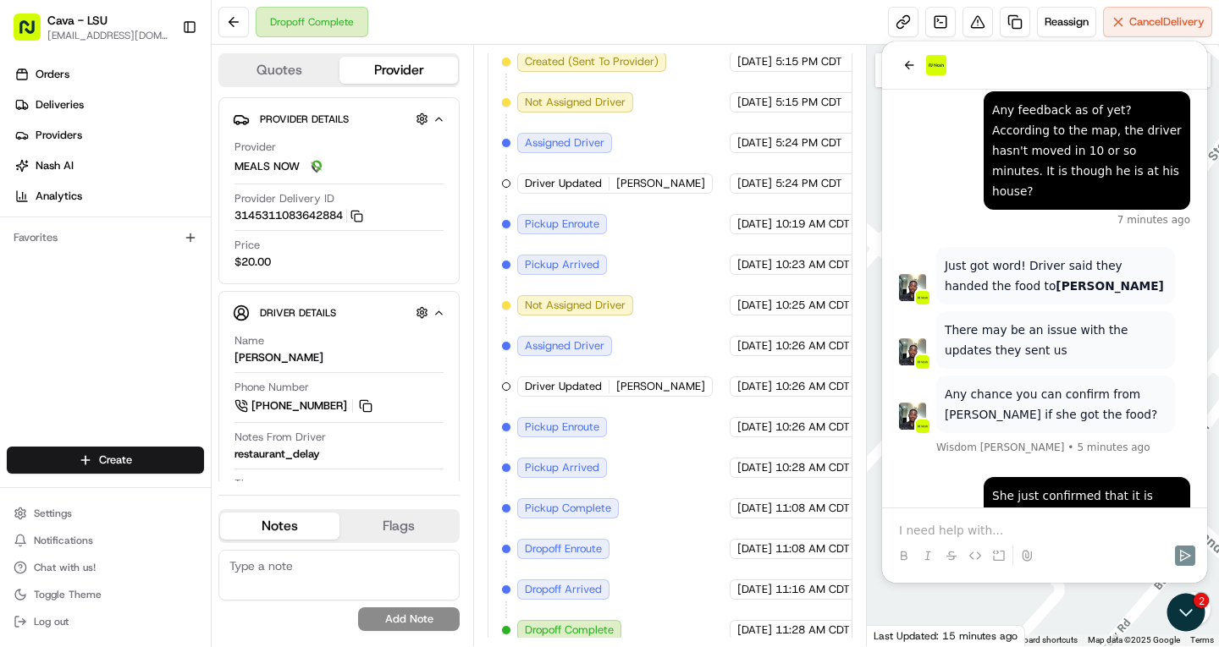
scroll to position [970, 0]
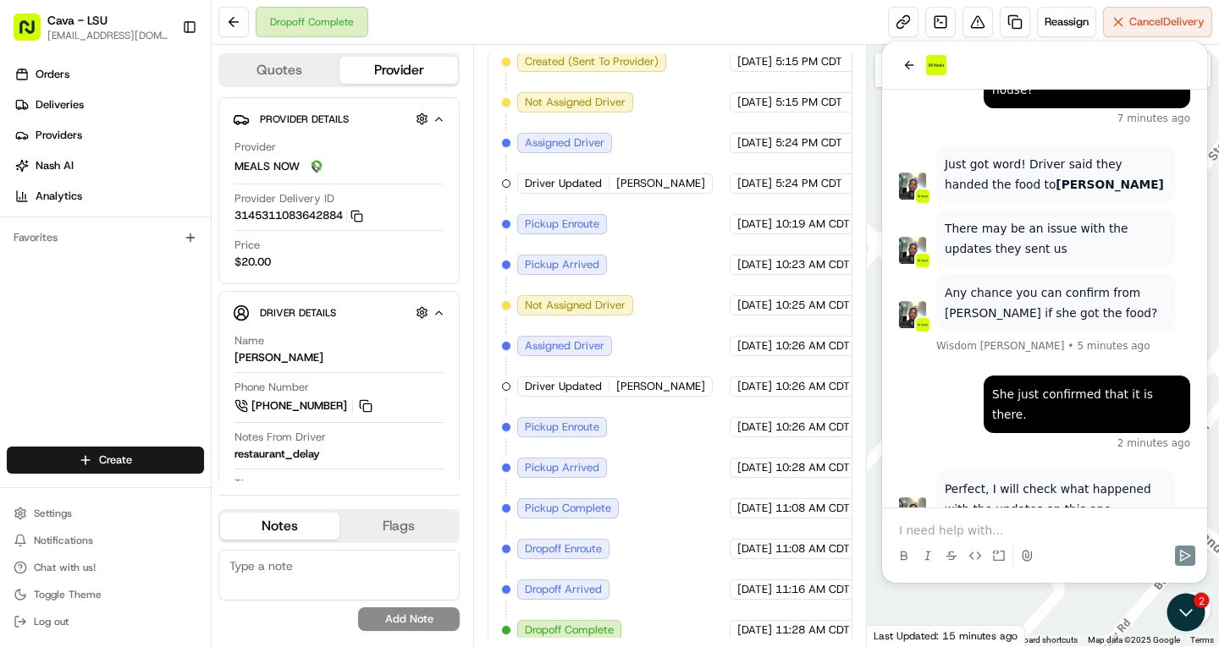
click at [952, 532] on p at bounding box center [1044, 530] width 291 height 17
click at [1185, 557] on icon "Send" at bounding box center [1185, 556] width 14 height 14
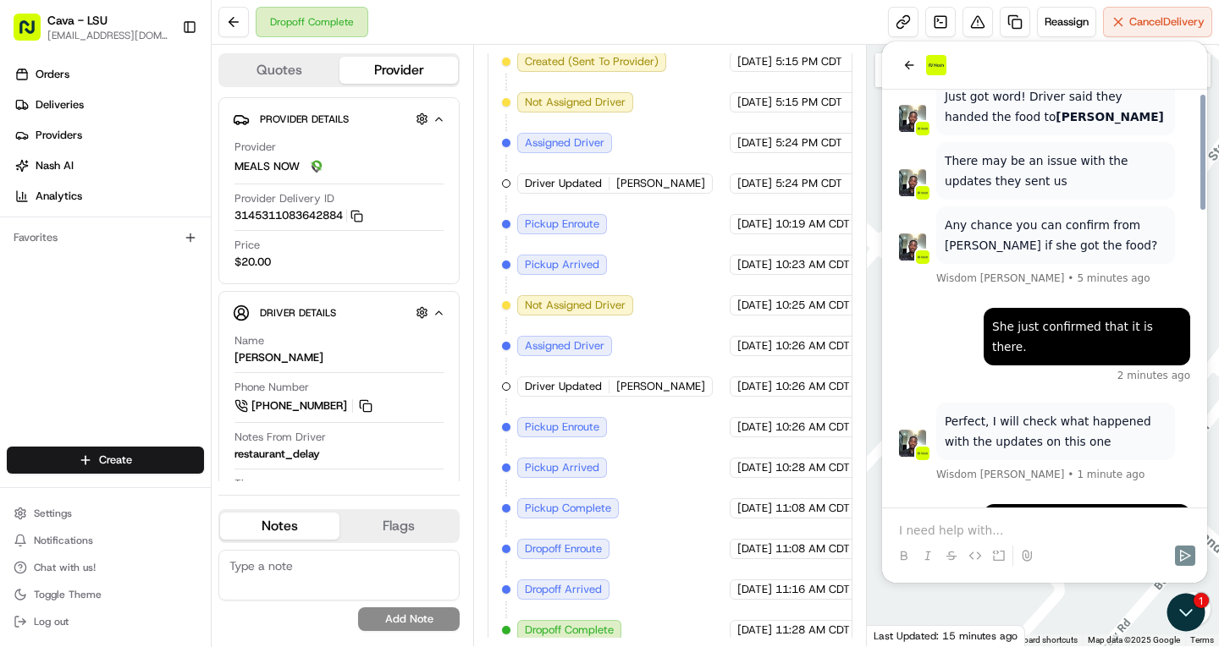
scroll to position [1065, 0]
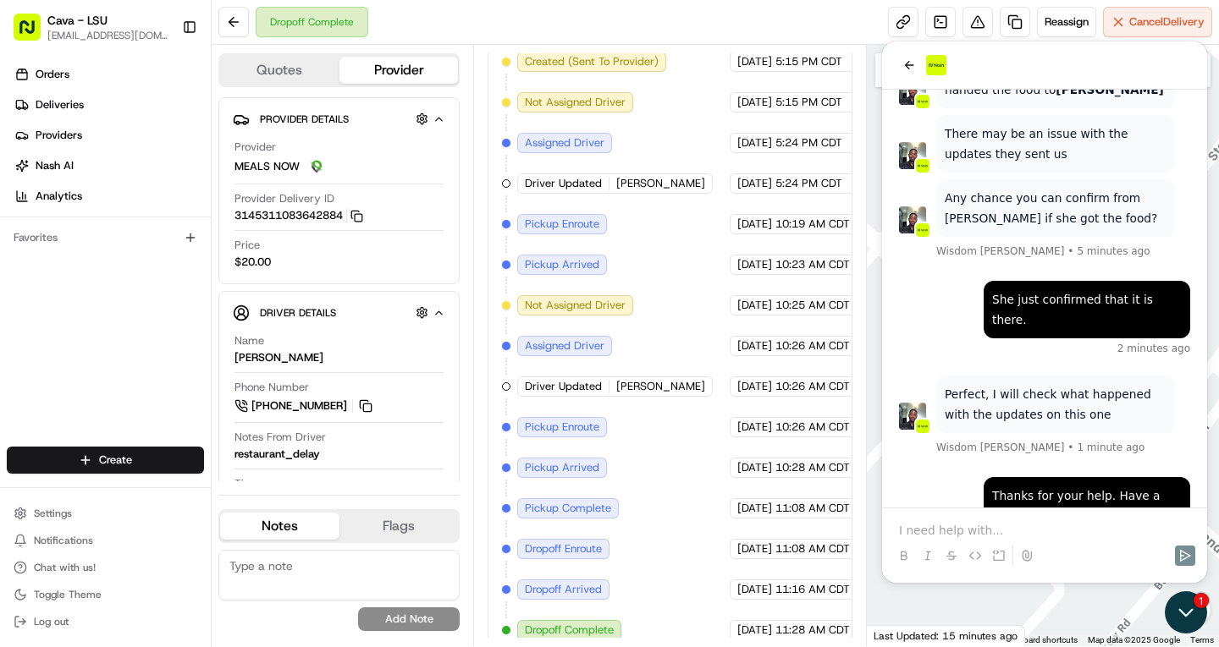
click at [1181, 607] on icon "Open customer support" at bounding box center [1185, 613] width 42 height 42
